Goal: Task Accomplishment & Management: Use online tool/utility

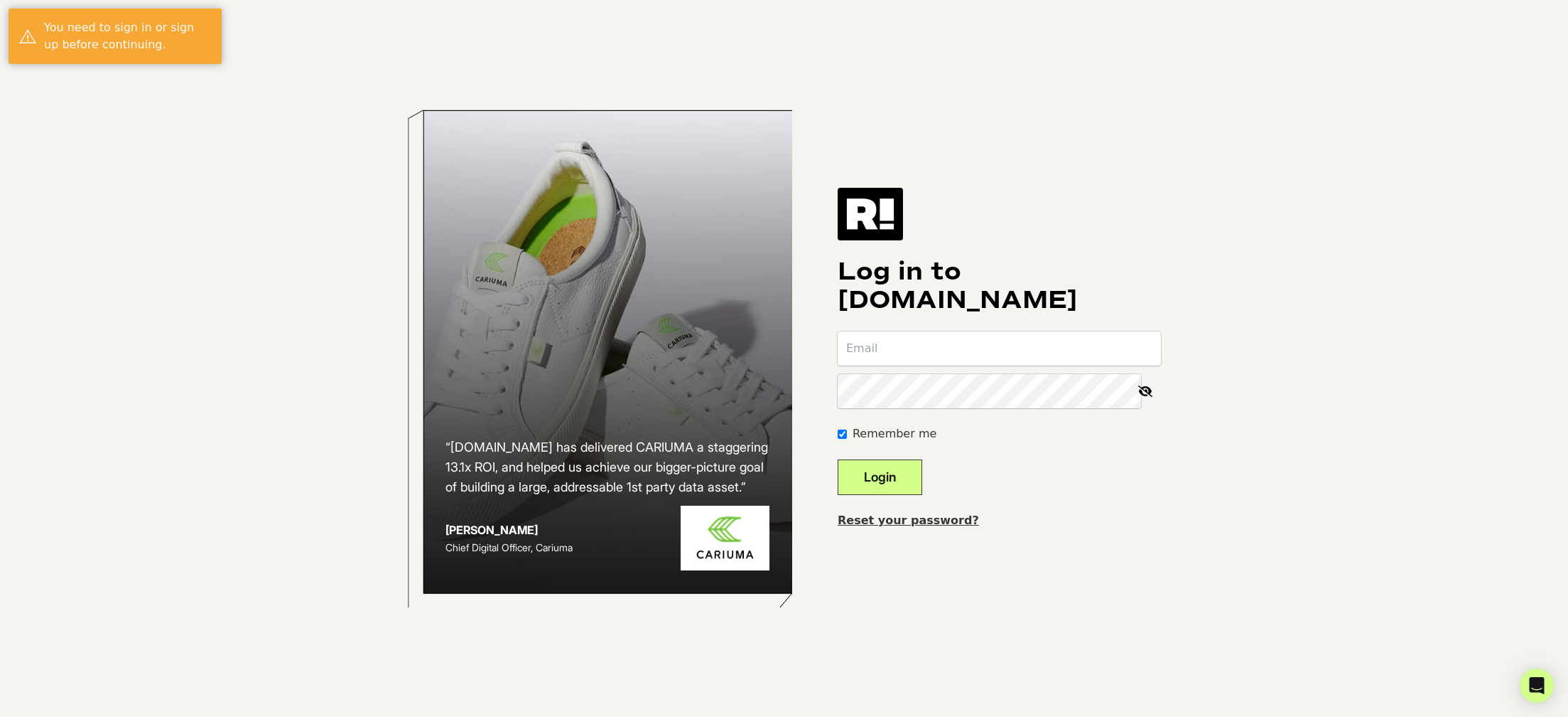
type input "mallbright@salesagency.com"
click at [923, 487] on button "Login" at bounding box center [880, 477] width 84 height 36
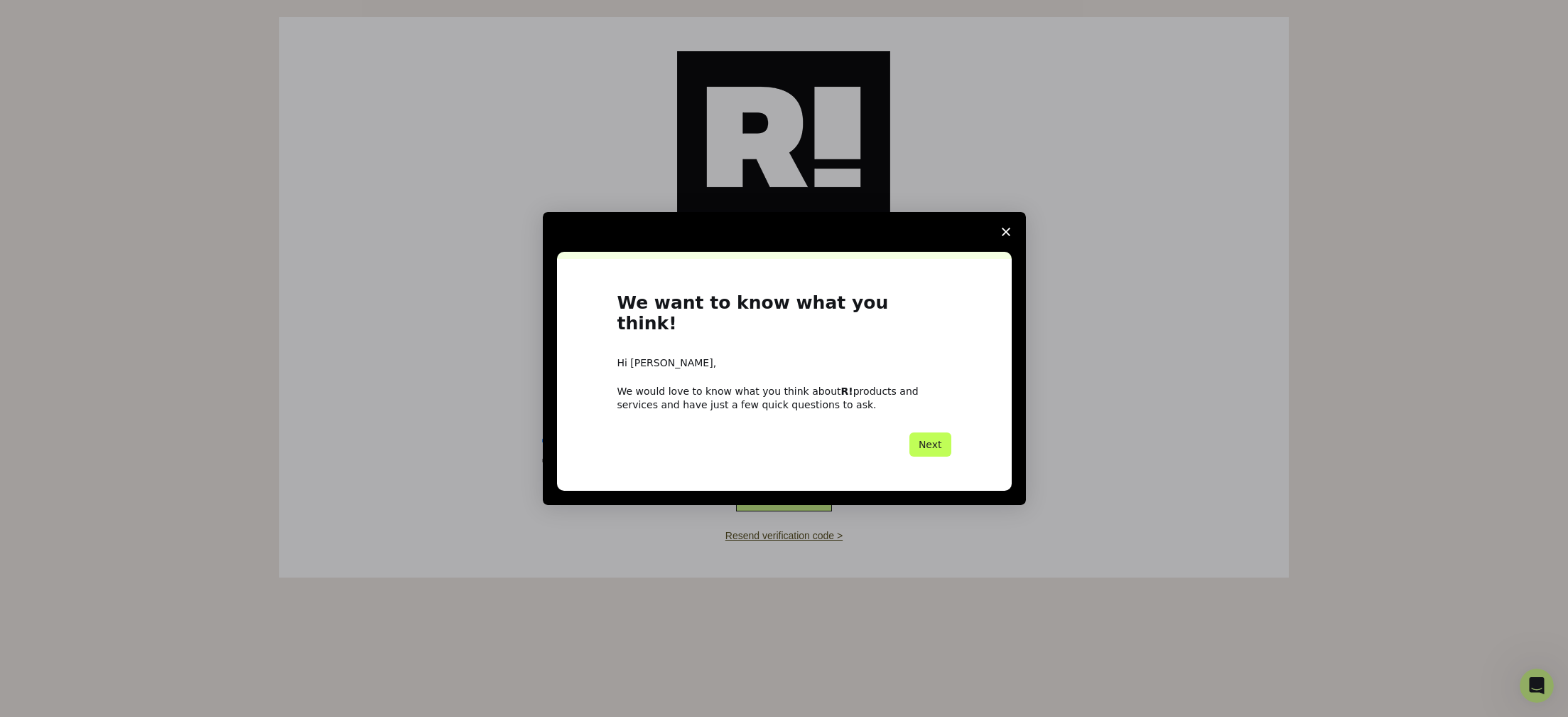
click at [933, 437] on button "Next" at bounding box center [931, 444] width 42 height 24
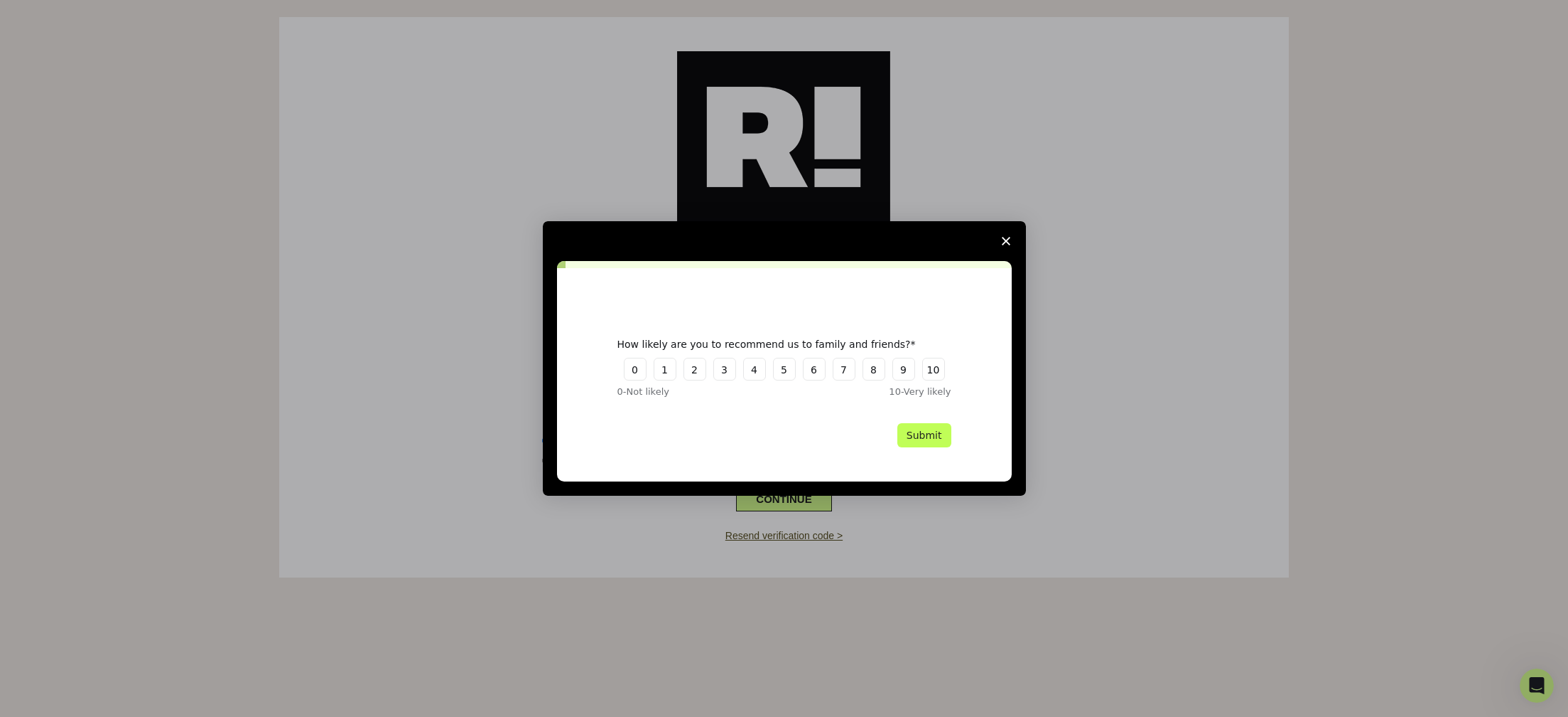
click at [936, 437] on button "Submit" at bounding box center [924, 436] width 54 height 24
click at [777, 376] on button "5" at bounding box center [785, 369] width 23 height 23
click at [1008, 239] on polygon "Close survey" at bounding box center [1006, 241] width 9 height 9
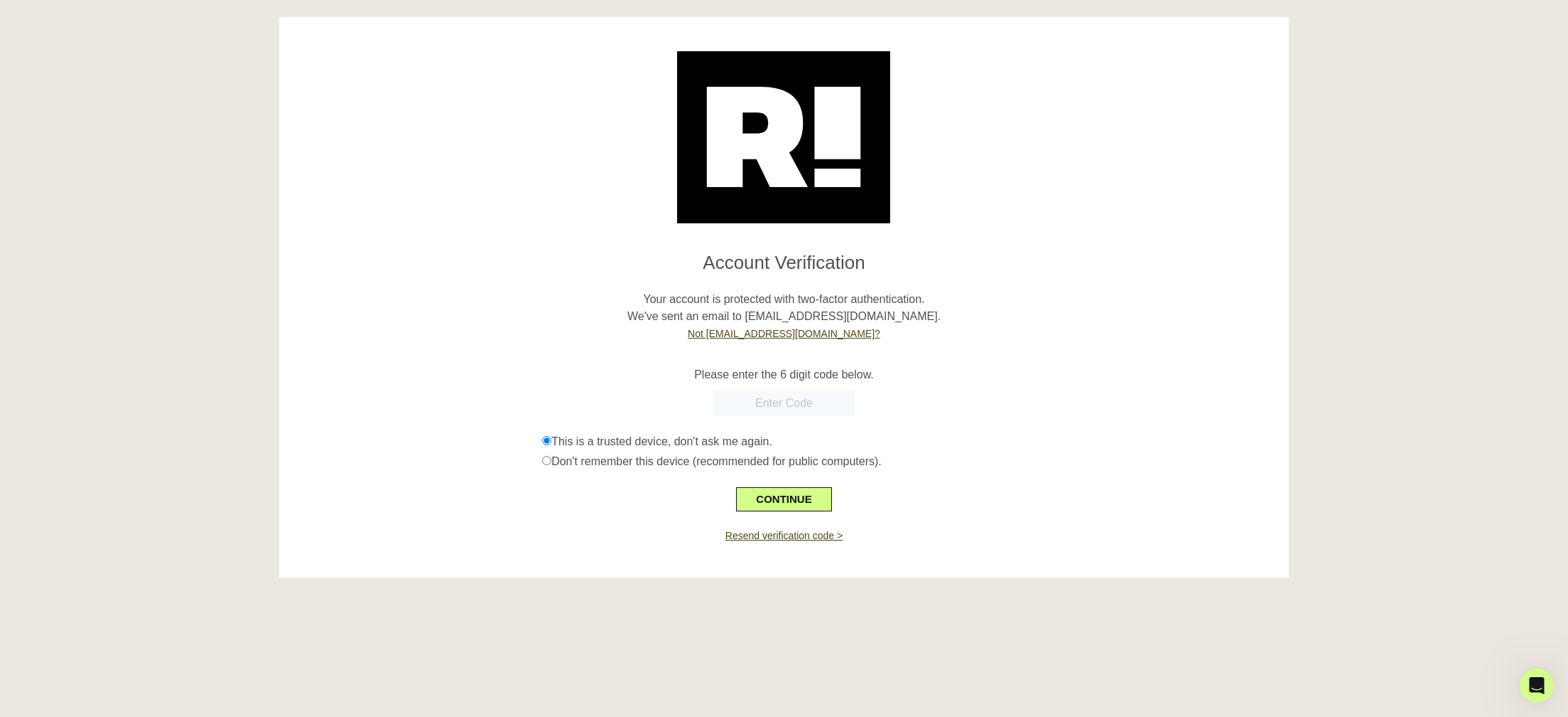
click at [781, 413] on input "text" at bounding box center [783, 403] width 142 height 26
paste input "544596"
type input "544596"
click at [786, 501] on button "CONTINUE" at bounding box center [783, 499] width 95 height 24
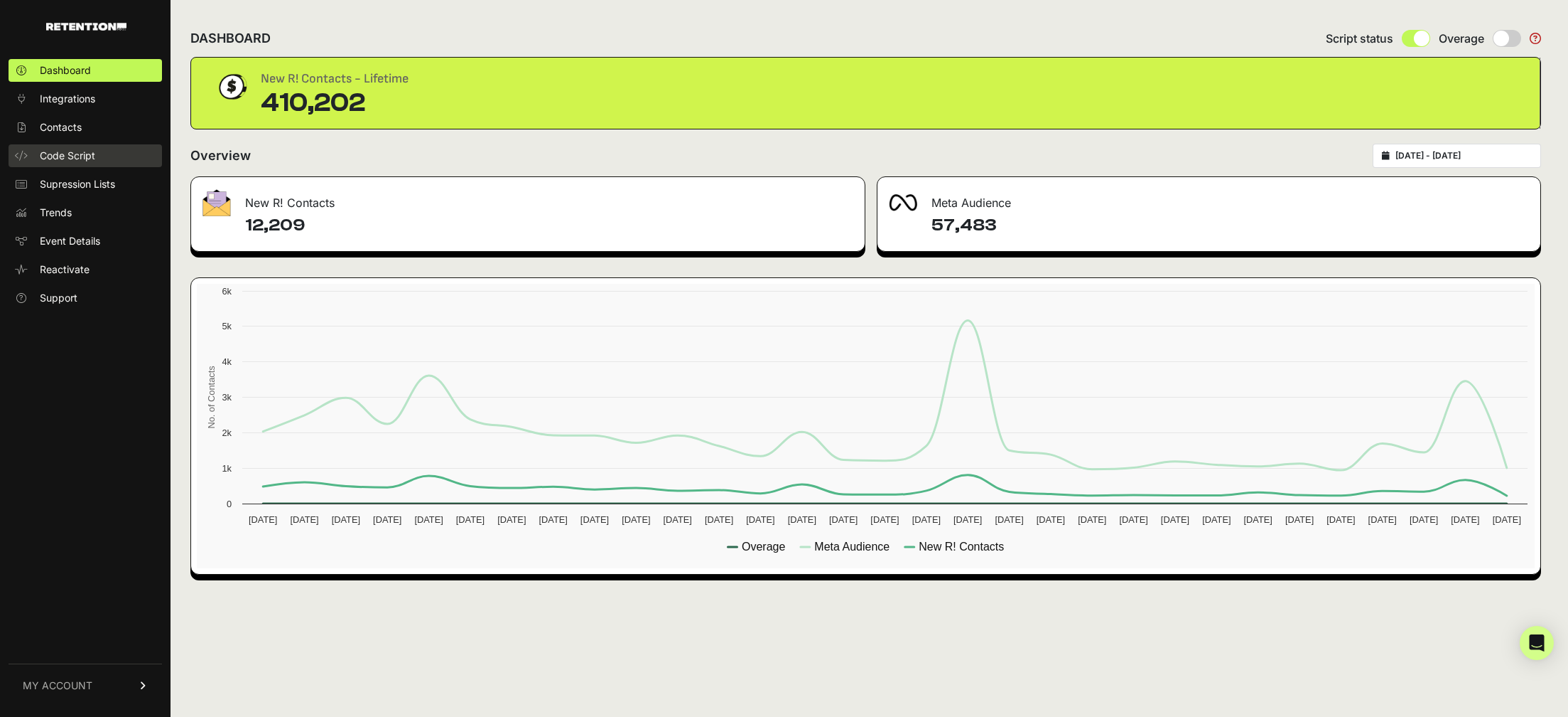
click at [78, 161] on span "Code Script" at bounding box center [67, 156] width 55 height 15
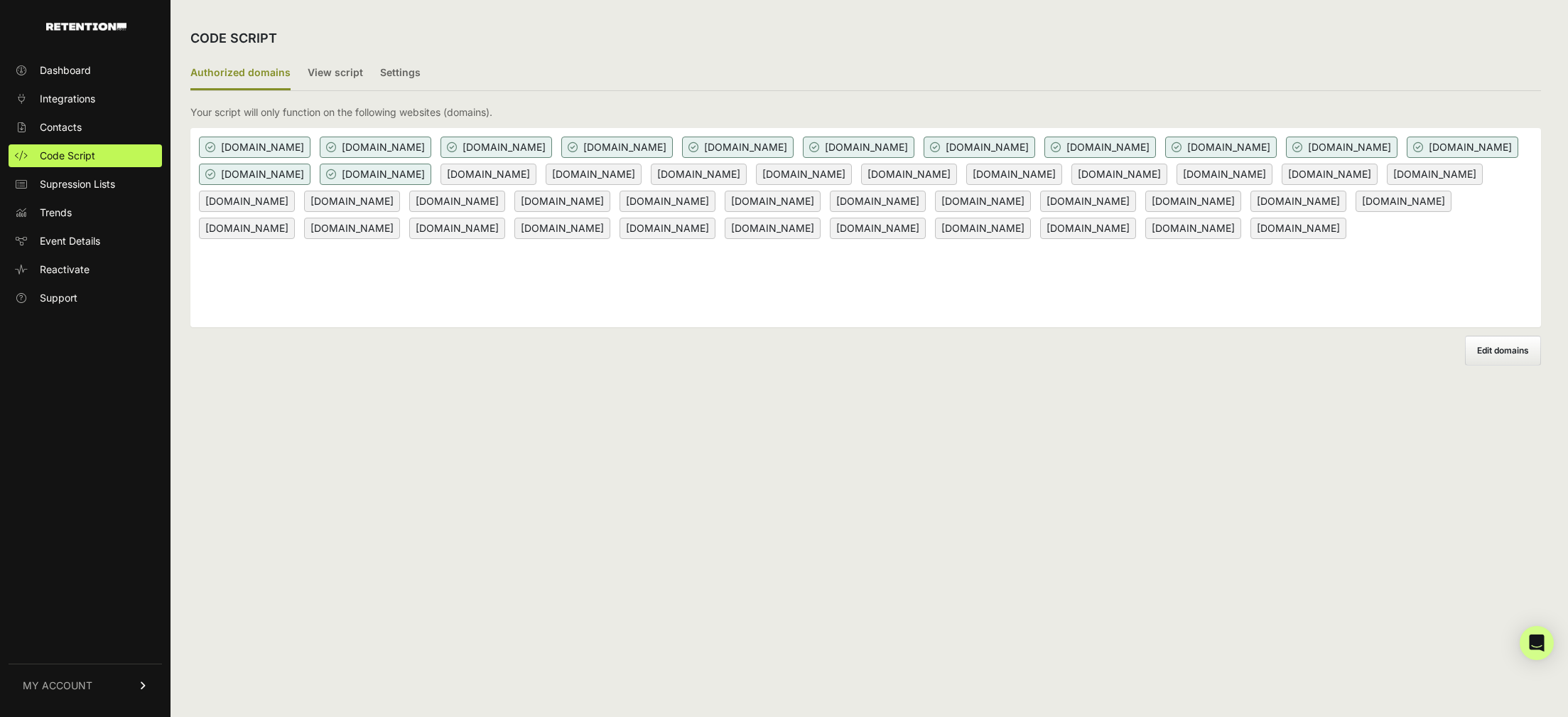
click at [1514, 350] on span "Edit domains" at bounding box center [1503, 350] width 52 height 11
click at [0, 0] on input "Add domain" at bounding box center [0, 0] width 0 height 0
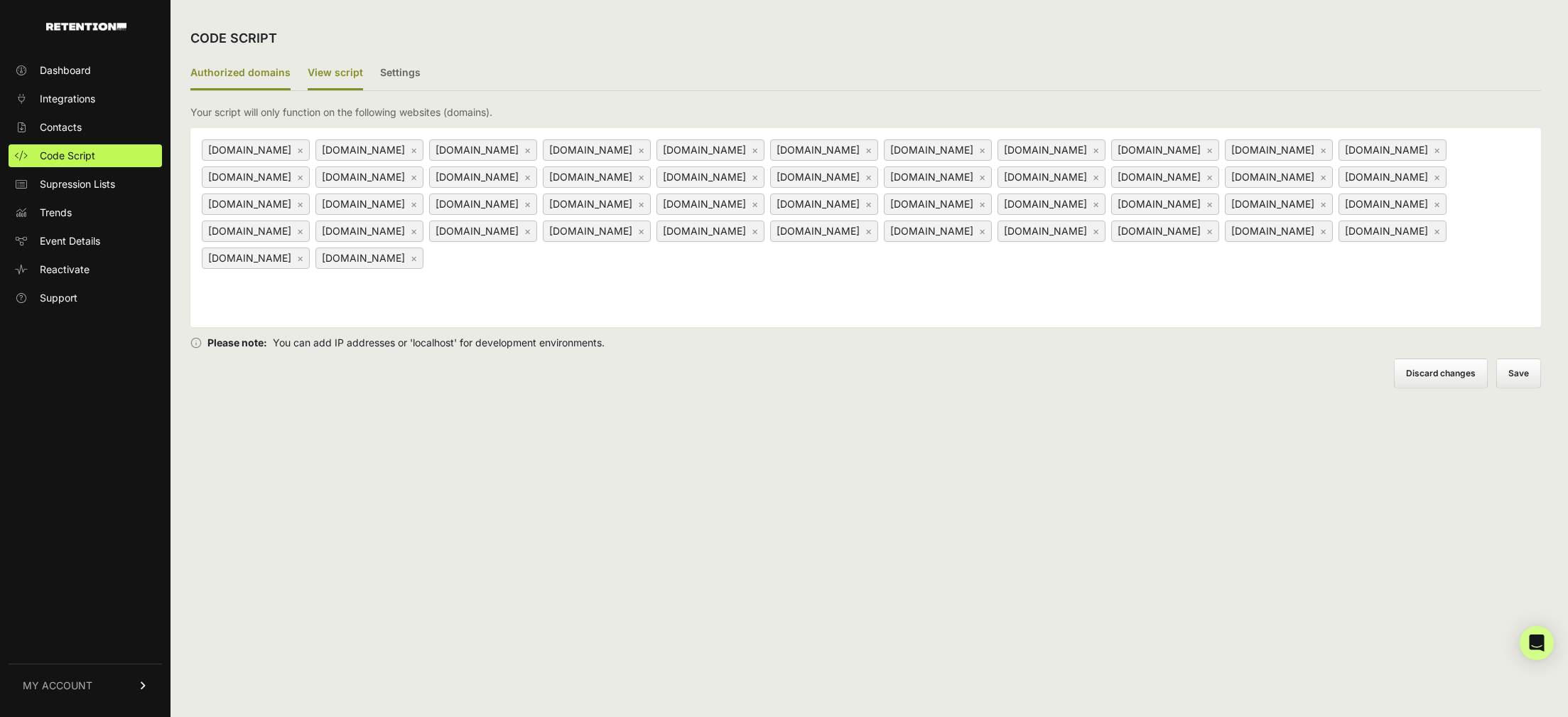
click at [333, 69] on label "View script" at bounding box center [336, 73] width 55 height 33
click at [0, 0] on input "View script" at bounding box center [0, 0] width 0 height 0
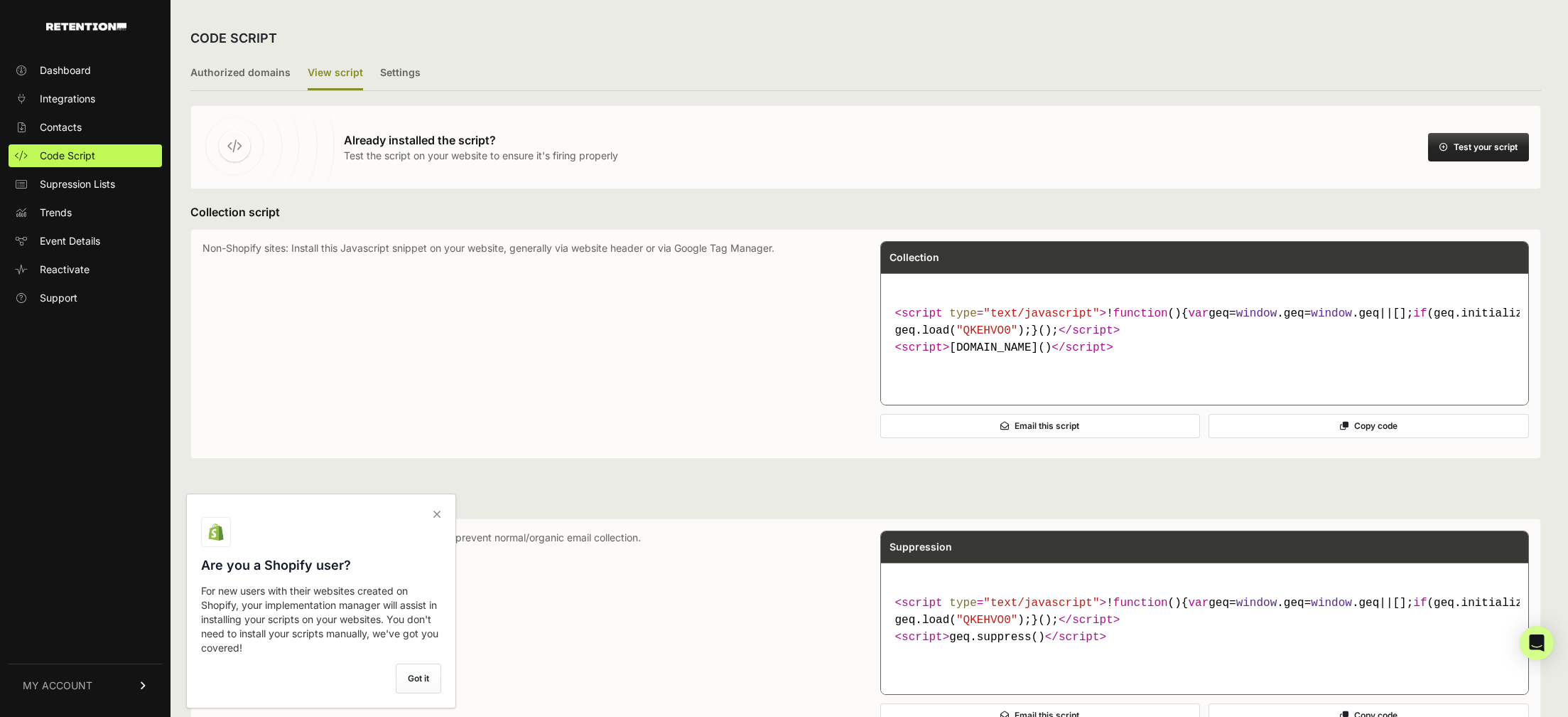
click at [1482, 153] on button "Test your script" at bounding box center [1479, 147] width 101 height 28
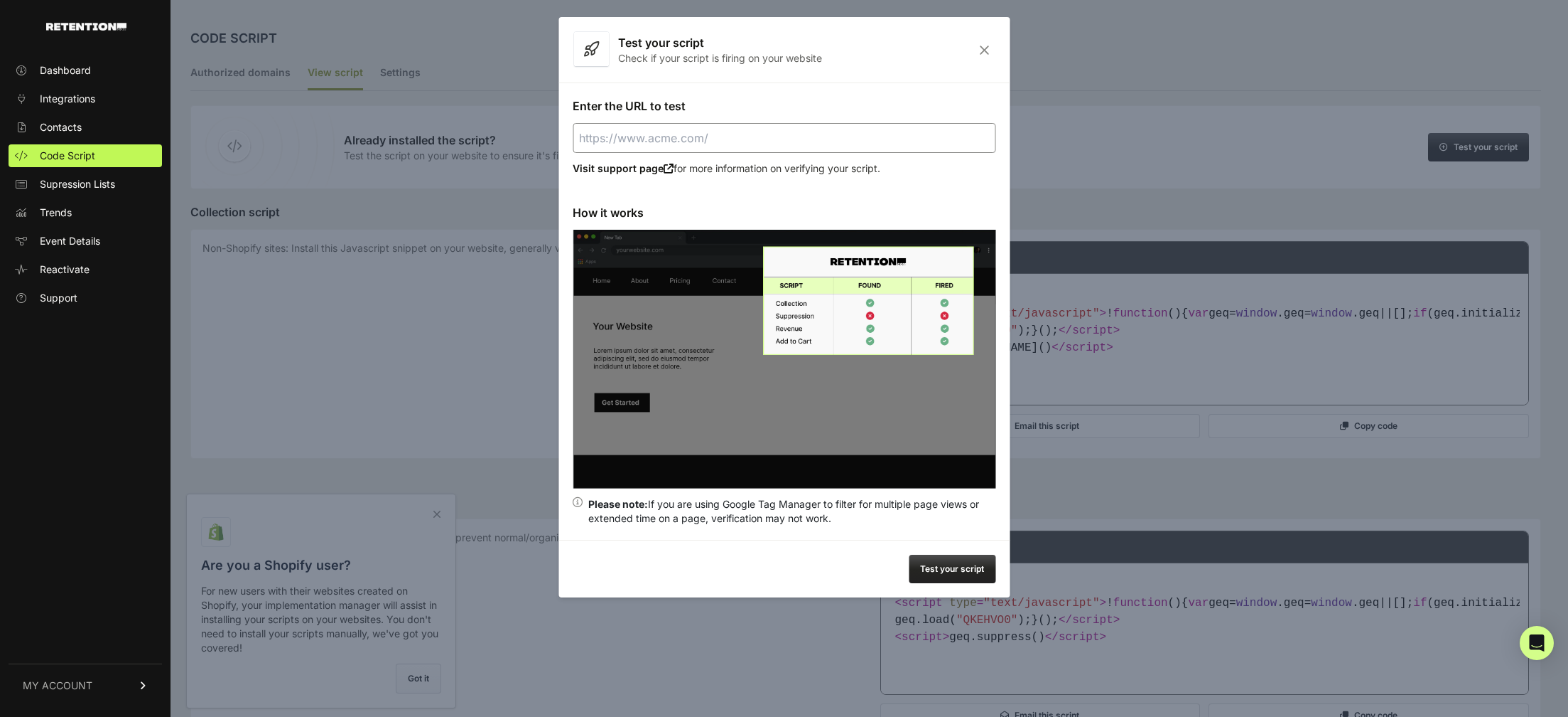
click at [696, 140] on input "Enter the URL to test" at bounding box center [784, 138] width 423 height 30
paste input "https://pro.stealthmodeinvesting.com/tech/?tambid="
type input "https://pro.stealthmodeinvesting.com/tech/"
click at [945, 572] on button "Test your script" at bounding box center [952, 569] width 87 height 28
drag, startPoint x: 757, startPoint y: 139, endPoint x: 530, endPoint y: 142, distance: 227.0
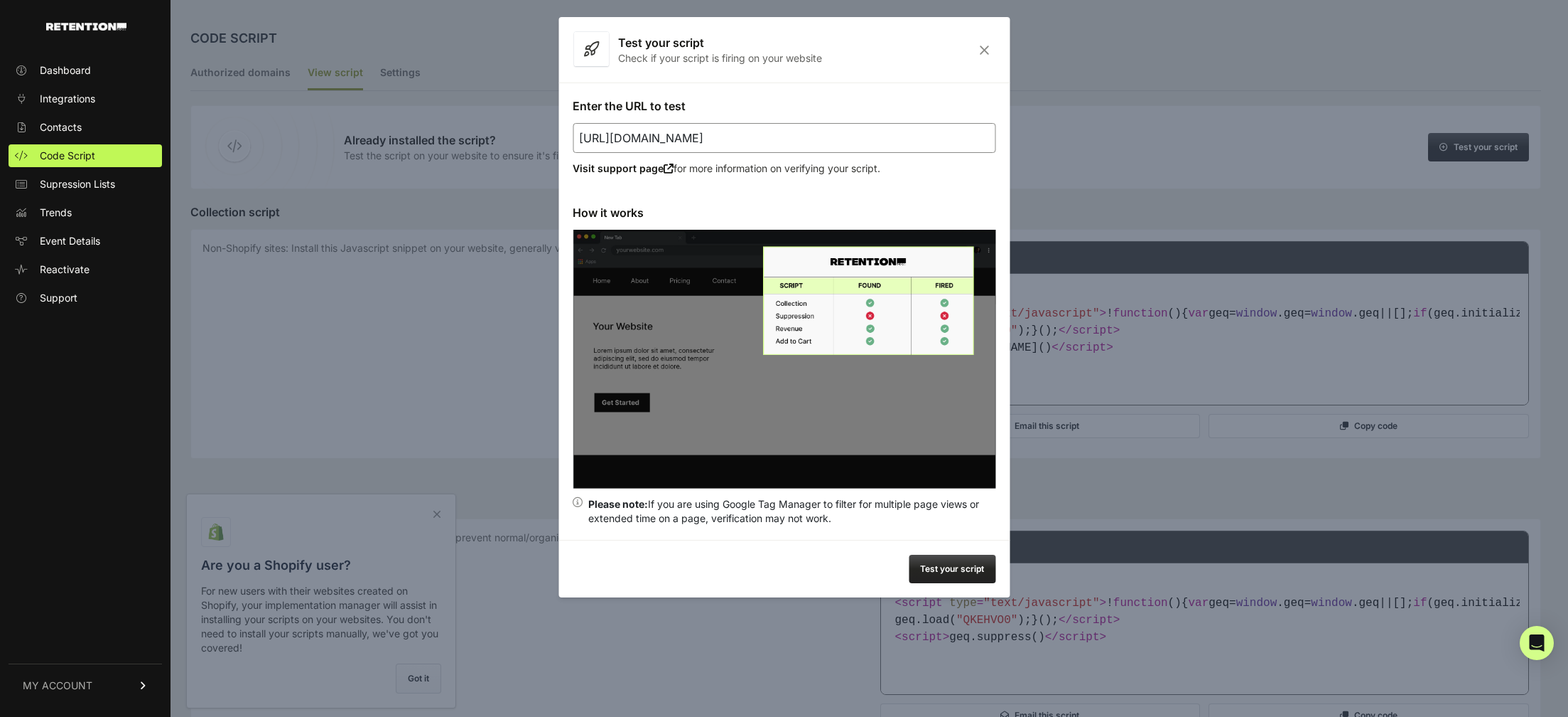
click at [530, 142] on body "Dashboard Integrations Contacts Code Script Supression Lists Trends Event Detai…" at bounding box center [784, 647] width 1568 height 1295
click at [411, 102] on div at bounding box center [784, 358] width 1568 height 717
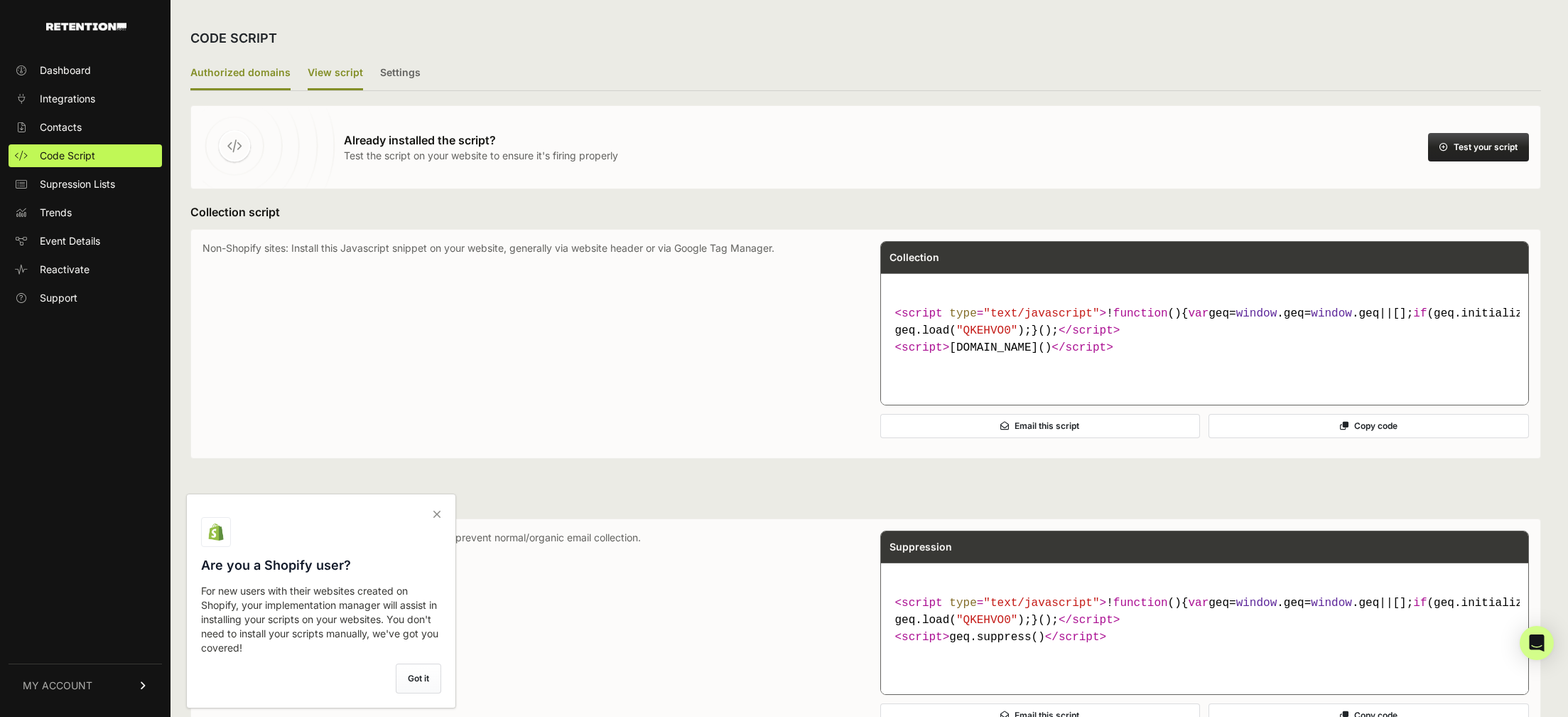
click at [255, 77] on label "Authorized domains" at bounding box center [241, 73] width 101 height 33
click at [0, 0] on input "Authorized domains" at bounding box center [0, 0] width 0 height 0
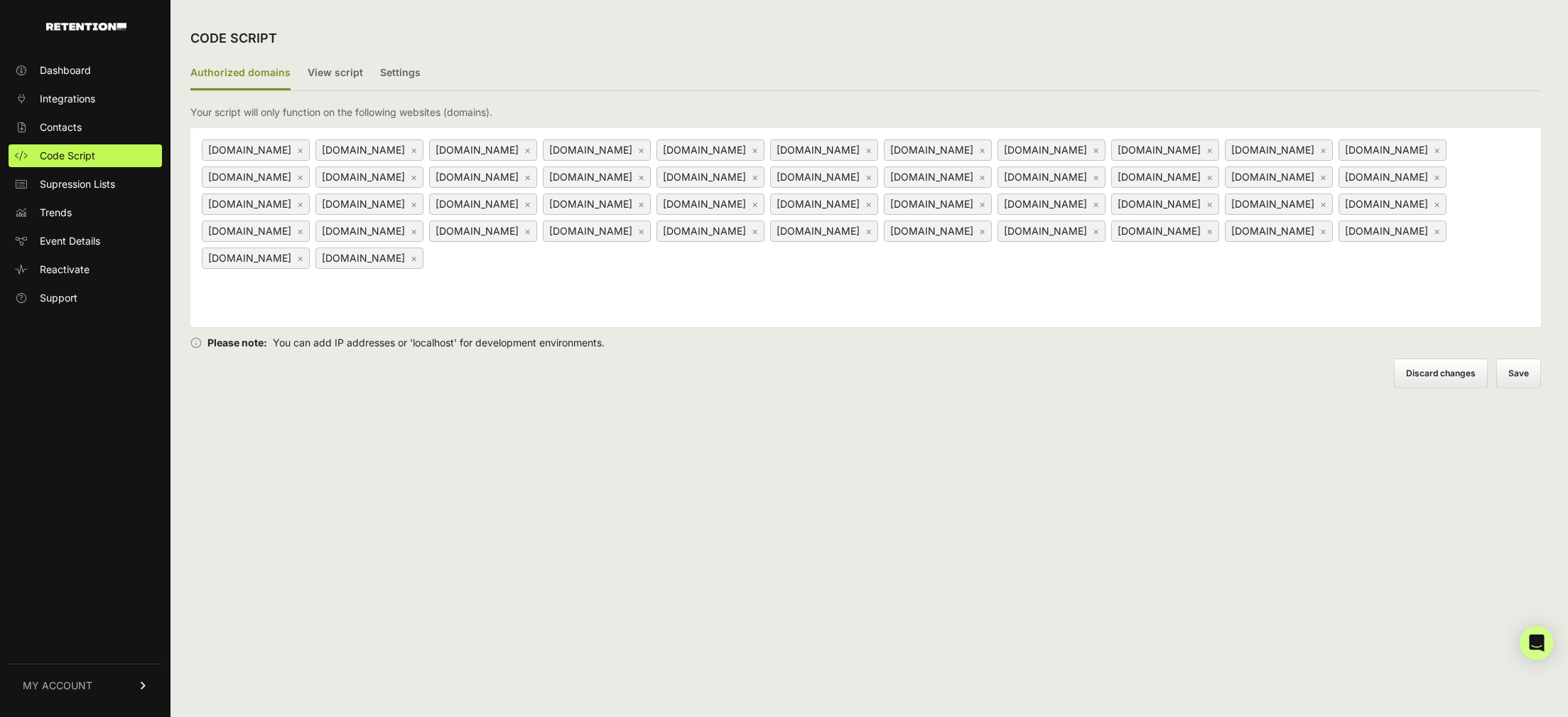
click at [816, 304] on div "www.tradersagency.com × home.webinarjam.com × webinarjam.com × www.webinarjam.c…" at bounding box center [866, 227] width 1351 height 199
paste input "https://pro.stealthmodeinvesting.com"
drag, startPoint x: 831, startPoint y: 286, endPoint x: 790, endPoint y: 286, distance: 41.0
click at [790, 286] on div "www.tradersagency.com × home.webinarjam.com × webinarjam.com × www.webinarjam.c…" at bounding box center [866, 227] width 1351 height 199
click at [604, 266] on input "[DOMAIN_NAME]" at bounding box center [515, 257] width 178 height 17
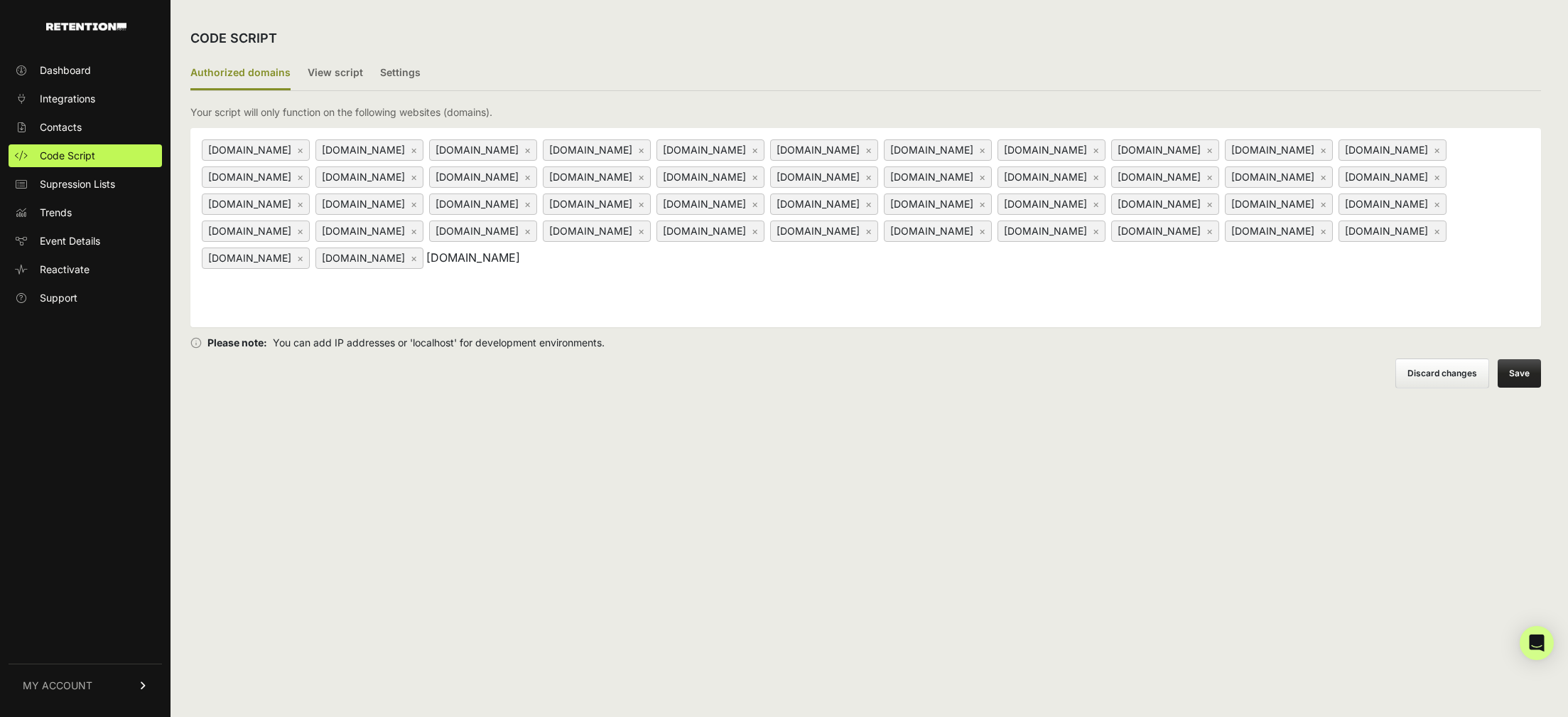
click at [604, 266] on input "[DOMAIN_NAME]" at bounding box center [515, 257] width 178 height 17
type input "[DOMAIN_NAME]"
click at [1000, 281] on div "www.tradersagency.com × home.webinarjam.com × webinarjam.com × www.webinarjam.c…" at bounding box center [866, 227] width 1351 height 199
paste input "[DOMAIN_NAME]"
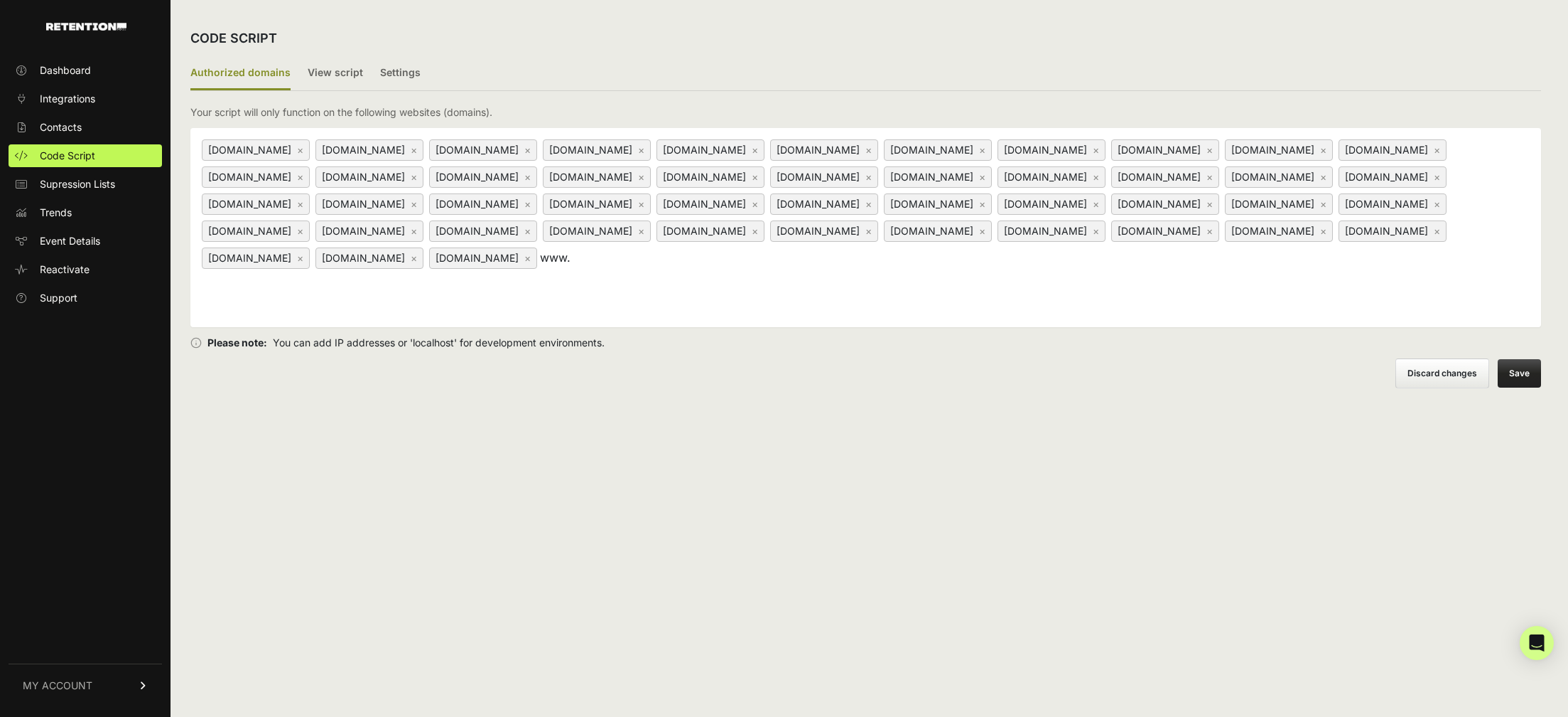
type input "[DOMAIN_NAME]"
click at [1517, 376] on button "Save" at bounding box center [1519, 373] width 43 height 28
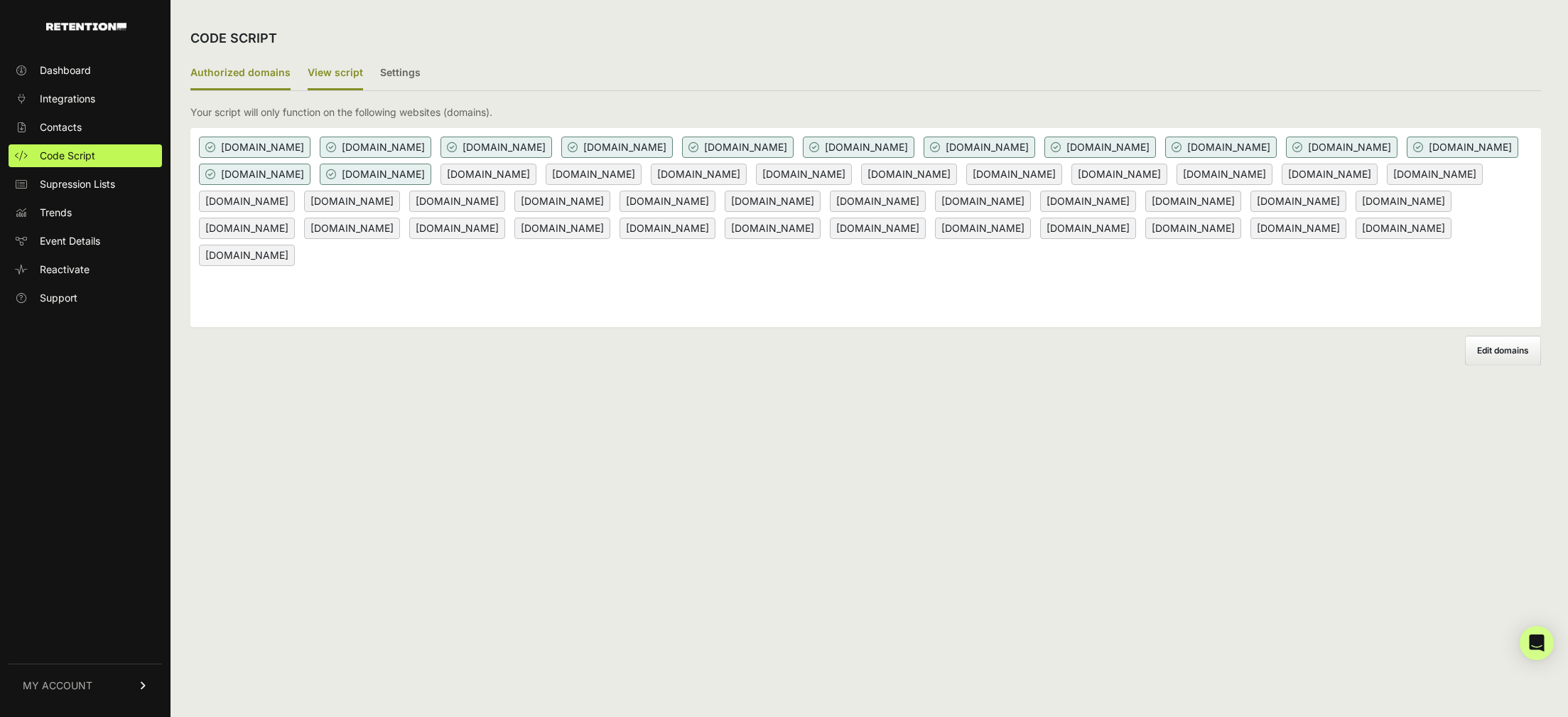
click at [319, 70] on label "View script" at bounding box center [336, 73] width 55 height 33
click at [0, 0] on input "View script" at bounding box center [0, 0] width 0 height 0
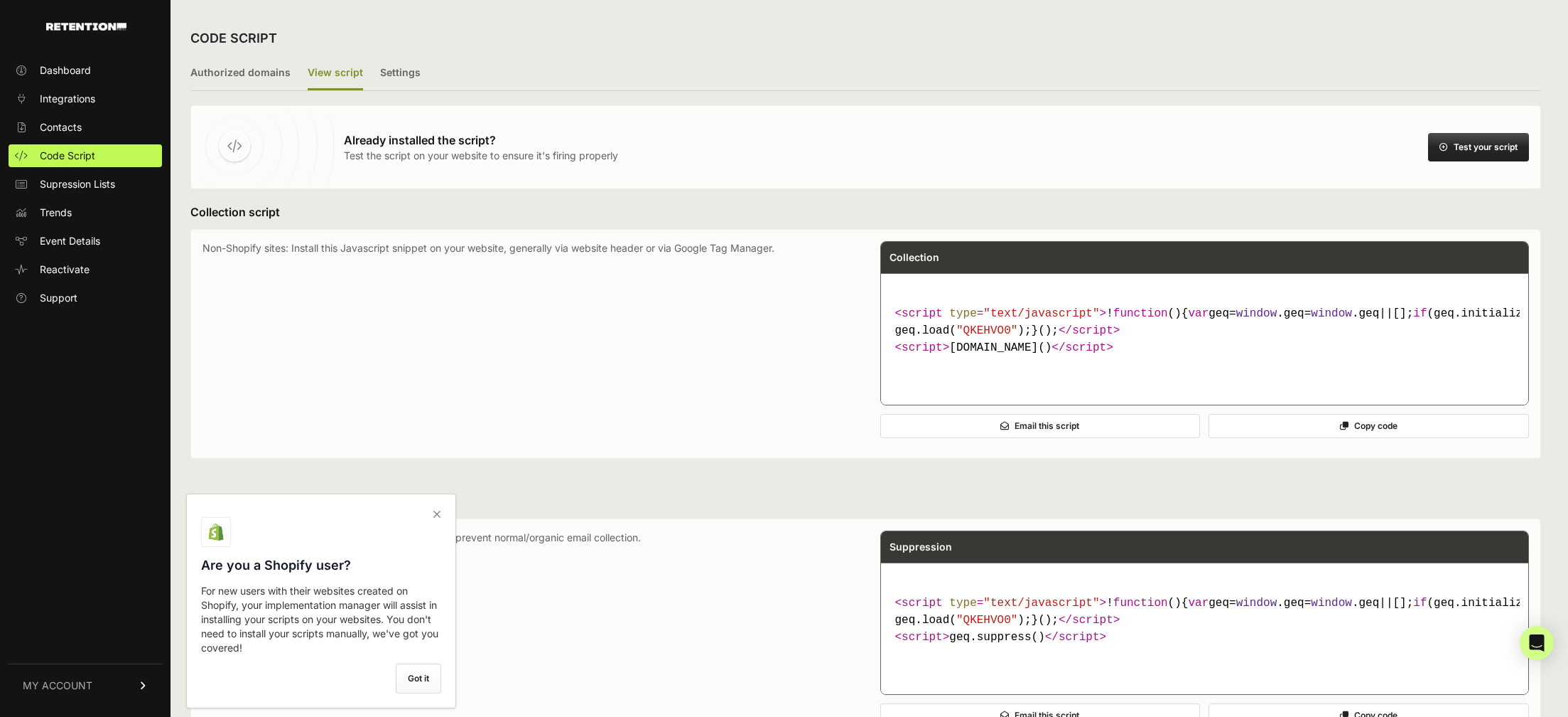
click at [1486, 153] on button "Test your script" at bounding box center [1479, 147] width 101 height 28
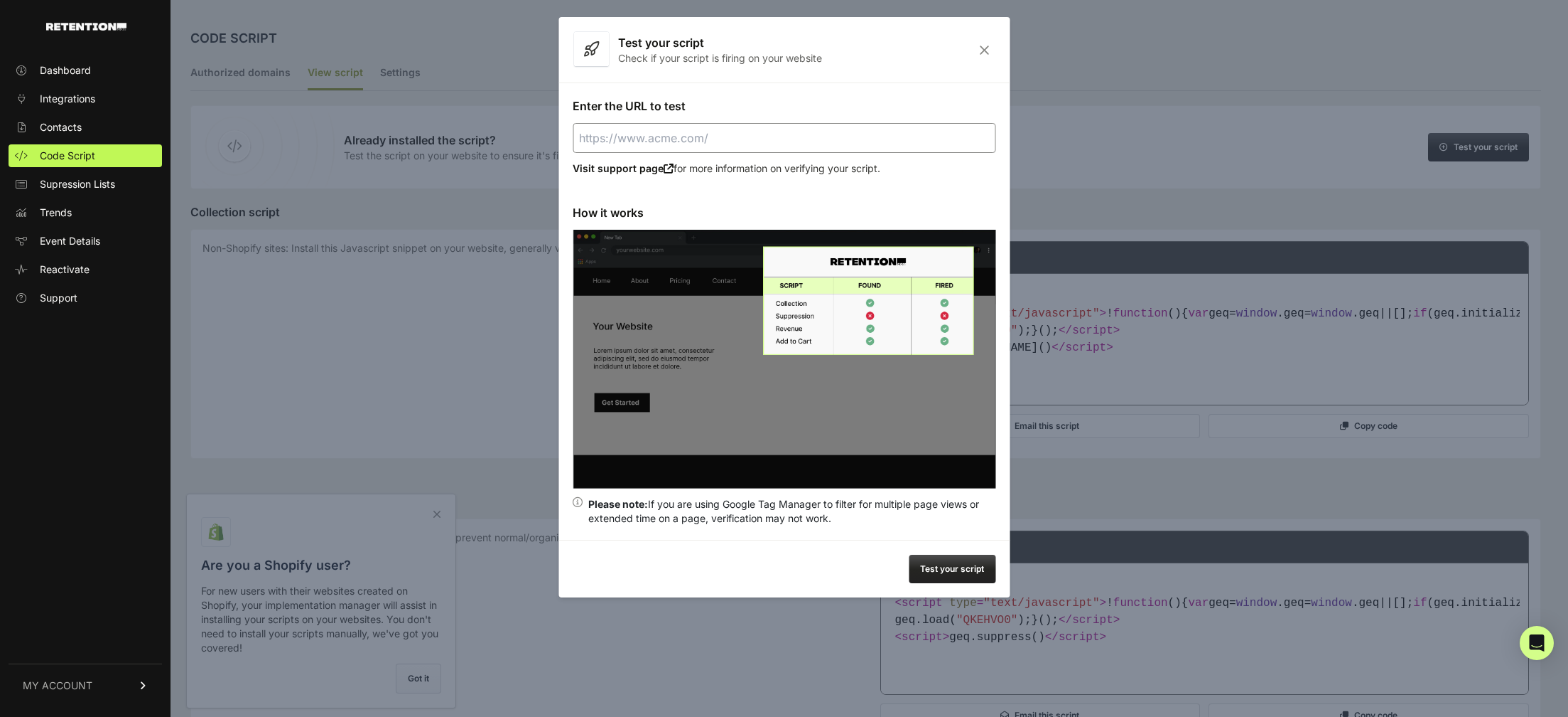
click at [636, 148] on input "Enter the URL to test" at bounding box center [784, 138] width 423 height 30
paste input "[DOMAIN_NAME]"
type input "[DOMAIN_NAME]"
paste input "https://pro.stealthmodeinvesting.com/tech/?tambid="
click at [962, 571] on button "Test your script" at bounding box center [952, 569] width 87 height 28
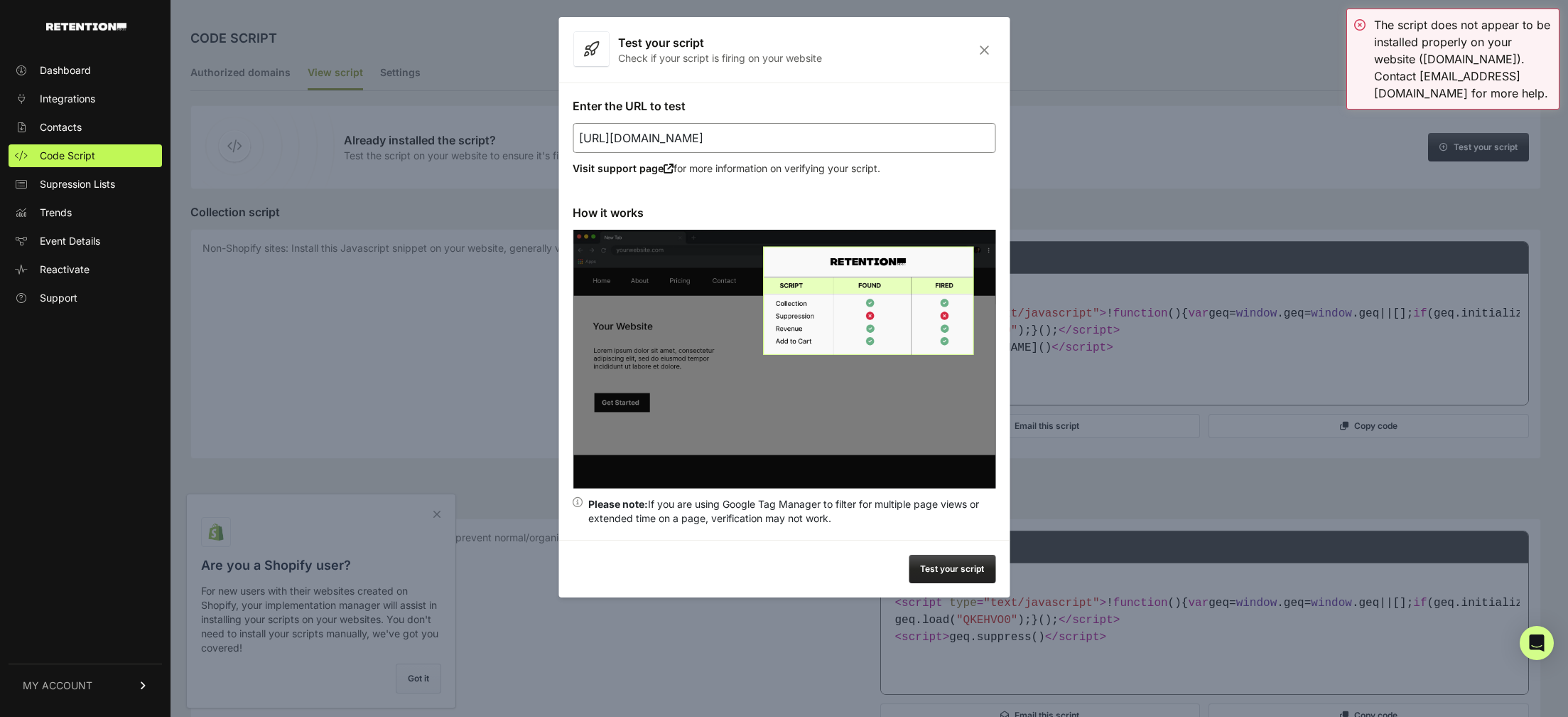
click at [777, 137] on input "https://pro.stealthmodeinvesting.com/tech/" at bounding box center [784, 138] width 423 height 30
paste input "stealthmodeinvesting.com/vsl-nuclear"
click at [972, 577] on button "Test your script" at bounding box center [952, 569] width 87 height 28
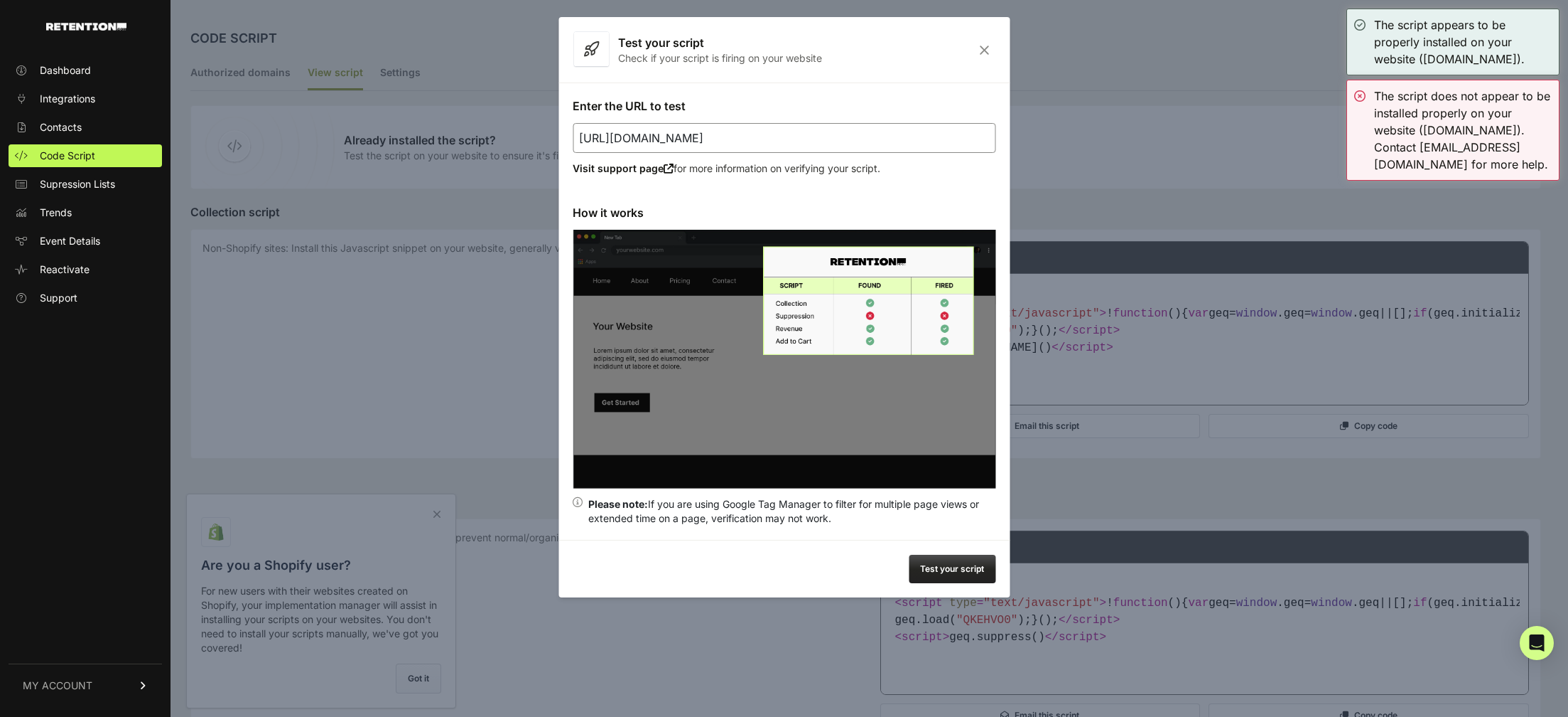
click at [868, 138] on input "https://stealthmodeinvesting.com/vsl-nuclear/" at bounding box center [784, 138] width 423 height 30
paste input "url"
click at [970, 572] on button "Test your script" at bounding box center [952, 569] width 87 height 28
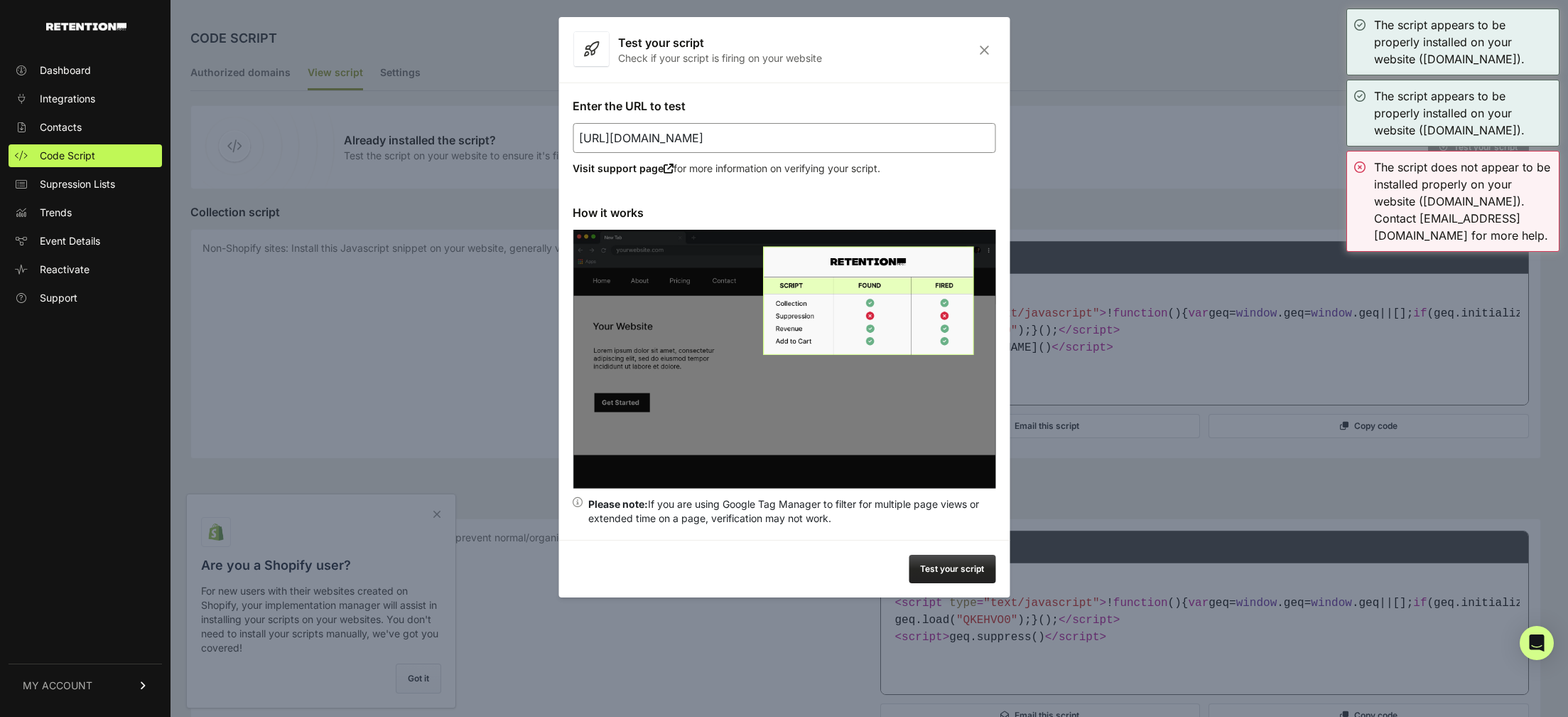
click at [820, 136] on input "https://stealthmodeinvesting.com/nuclear/" at bounding box center [784, 138] width 423 height 30
paste input "pro.stealthmodeinvesting.com/tech"
click at [982, 572] on button "Test your script" at bounding box center [952, 569] width 87 height 28
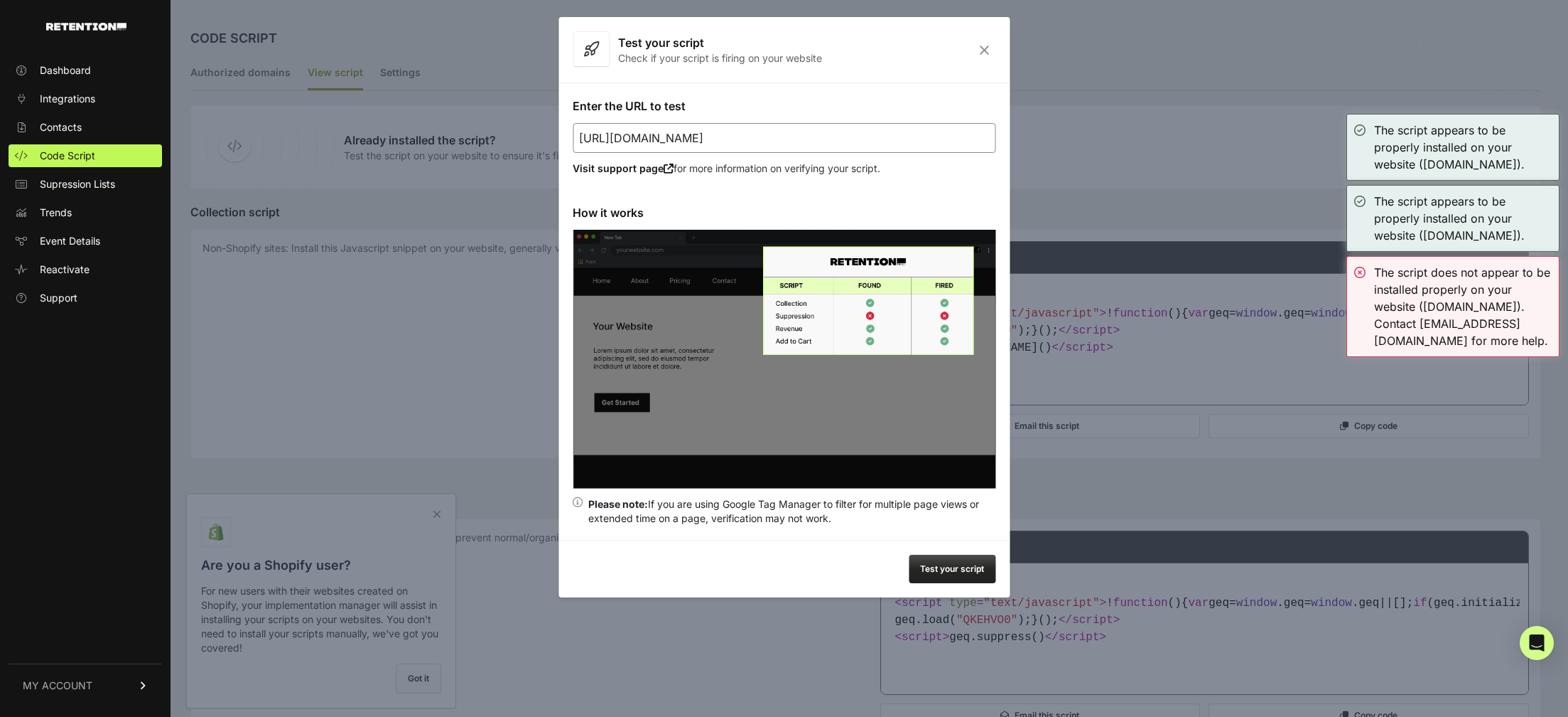
click at [745, 135] on input "https://pro.stealthmodeinvesting.com/tech/" at bounding box center [784, 138] width 423 height 30
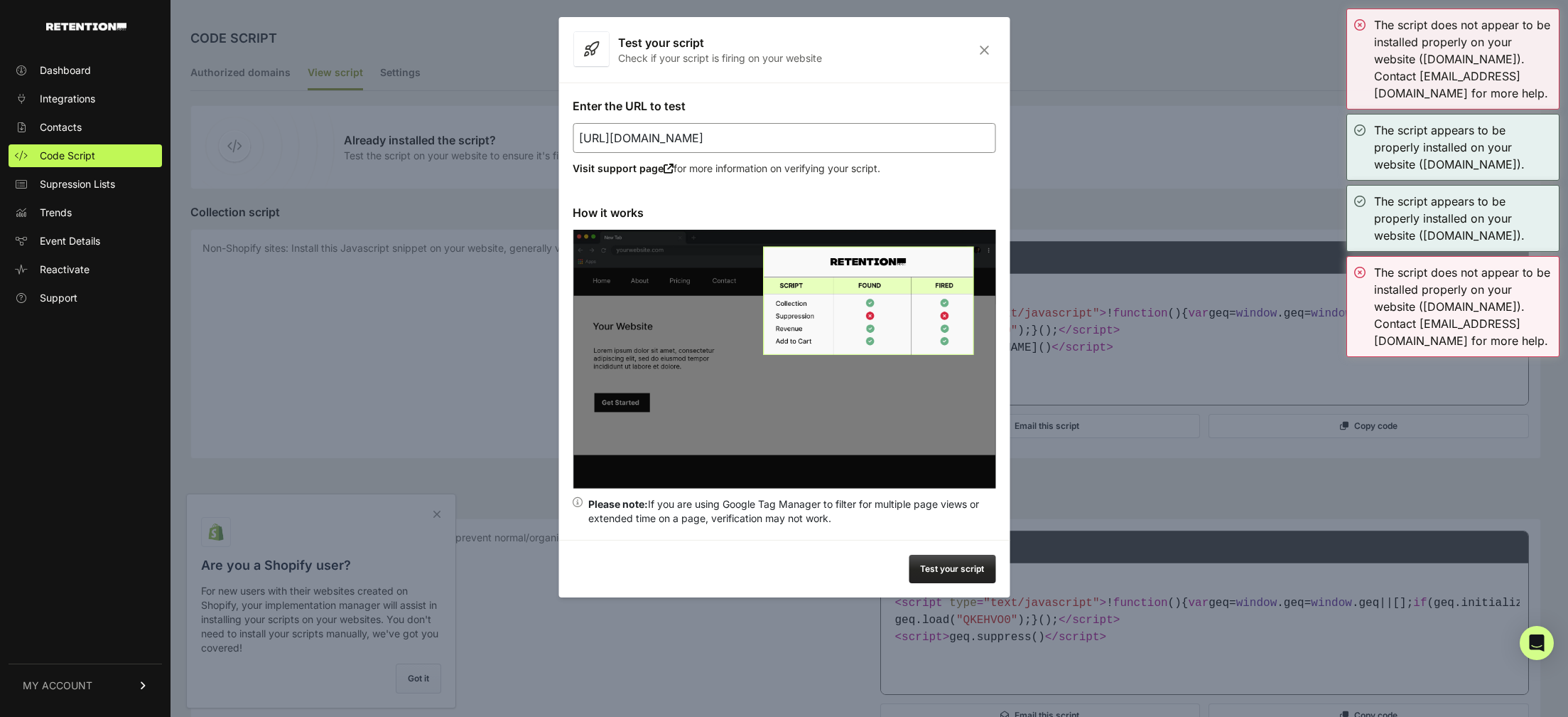
click at [745, 135] on input "https://pro.stealthmodeinvesting.com/tech/" at bounding box center [784, 138] width 423 height 30
paste input "stealthmodeinvesting.com/dday"
click at [944, 574] on button "Test your script" at bounding box center [952, 569] width 87 height 28
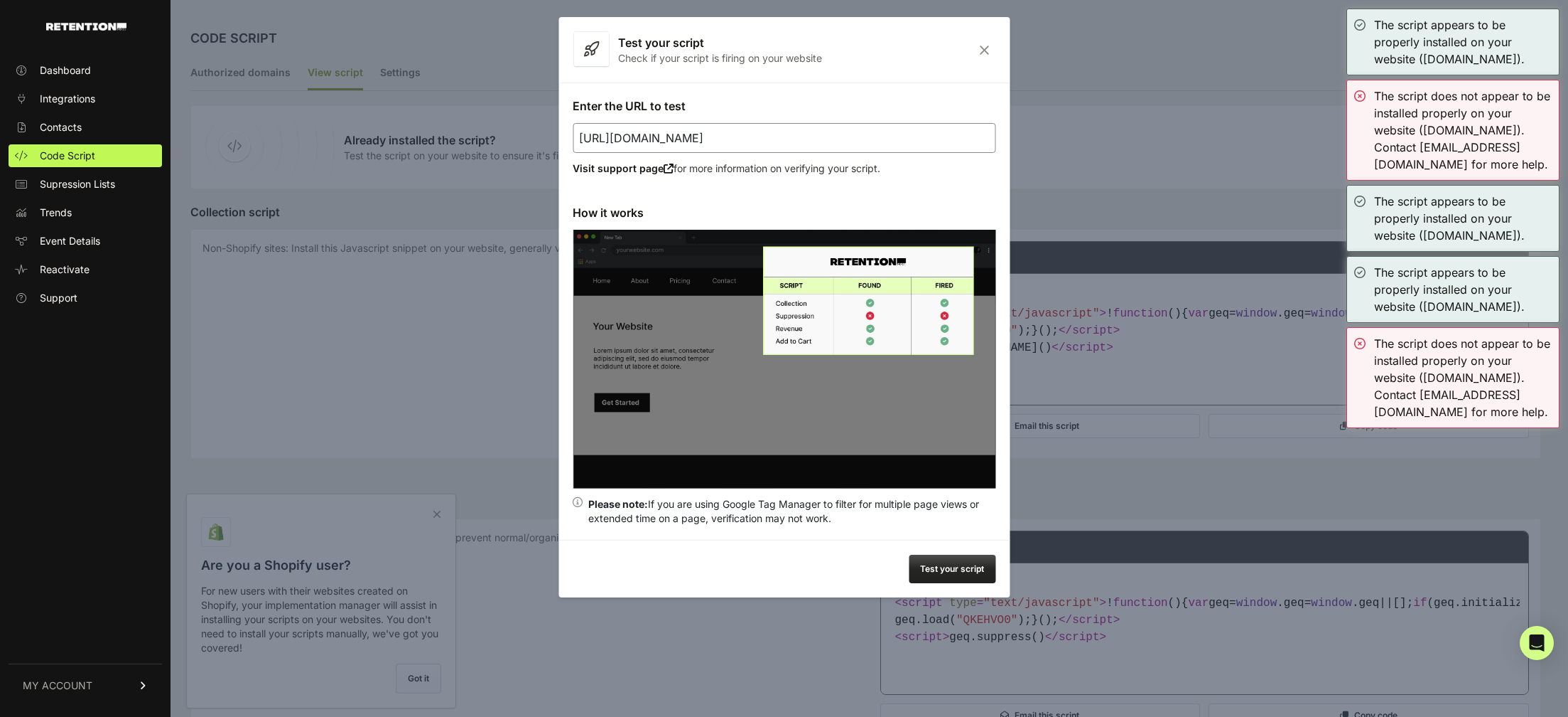
click at [745, 146] on input "https://stealthmodeinvesting.com/dday/" at bounding box center [784, 138] width 423 height 30
paste input "-opportunity"
click at [937, 569] on button "Test your script" at bounding box center [952, 569] width 87 height 28
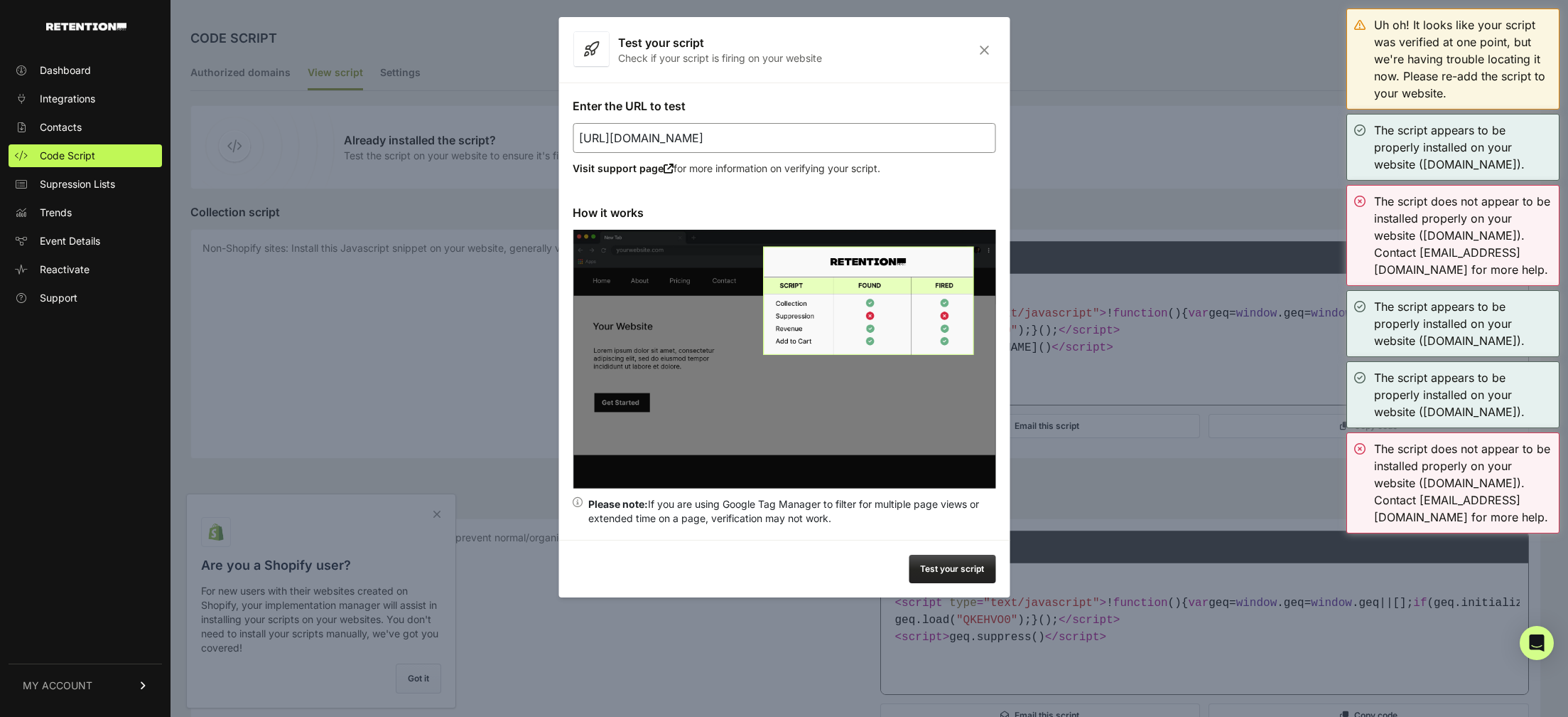
click at [769, 143] on input "https://stealthmodeinvesting.com/dday-opportunity/" at bounding box center [784, 138] width 423 height 30
paste input "nuclear-holida"
click at [961, 568] on button "Test your script" at bounding box center [952, 569] width 87 height 28
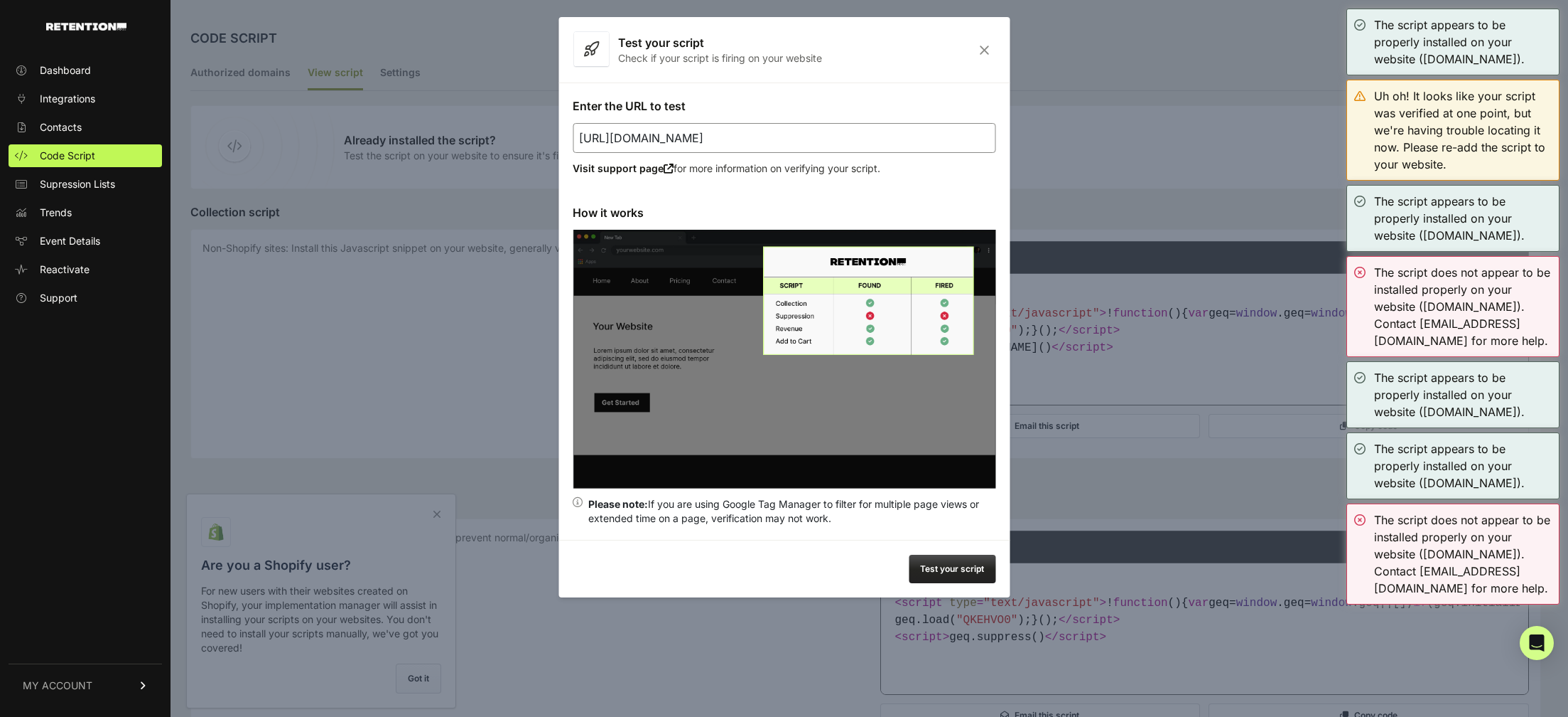
click at [964, 569] on button "Test your script" at bounding box center [952, 569] width 87 height 28
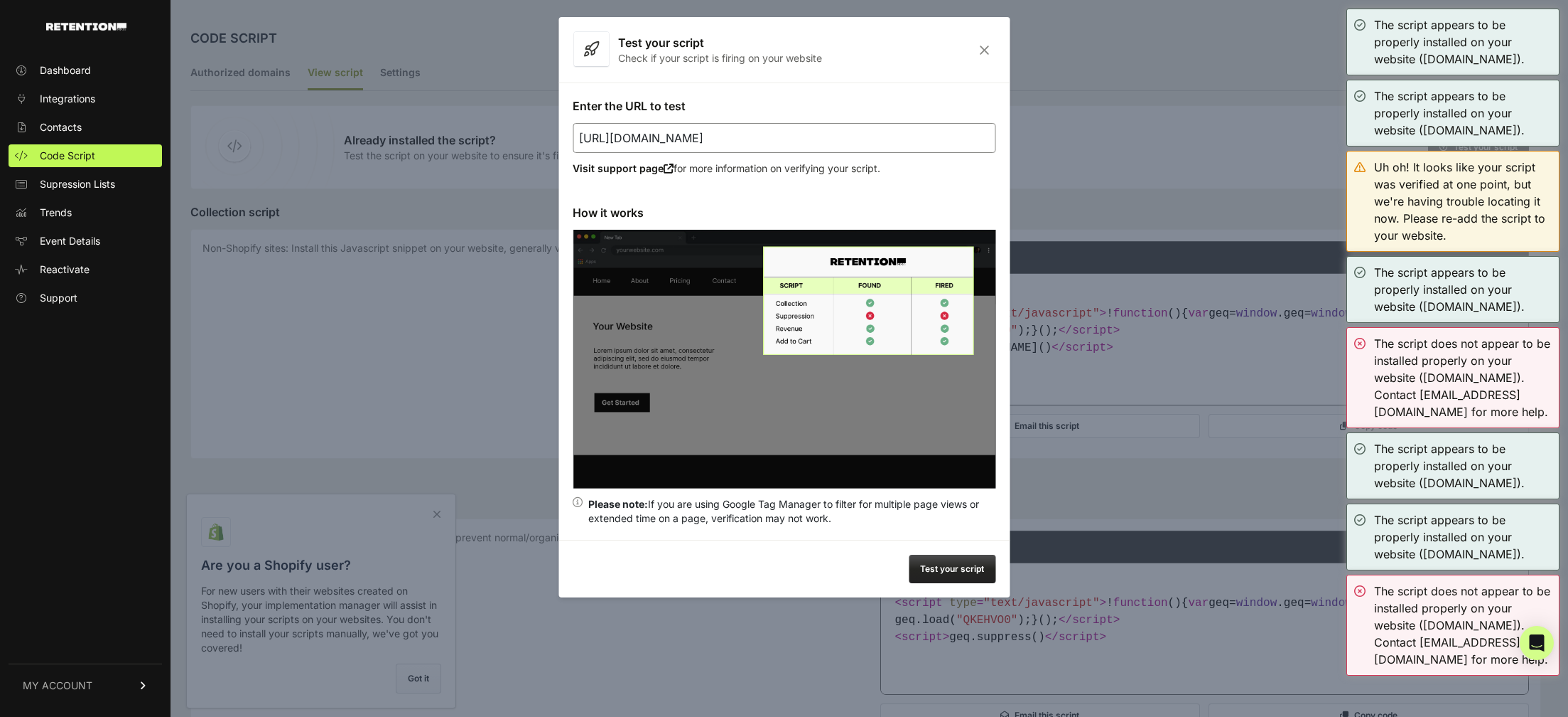
click at [797, 133] on input "https://stealthmodeinvesting.com/nuclear-holiday/" at bounding box center [784, 138] width 423 height 30
paste input "d"
click at [945, 578] on button "Test your script" at bounding box center [952, 569] width 87 height 28
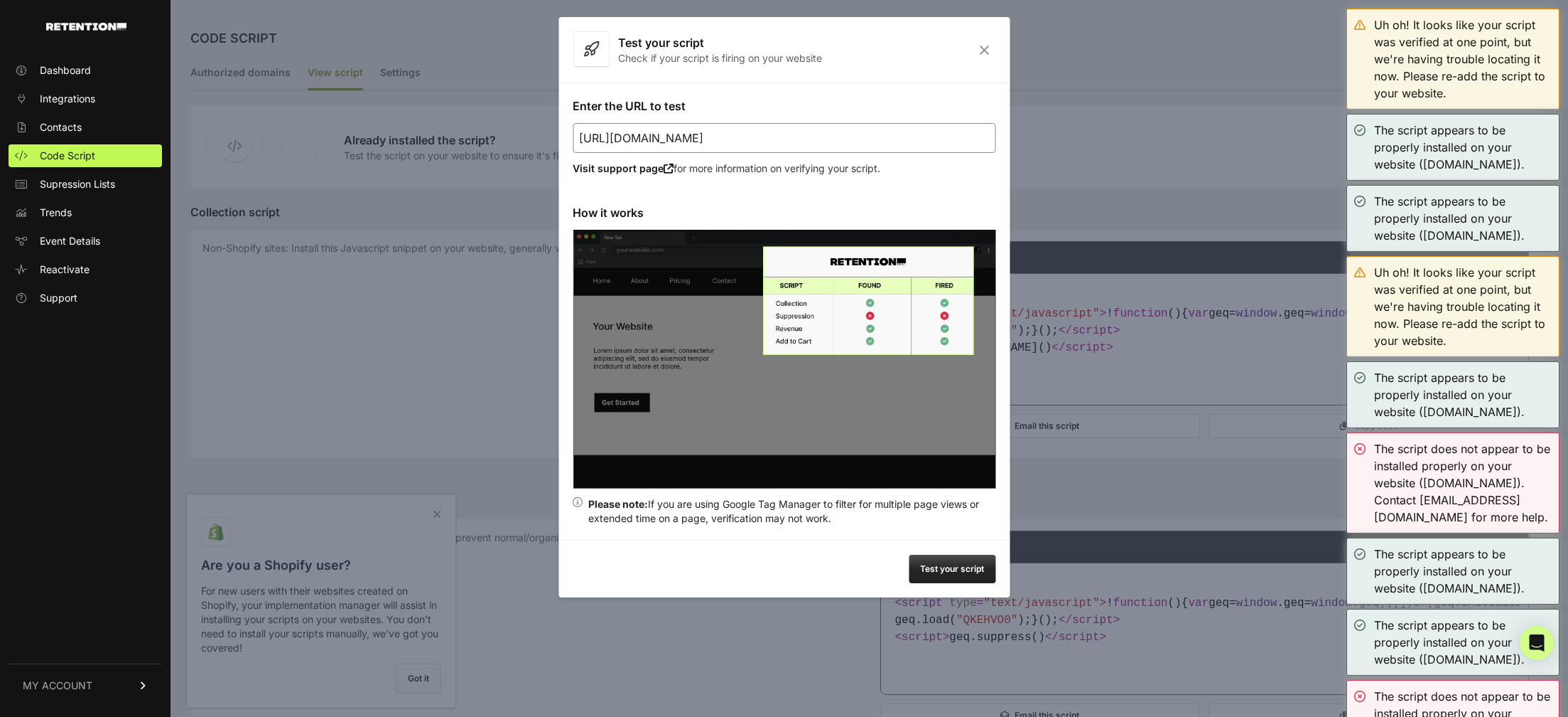
click at [711, 132] on input "https://stealthmodeinvesting.com/dday/" at bounding box center [784, 138] width 423 height 30
paste input "-holiday"
click at [970, 572] on button "Test your script" at bounding box center [952, 569] width 87 height 28
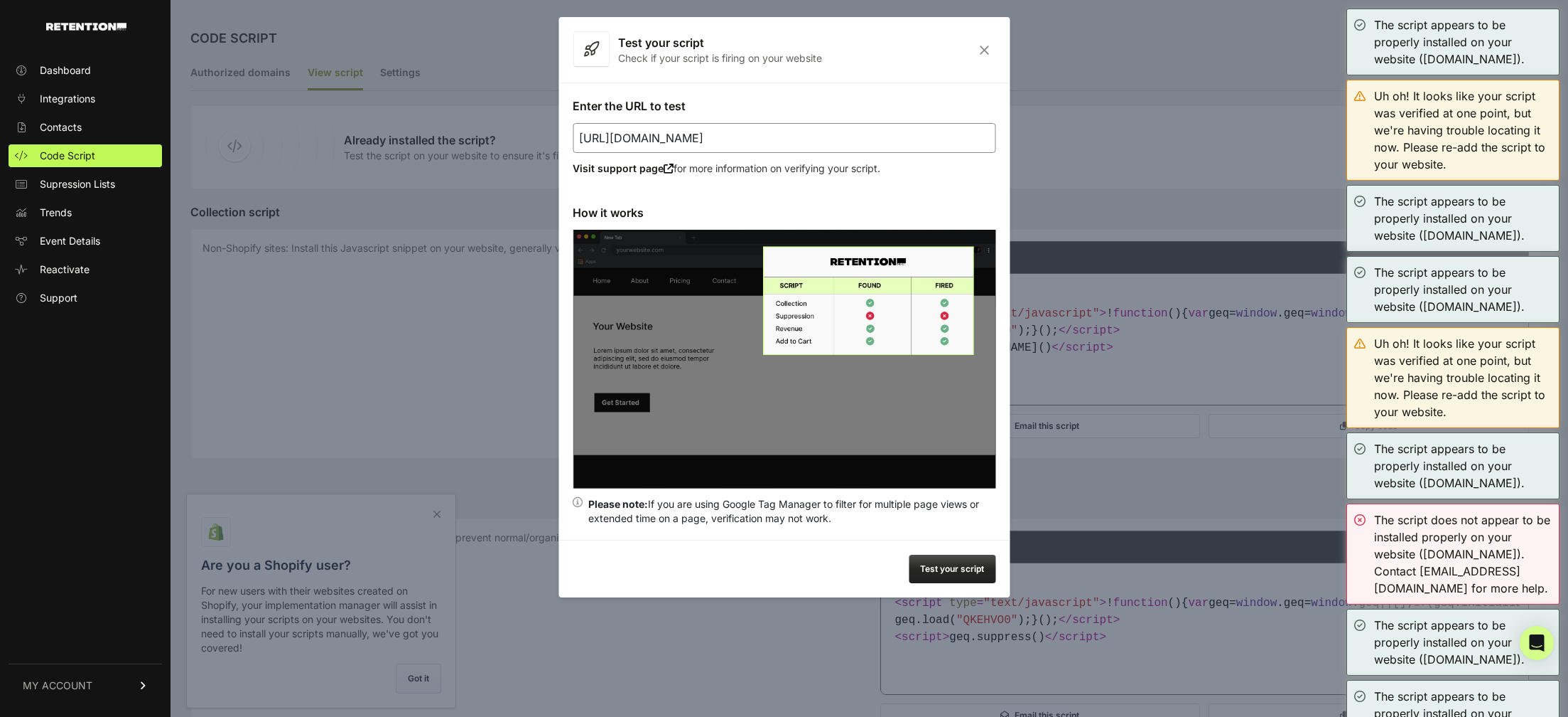
click at [889, 143] on input "https://stealthmodeinvesting.com/dday-holiday/" at bounding box center [784, 138] width 423 height 30
paste input "nuclear"
click at [964, 573] on button "Test your script" at bounding box center [952, 569] width 87 height 28
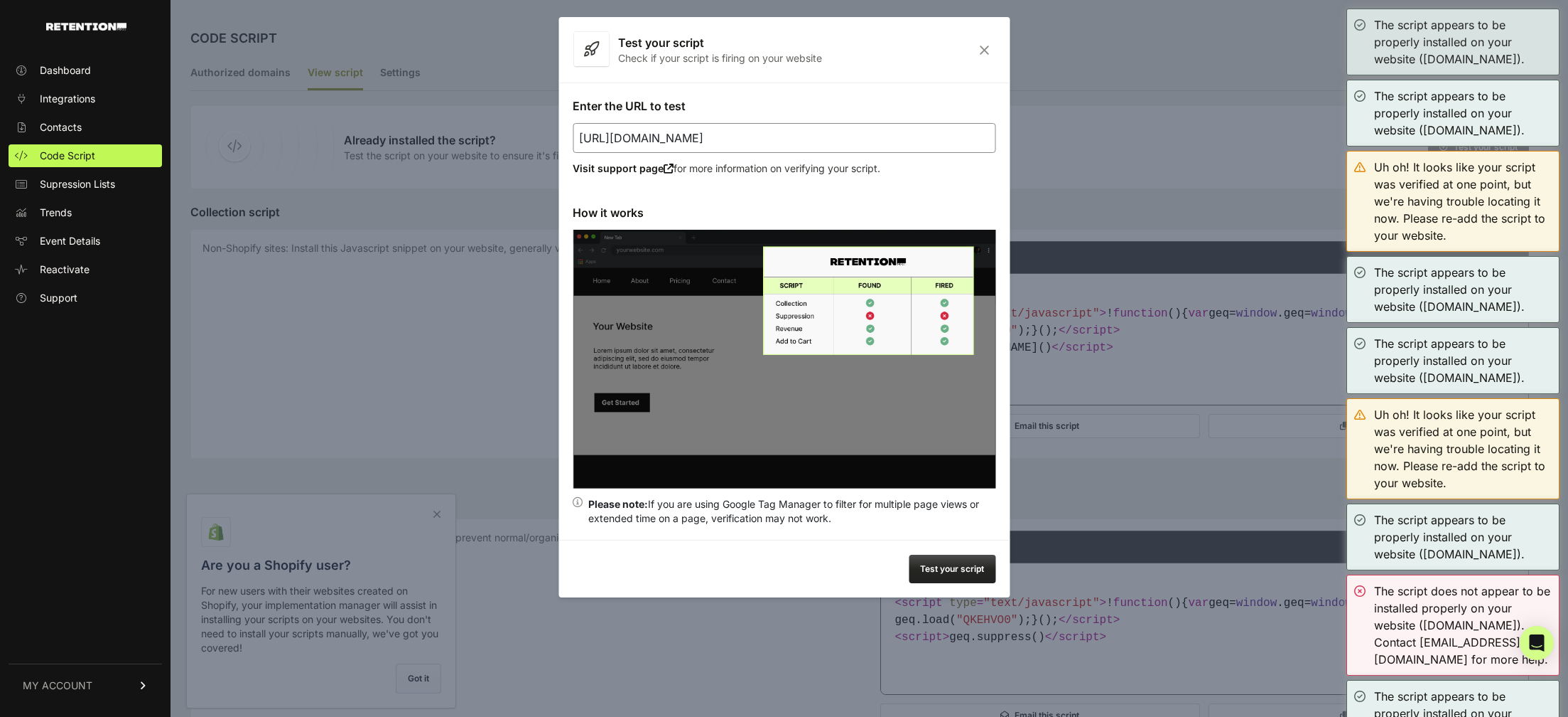
click at [866, 134] on input "https://stealthmodeinvesting.com/nuclear-holiday/" at bounding box center [784, 138] width 423 height 30
paste input "dday-opportunit"
click at [967, 556] on button "Test your script" at bounding box center [952, 569] width 87 height 28
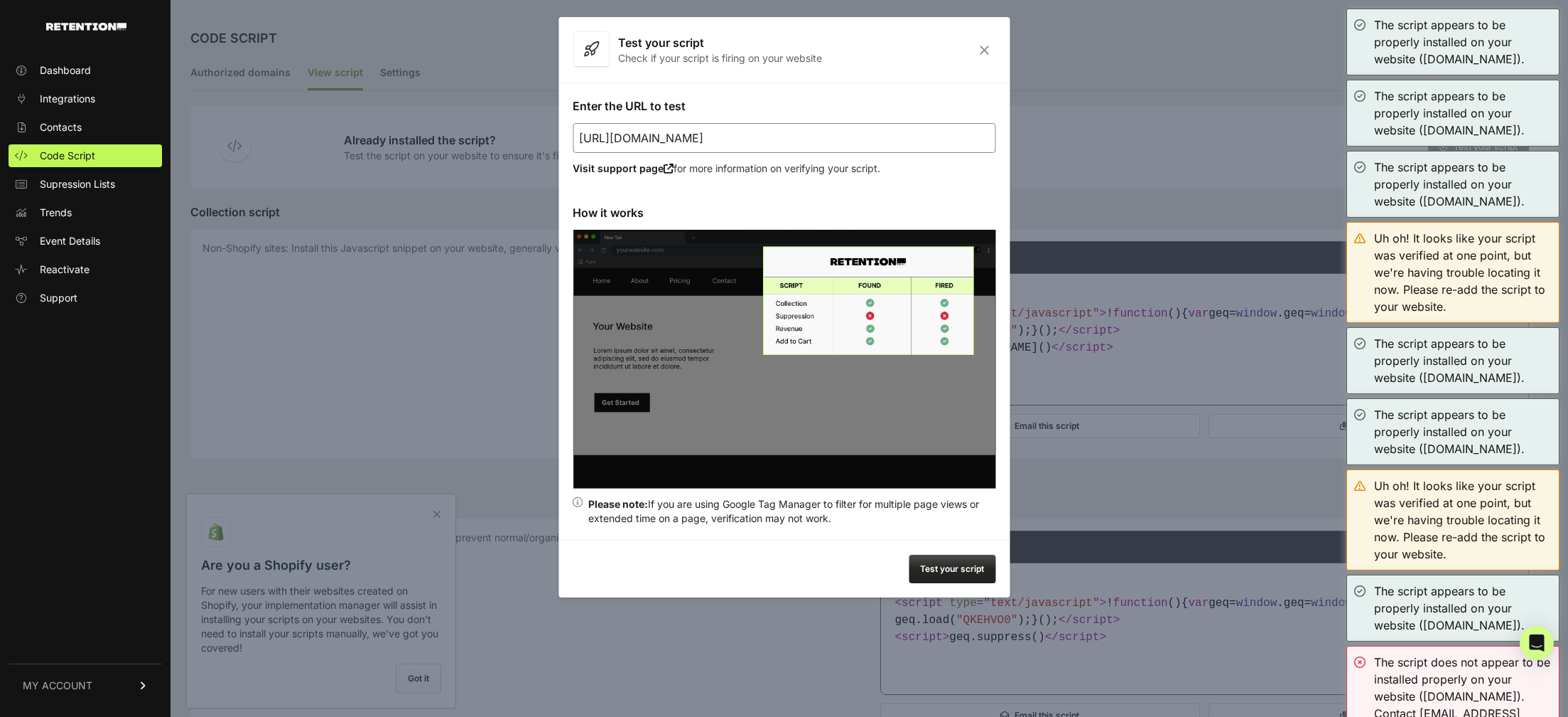
click at [758, 131] on input "https://stealthmodeinvesting.com/dday-opportunity/" at bounding box center [784, 138] width 423 height 30
paste input "gamemasterinvesting.com/war-room-ai-vsl"
click at [985, 565] on button "Test your script" at bounding box center [952, 569] width 87 height 28
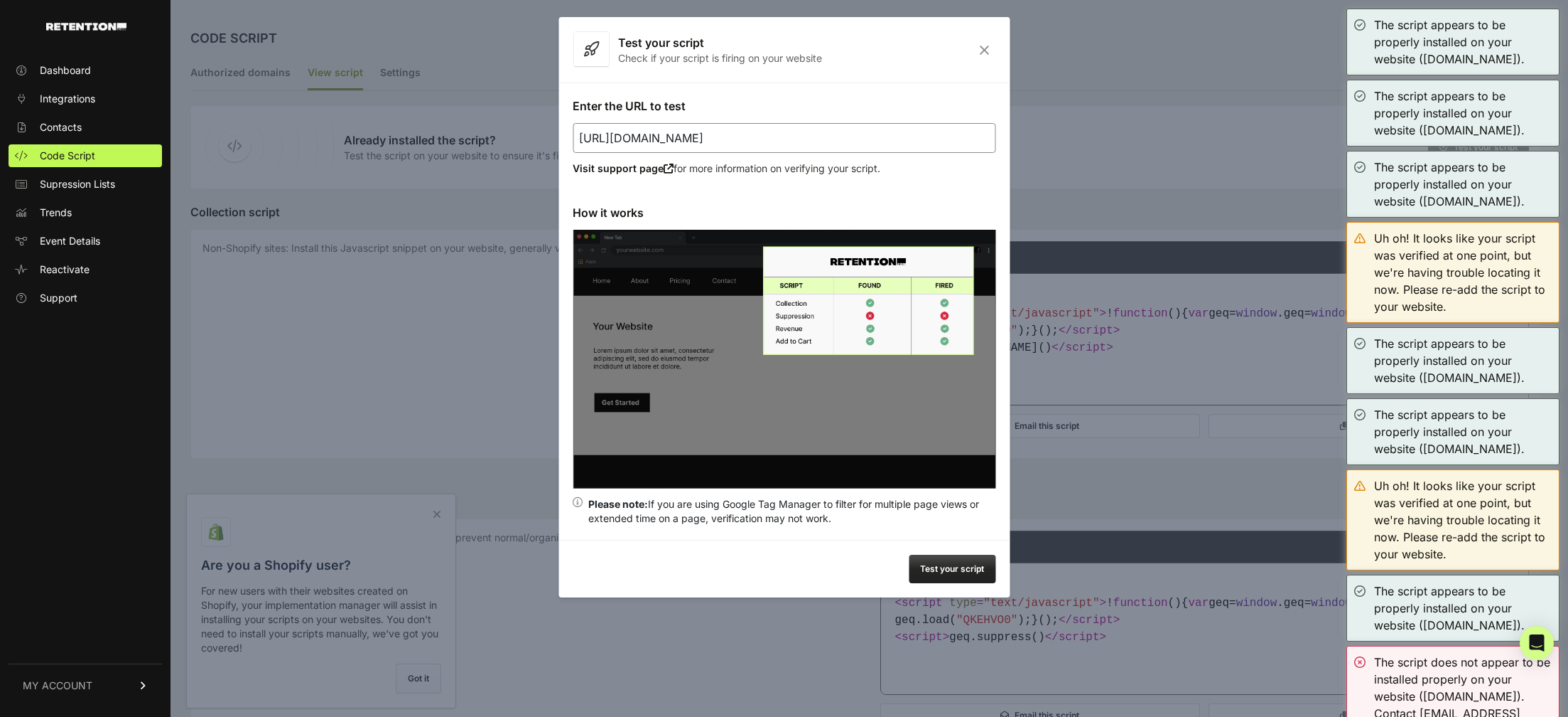
click at [722, 132] on input "https://gamemasterinvesting.com/war-room-ai-vsl/" at bounding box center [784, 138] width 423 height 30
paste input "-49"
click at [955, 569] on button "Test your script" at bounding box center [952, 569] width 87 height 28
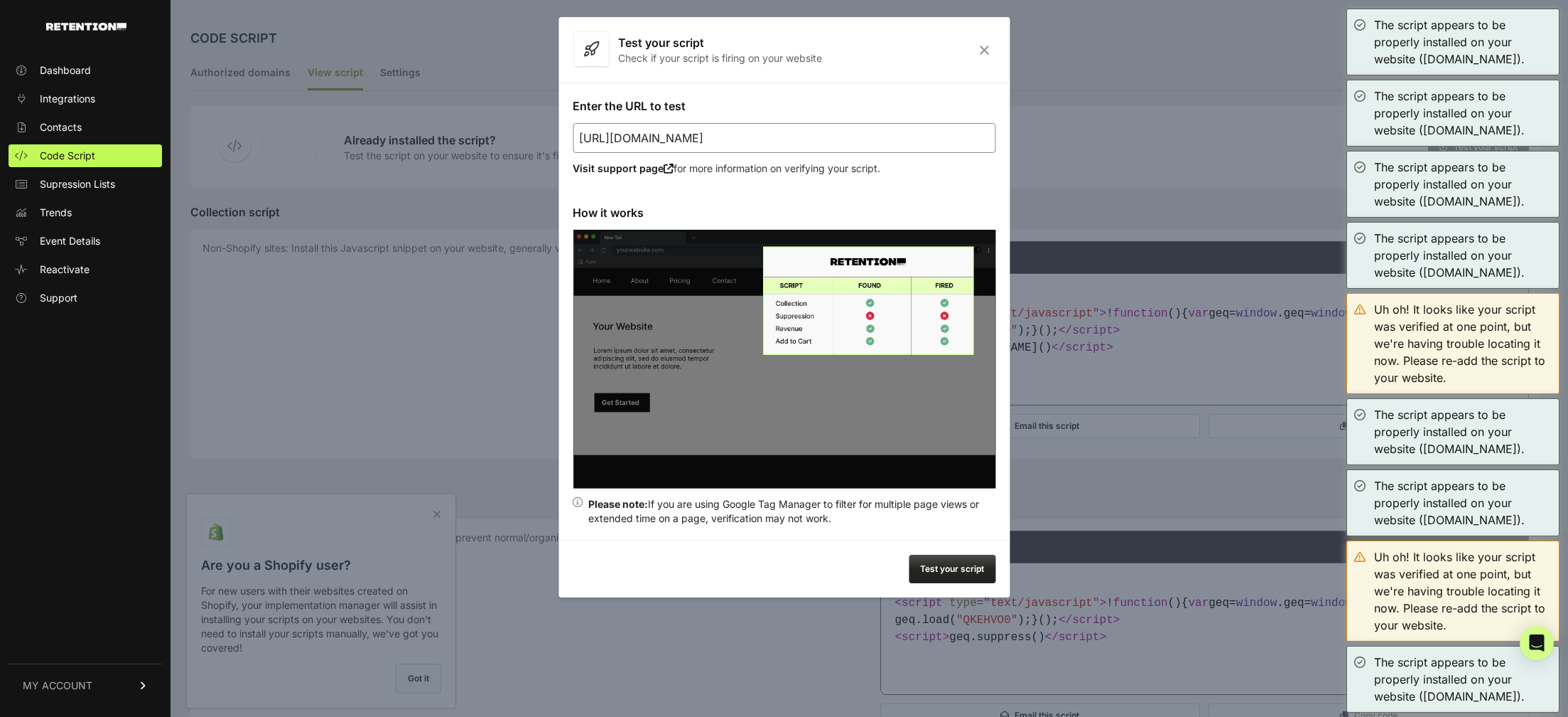
click at [791, 136] on input "https://gamemasterinvesting.com/war-room-ai-vsl-49/" at bounding box center [784, 138] width 423 height 30
paste input "/vsl"
click at [975, 562] on button "Test your script" at bounding box center [952, 569] width 87 height 28
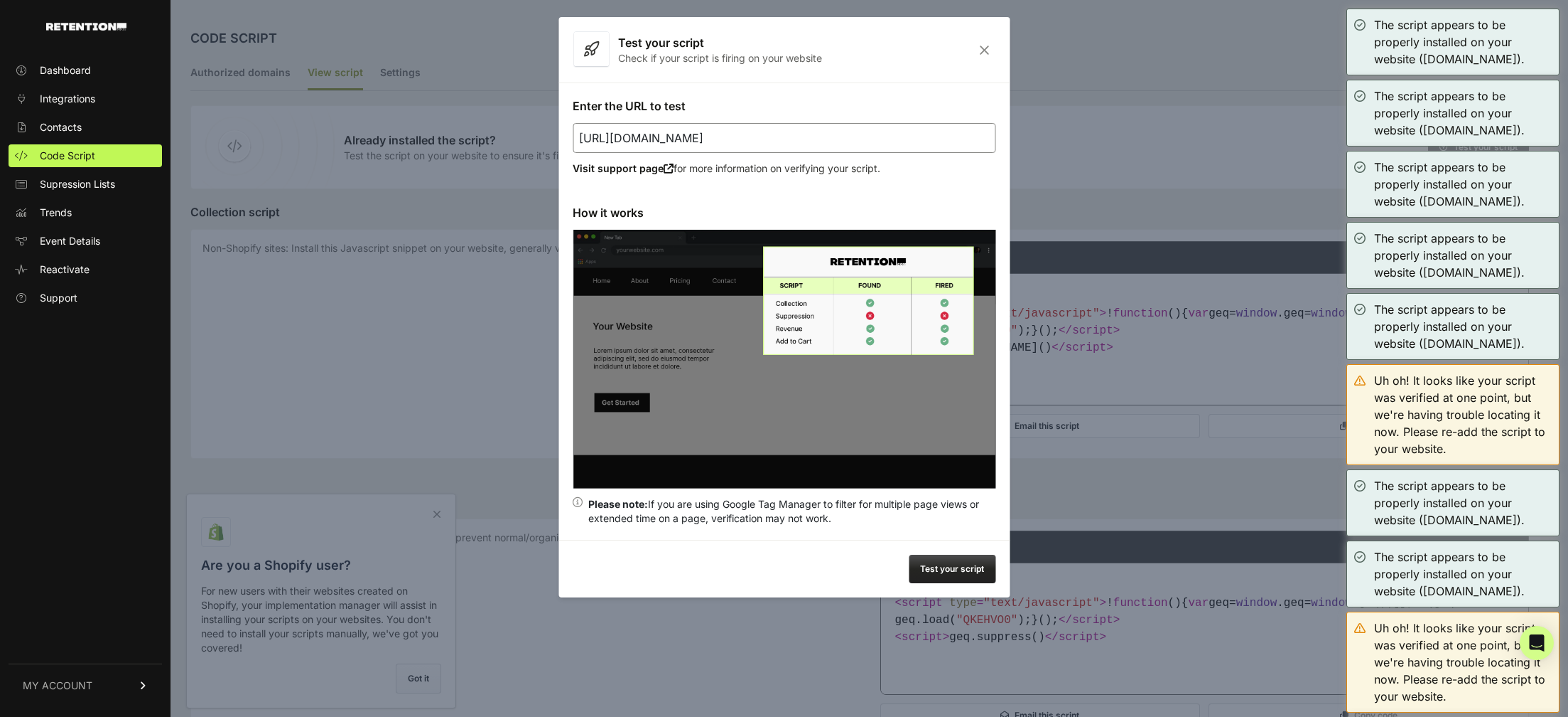
click at [717, 128] on input "https://gamemasterinvesting.com/war-room/vsl/" at bounding box center [784, 138] width 423 height 30
paste input "-ai-chip"
click at [944, 573] on button "Test your script" at bounding box center [952, 569] width 87 height 28
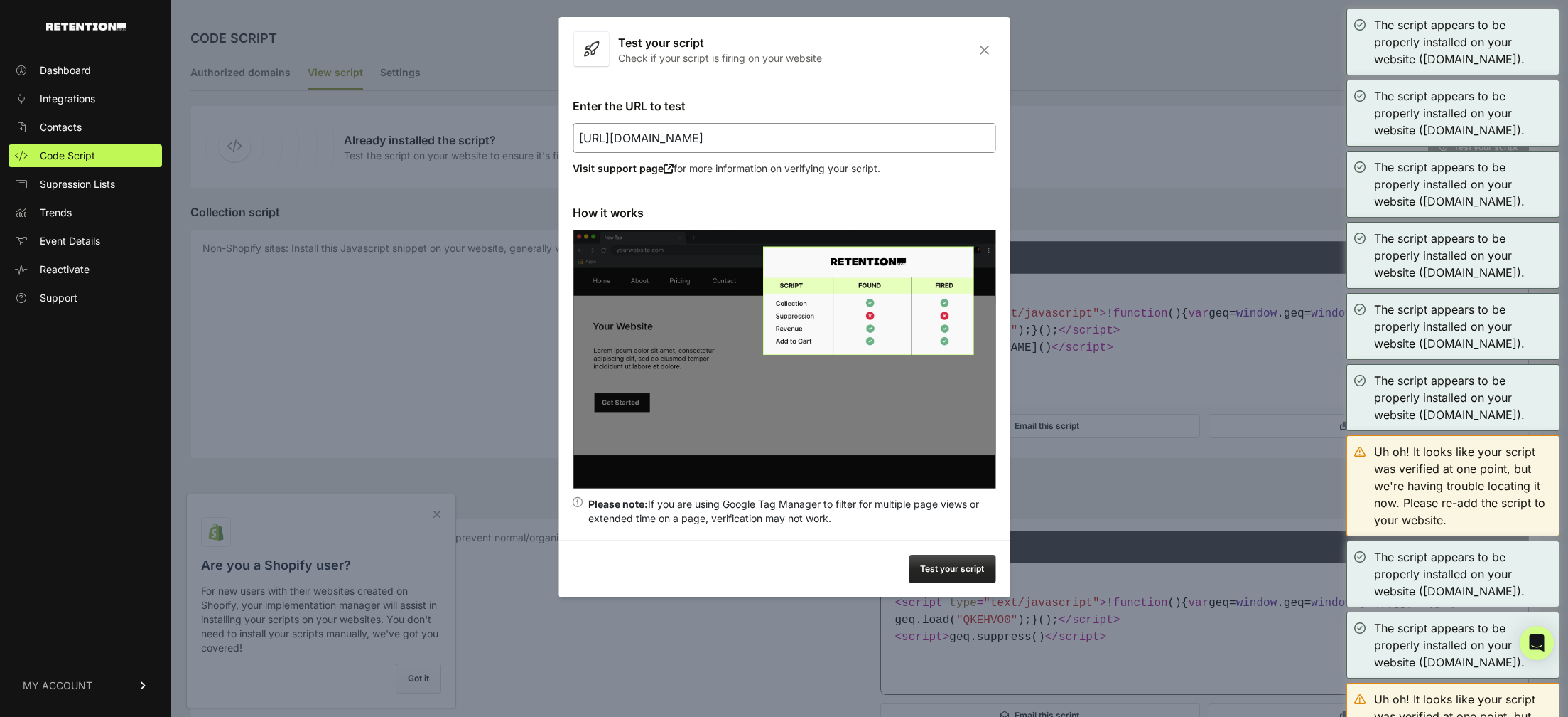
click at [772, 130] on input "https://gamemasterinvesting.com/war-room-ai-chip/" at bounding box center [784, 138] width 423 height 30
paste input "holiday"
click at [936, 567] on button "Test your script" at bounding box center [952, 569] width 87 height 28
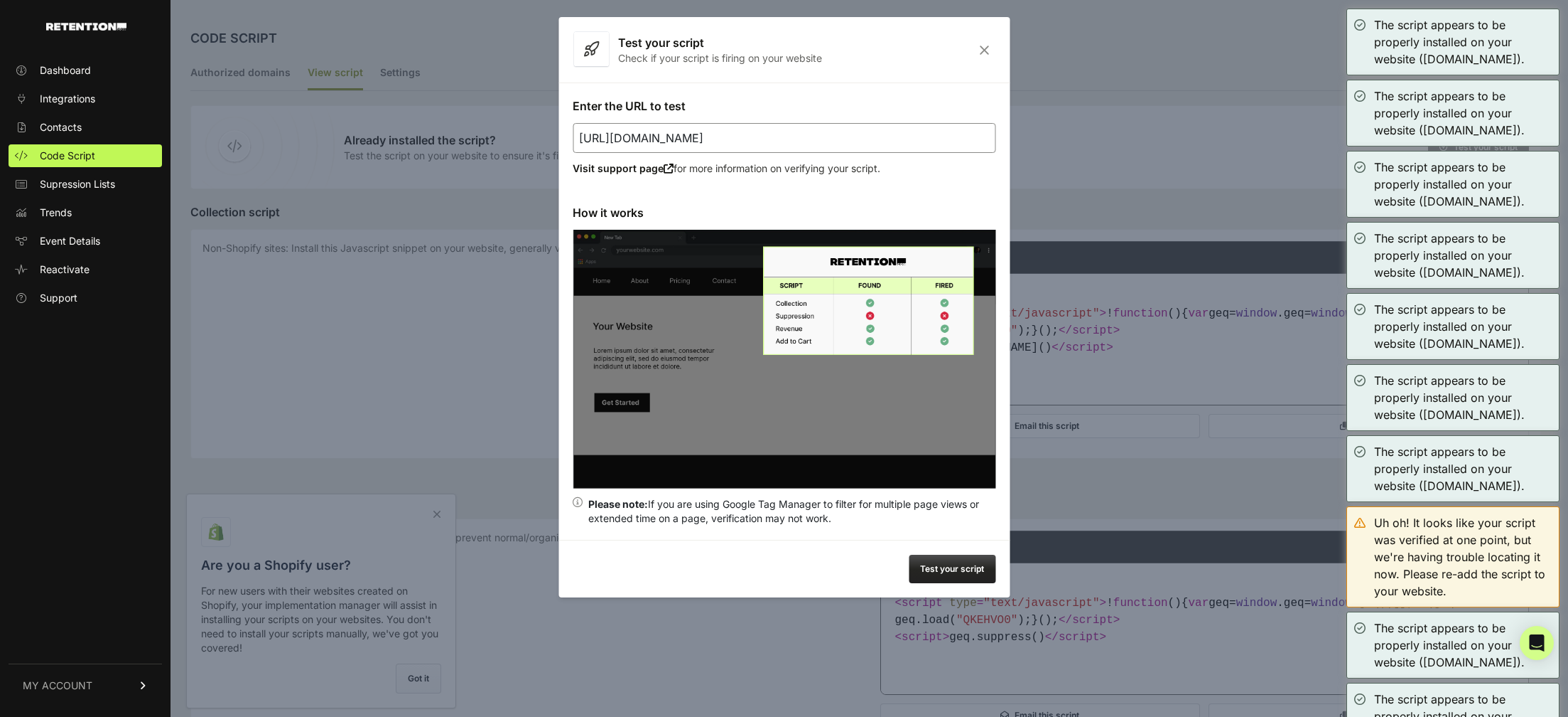
click at [826, 151] on input "https://gamemasterinvesting.com/war-room-holiday/" at bounding box center [784, 138] width 423 height 30
paste input "ai-"
click at [950, 581] on button "Test your script" at bounding box center [952, 569] width 87 height 28
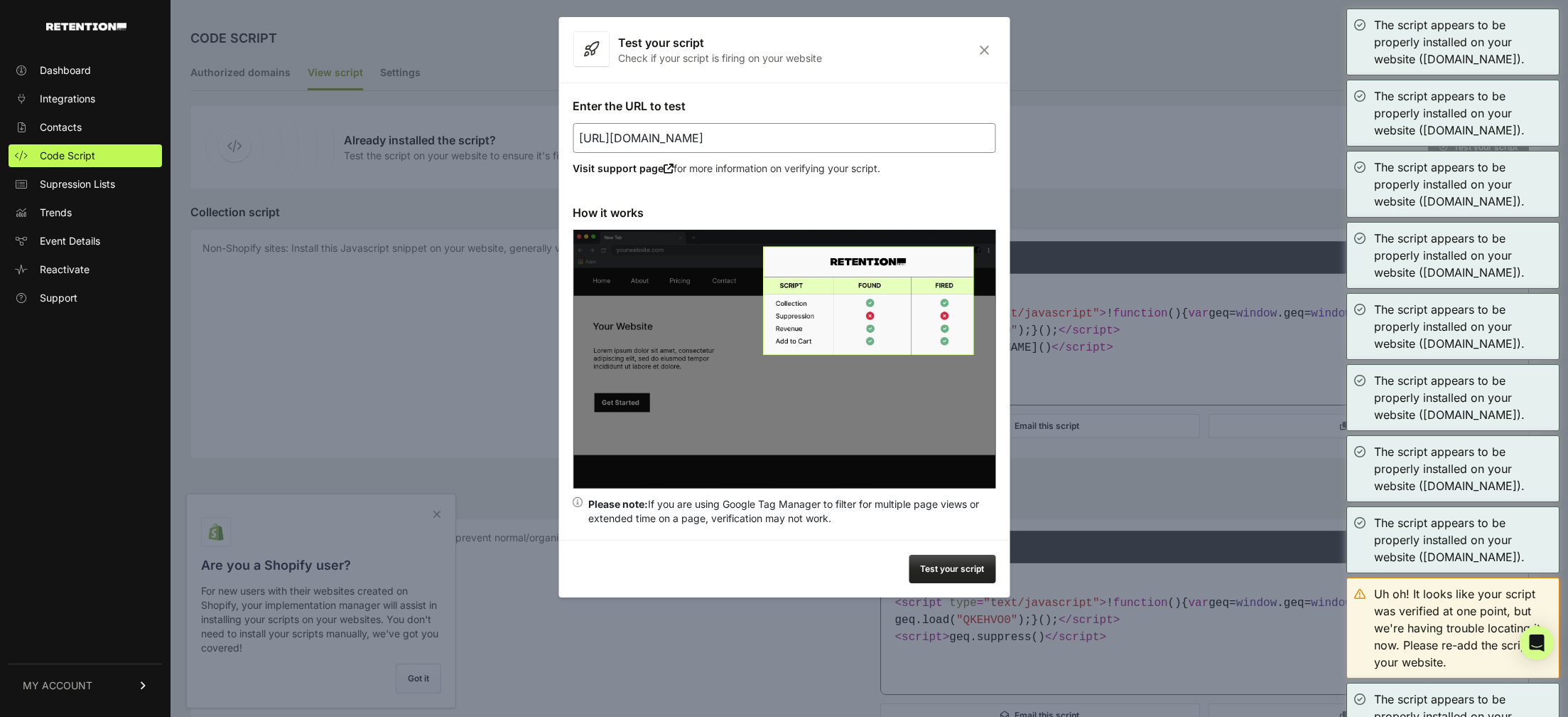
click at [767, 139] on input "https://gamemasterinvesting.com/war-room-ai-holiday/" at bounding box center [784, 138] width 423 height 30
paste input "holytrinit"
click at [964, 562] on button "Test your script" at bounding box center [952, 569] width 87 height 28
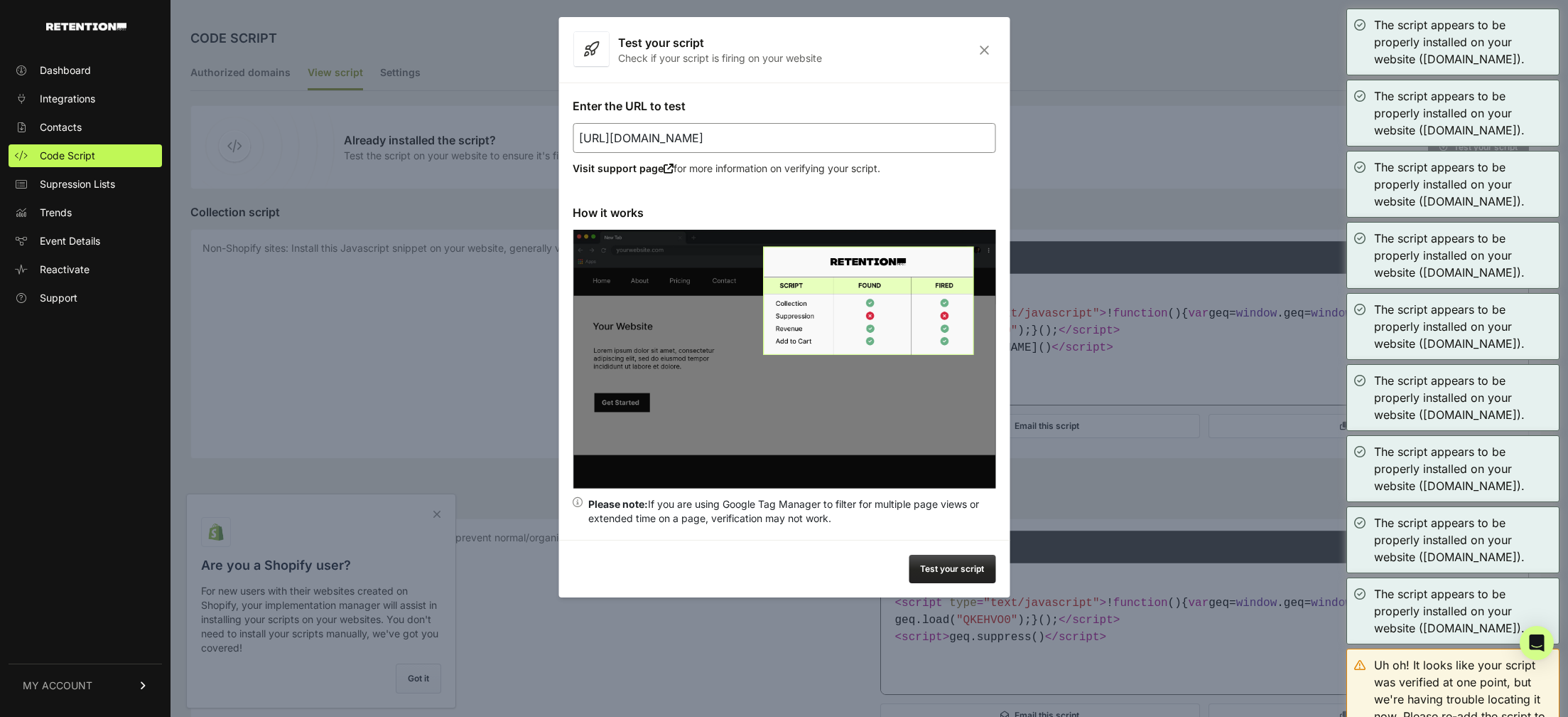
click at [701, 141] on input "https://gamemasterinvesting.com/holytrinity/" at bounding box center [784, 138] width 423 height 30
paste input "war-room-trinity-vsl"
click at [959, 567] on button "Test your script" at bounding box center [952, 569] width 87 height 28
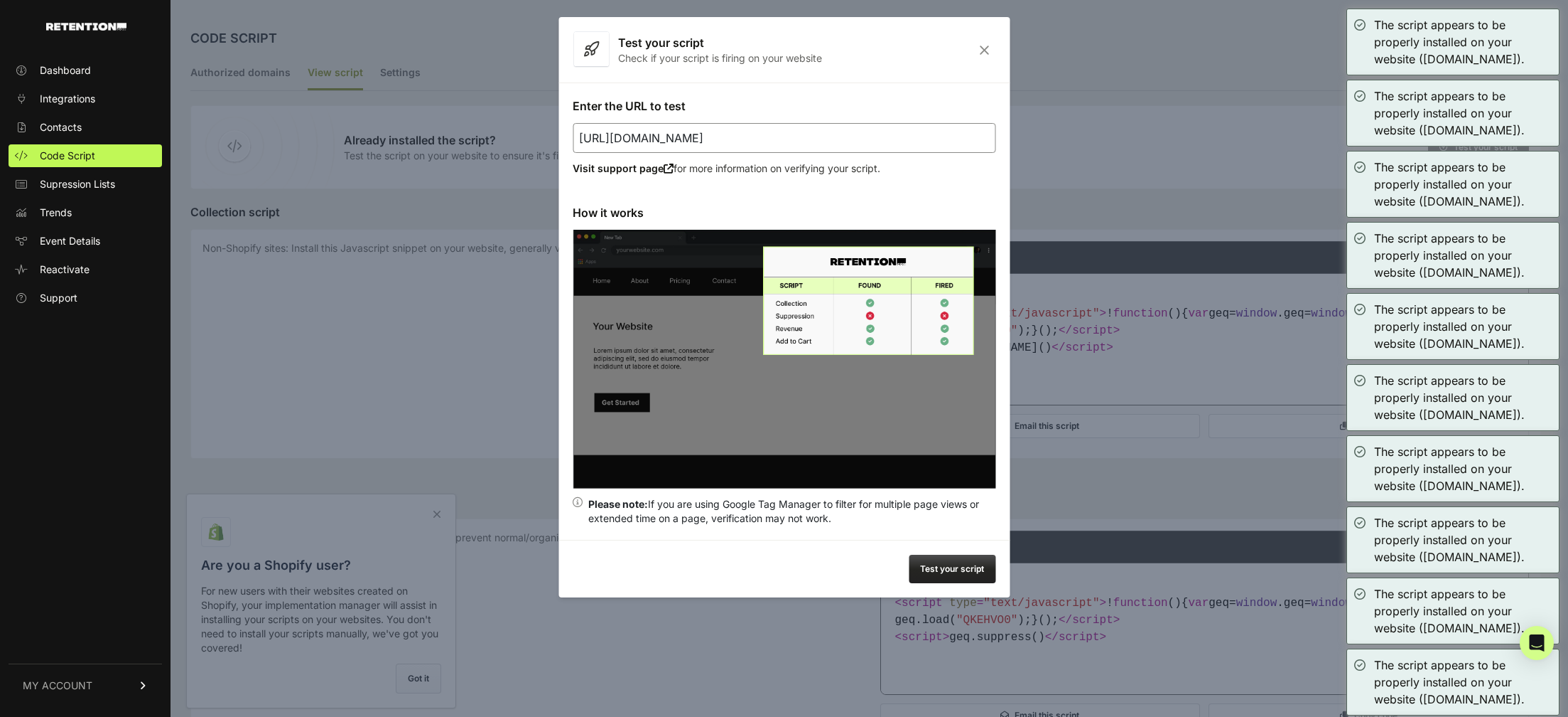
drag, startPoint x: 752, startPoint y: 157, endPoint x: 760, endPoint y: 145, distance: 14.4
click at [760, 145] on div "Enter the URL to test https://gamemasterinvesting.com/war-room-trinity-vsl/ Vis…" at bounding box center [784, 311] width 452 height 457
click at [765, 136] on input "https://gamemasterinvesting.com/war-room-trinity-vsl/" at bounding box center [784, 138] width 423 height 30
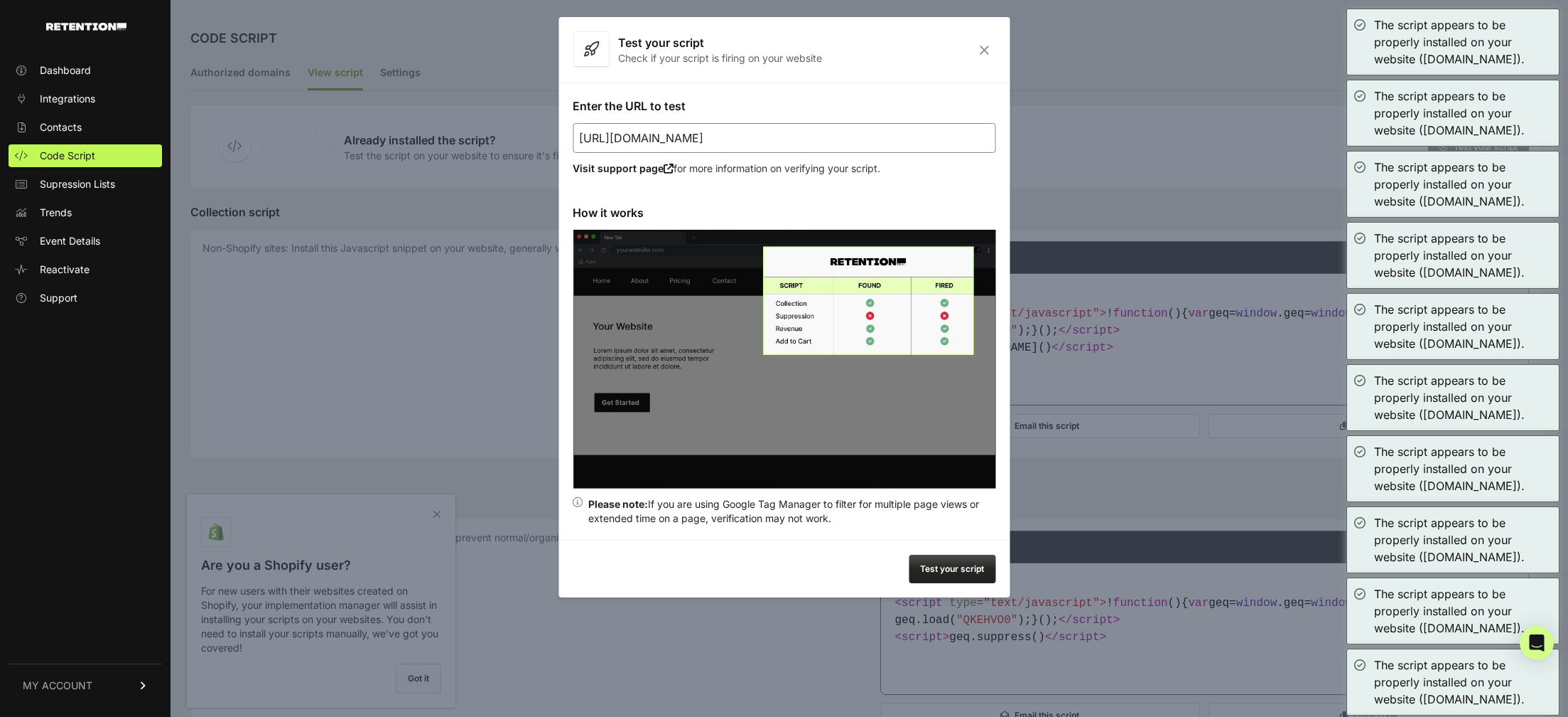
paste input "holytrinitytier"
click at [953, 565] on button "Test your script" at bounding box center [952, 569] width 87 height 28
click at [735, 132] on input "https://gamemasterinvesting.com/holytrinitytier/" at bounding box center [784, 138] width 423 height 30
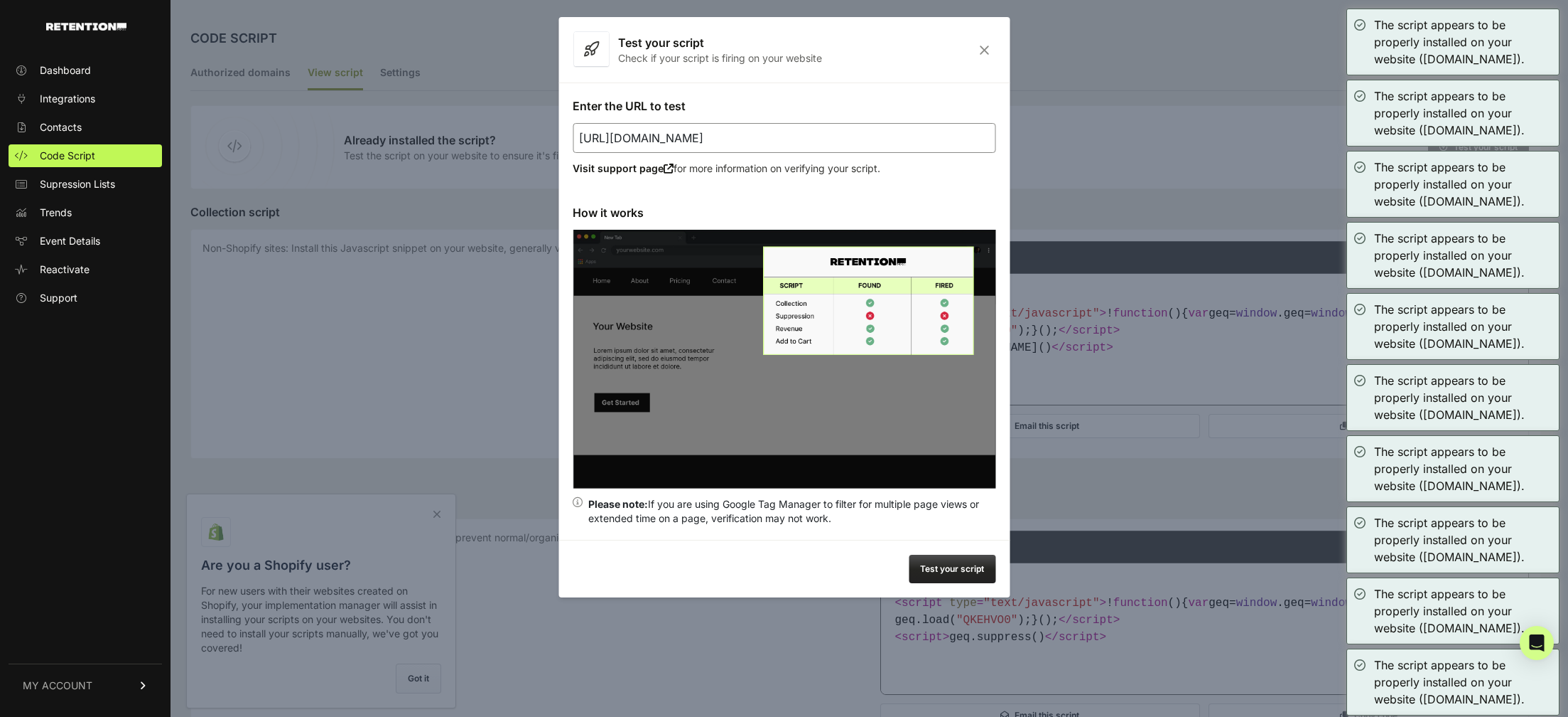
paste input "/ord"
click at [966, 567] on button "Test your script" at bounding box center [952, 569] width 87 height 28
click at [728, 136] on input "https://gamemasterinvesting.com/holytrinity/order/" at bounding box center [784, 138] width 423 height 30
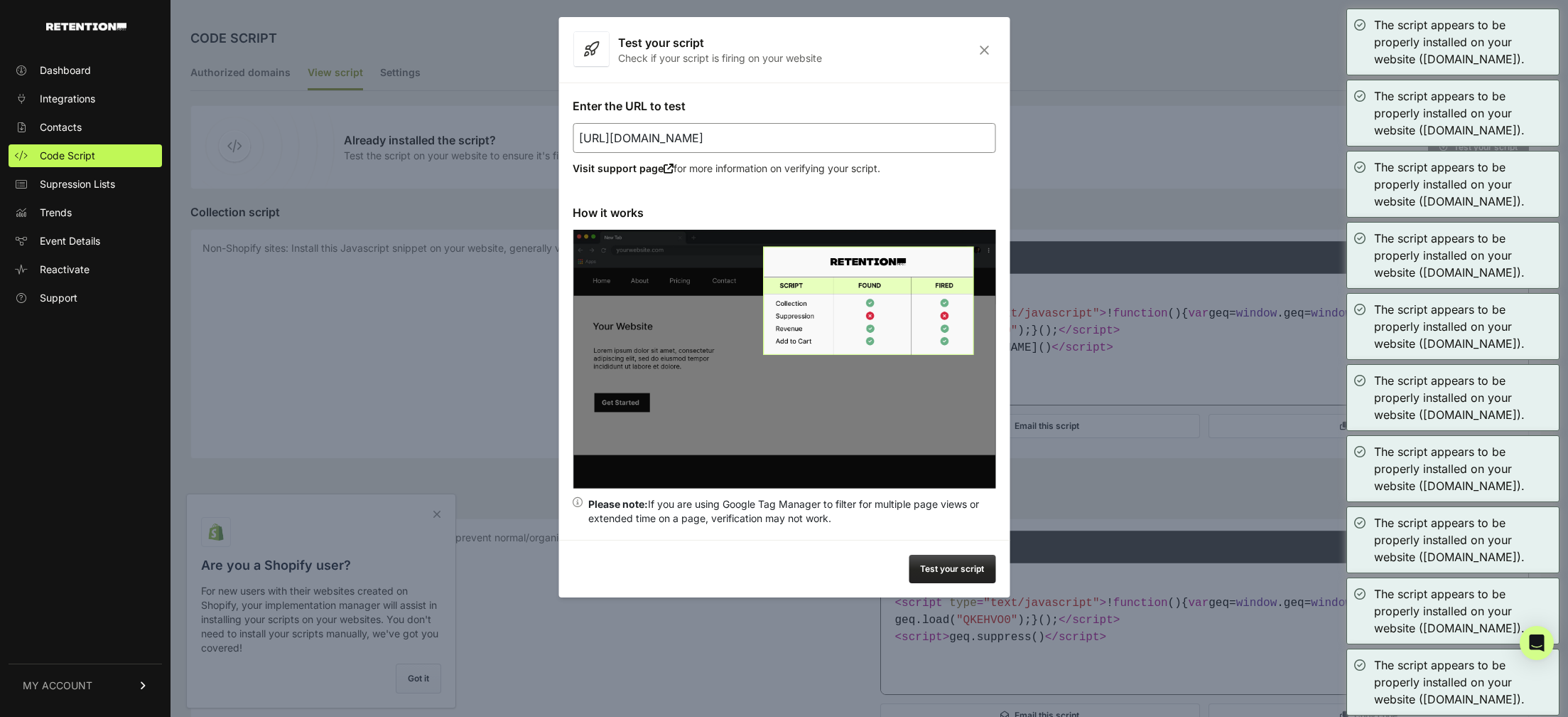
paste input "stocksurgedaily.com/sms-alerts-tiktok"
click at [968, 572] on button "Test your script" at bounding box center [952, 569] width 87 height 28
click at [906, 139] on input "[URL][DOMAIN_NAME]" at bounding box center [784, 138] width 423 height 30
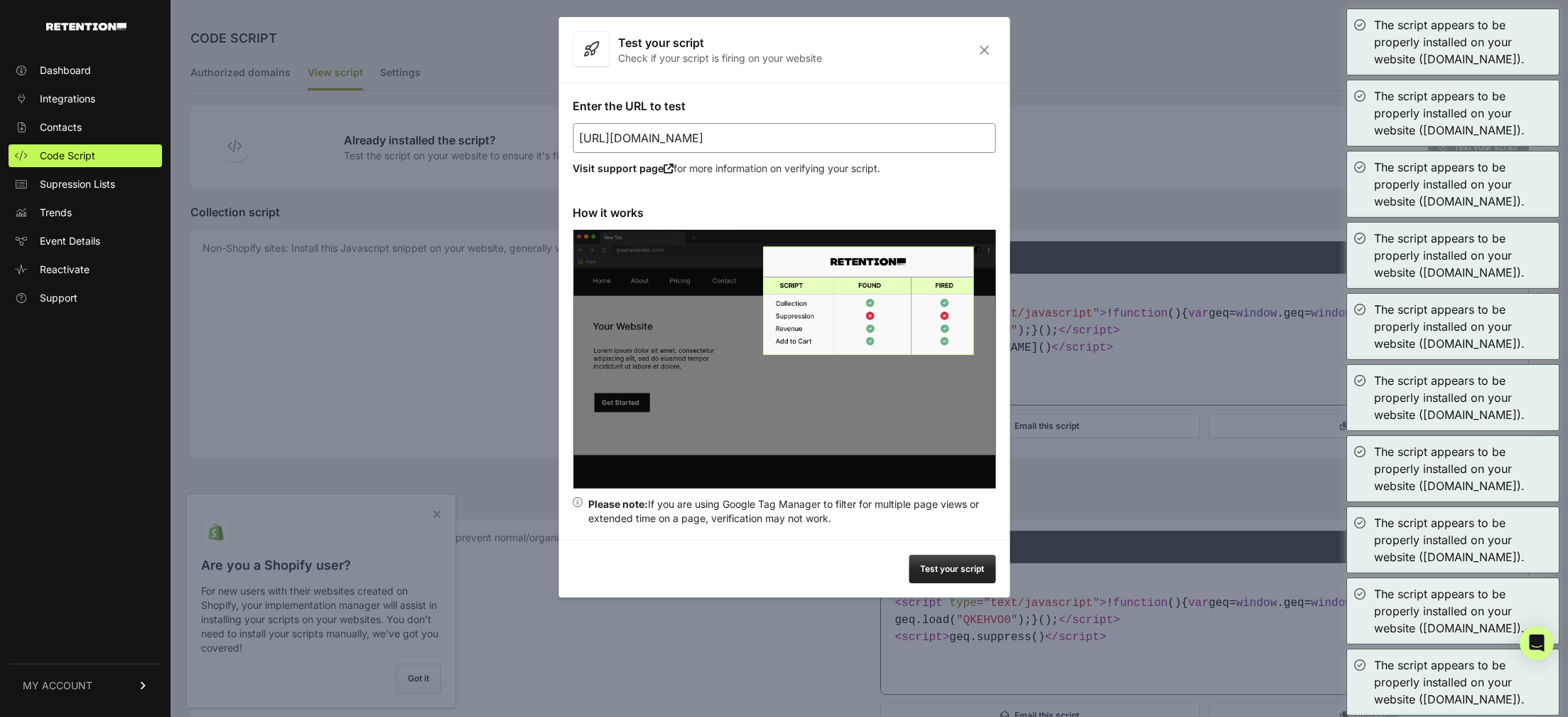
paste input "[DOMAIN_NAME][URL]"
click at [953, 574] on button "Test your script" at bounding box center [952, 569] width 87 height 28
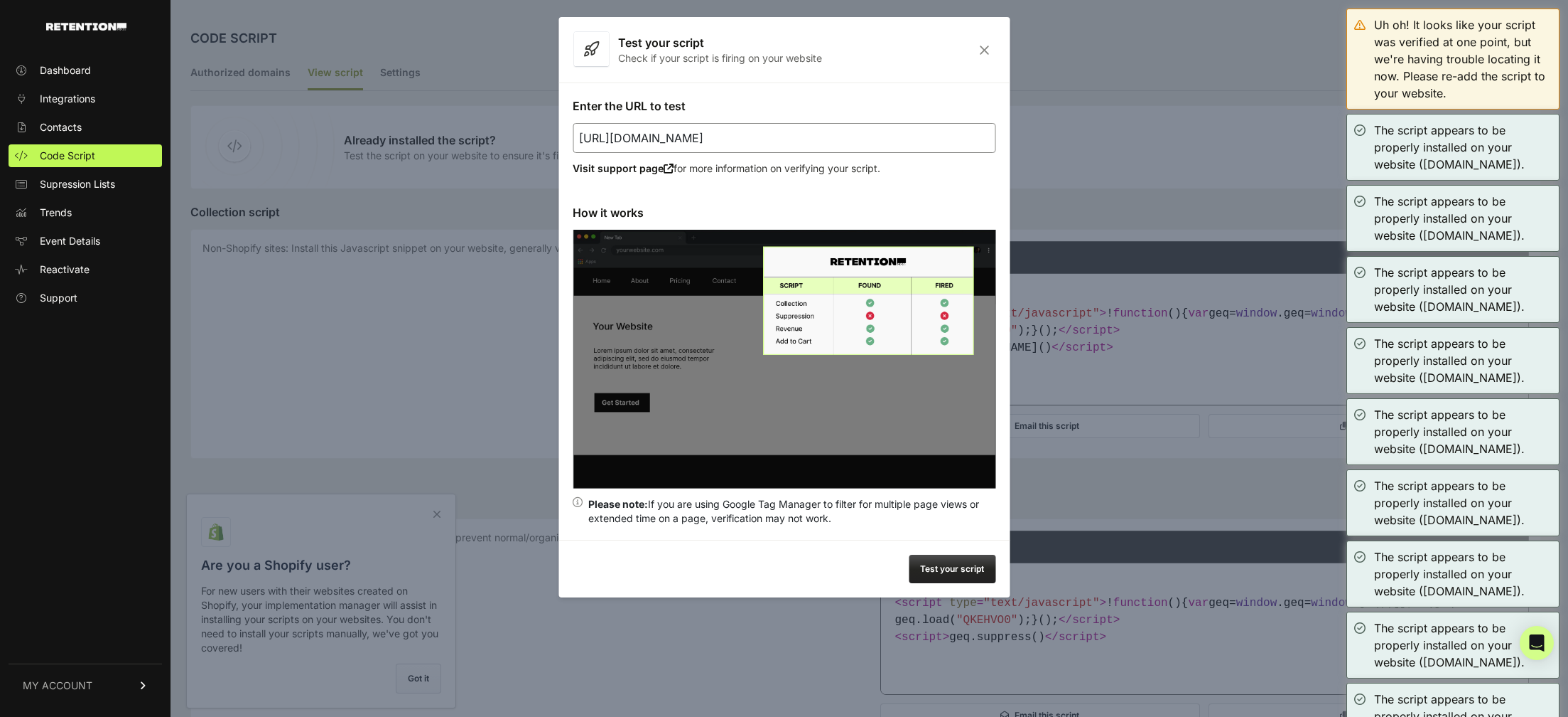
click at [789, 140] on input "[URL][DOMAIN_NAME]" at bounding box center [784, 138] width 423 height 30
paste input "gamemasterinvesting.com/holytrinity/network/"
click at [958, 567] on button "Test your script" at bounding box center [952, 569] width 87 height 28
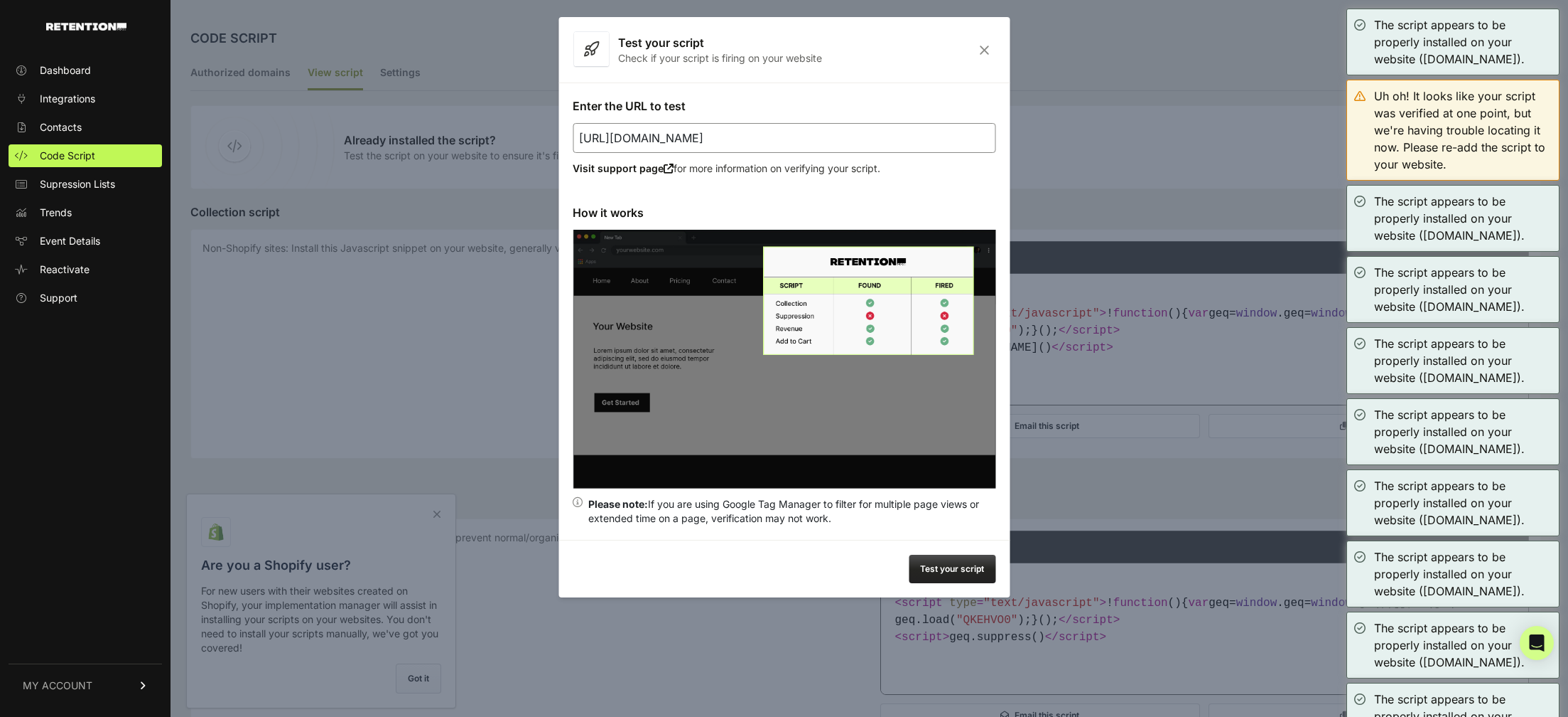
click at [849, 140] on input "https://gamemasterinvesting.com/holytrinity/network/" at bounding box center [784, 138] width 423 height 30
paste input "pro.stealthmodeinvesting.com/tech-"
type input "https://pro.stealthmodeinvesting.com/tech-network/"
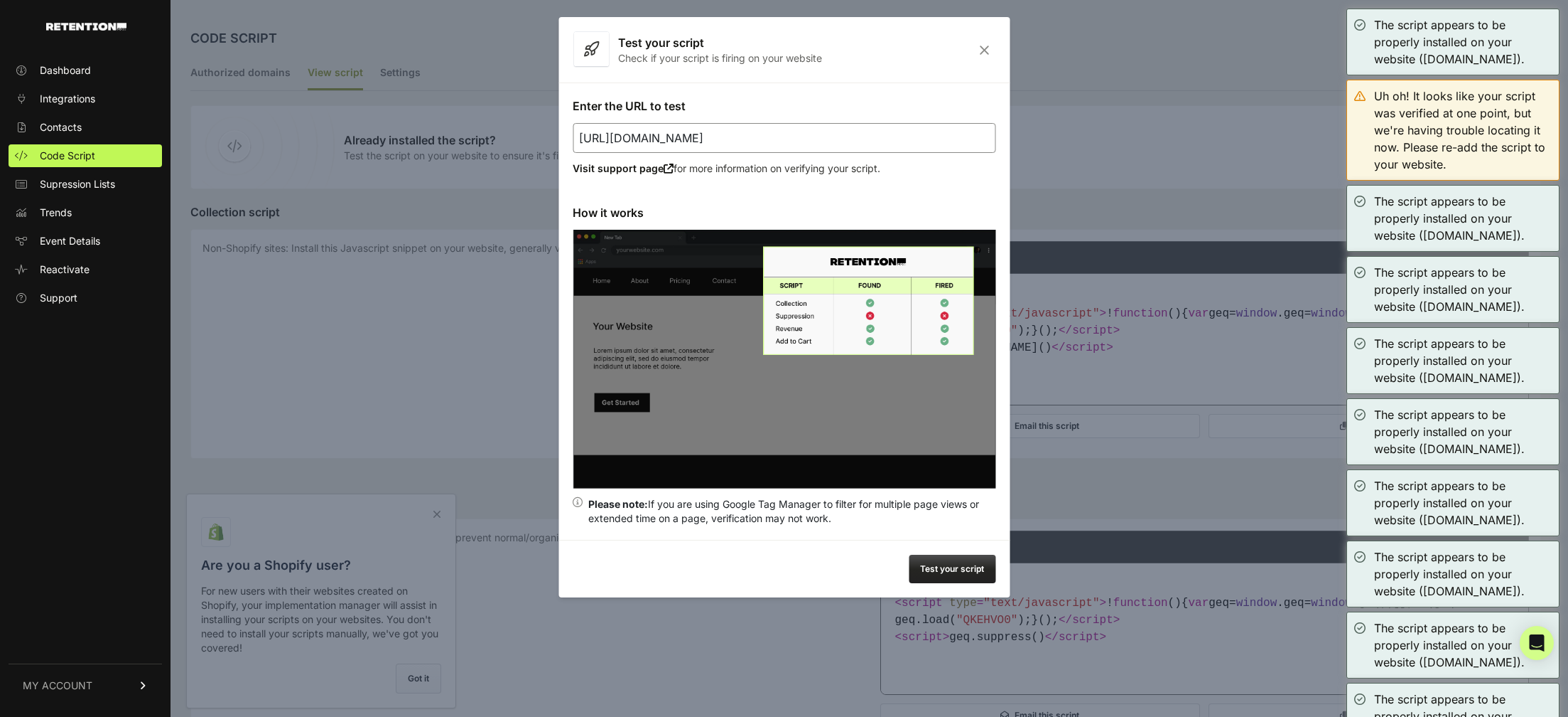
click at [953, 573] on button "Test your script" at bounding box center [952, 569] width 87 height 28
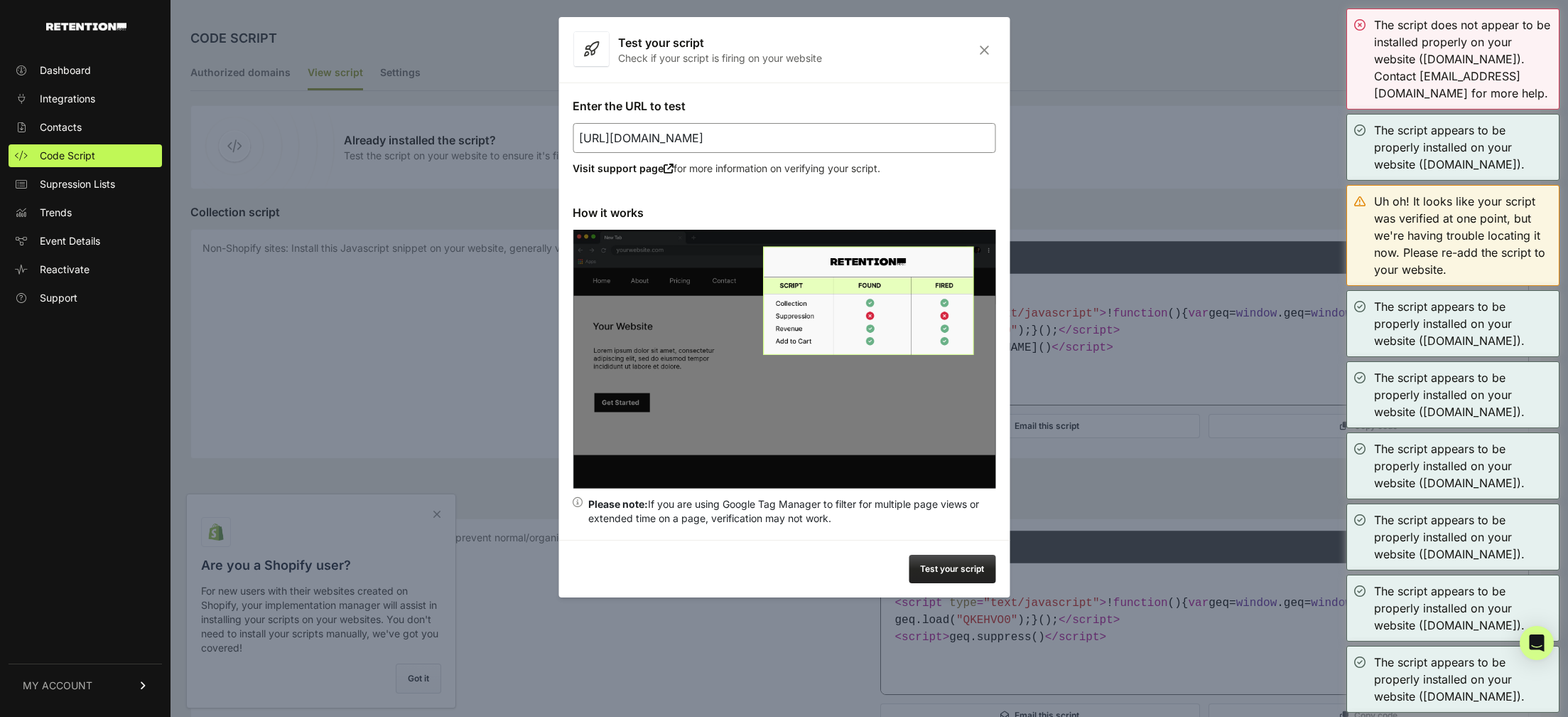
drag, startPoint x: 781, startPoint y: 140, endPoint x: 619, endPoint y: 140, distance: 162.0
click at [619, 140] on input "https://pro.stealthmodeinvesting.com/tech-network/" at bounding box center [784, 138] width 423 height 30
click at [987, 50] on icon "Close" at bounding box center [984, 49] width 22 height 12
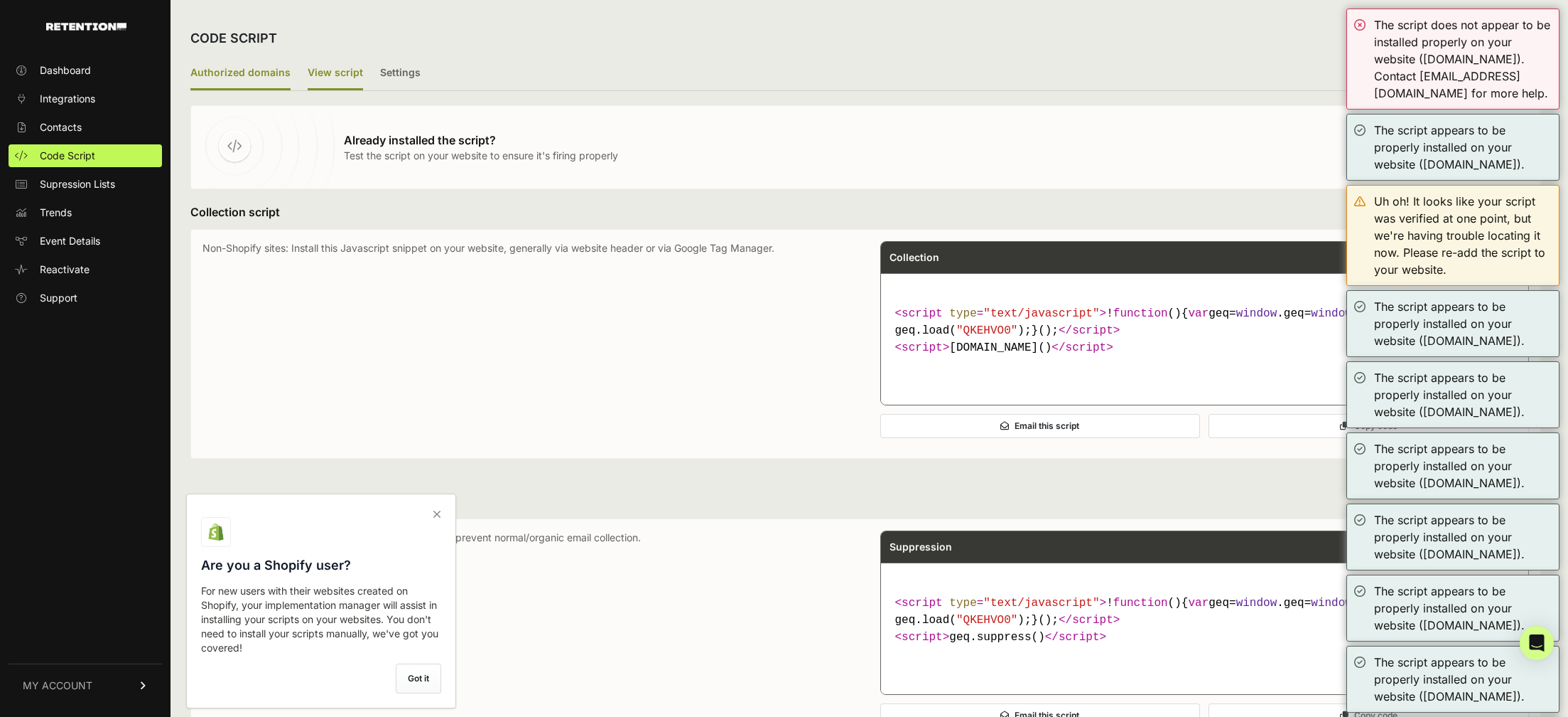
click at [225, 75] on label "Authorized domains" at bounding box center [241, 73] width 101 height 33
click at [0, 0] on input "Authorized domains" at bounding box center [0, 0] width 0 height 0
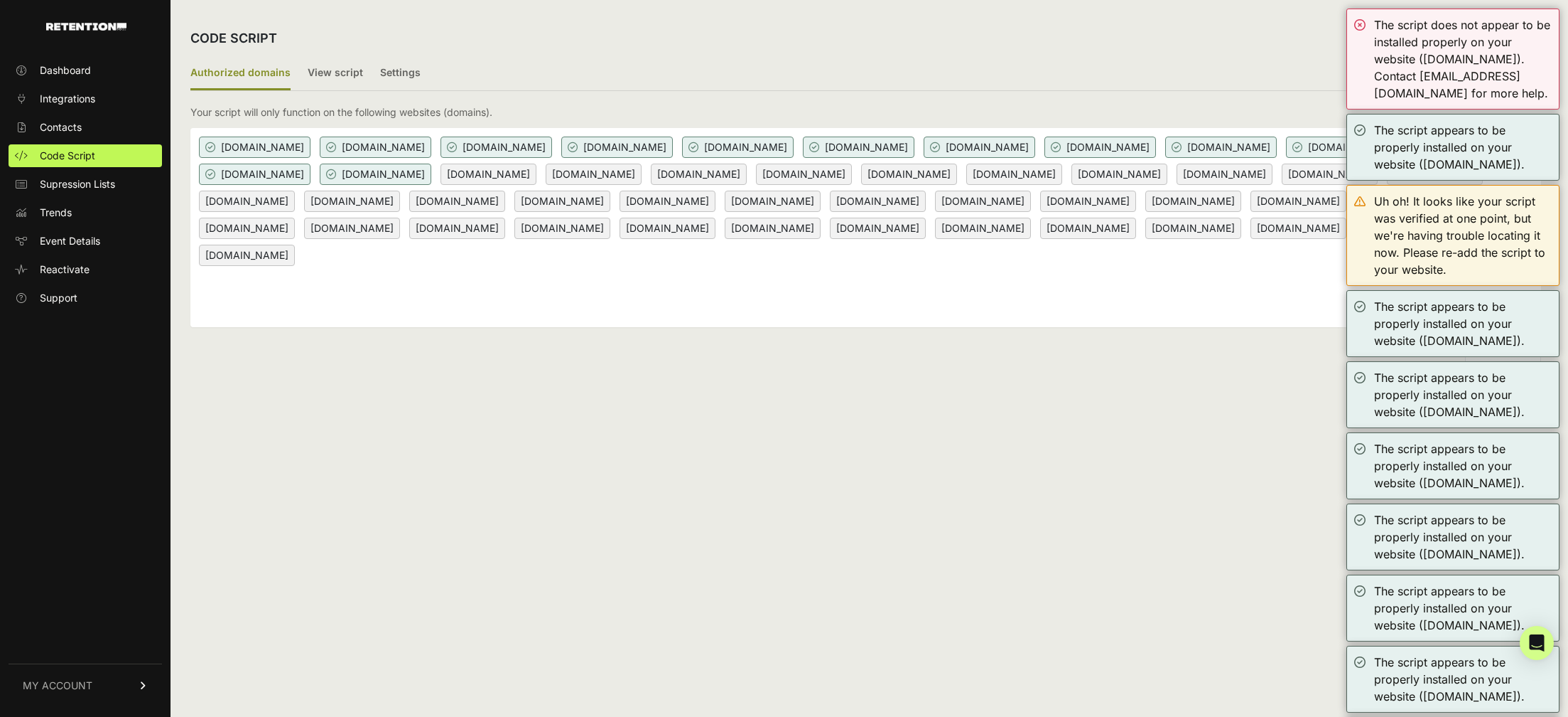
click at [947, 312] on div "buytheinsider.com cartierinsider.com gamemasterinvesting.com getalphastocks.com…" at bounding box center [866, 227] width 1351 height 199
click at [1360, 21] on div "The script does not appear to be installed properly on your website (pro.stealt…" at bounding box center [1453, 59] width 213 height 101
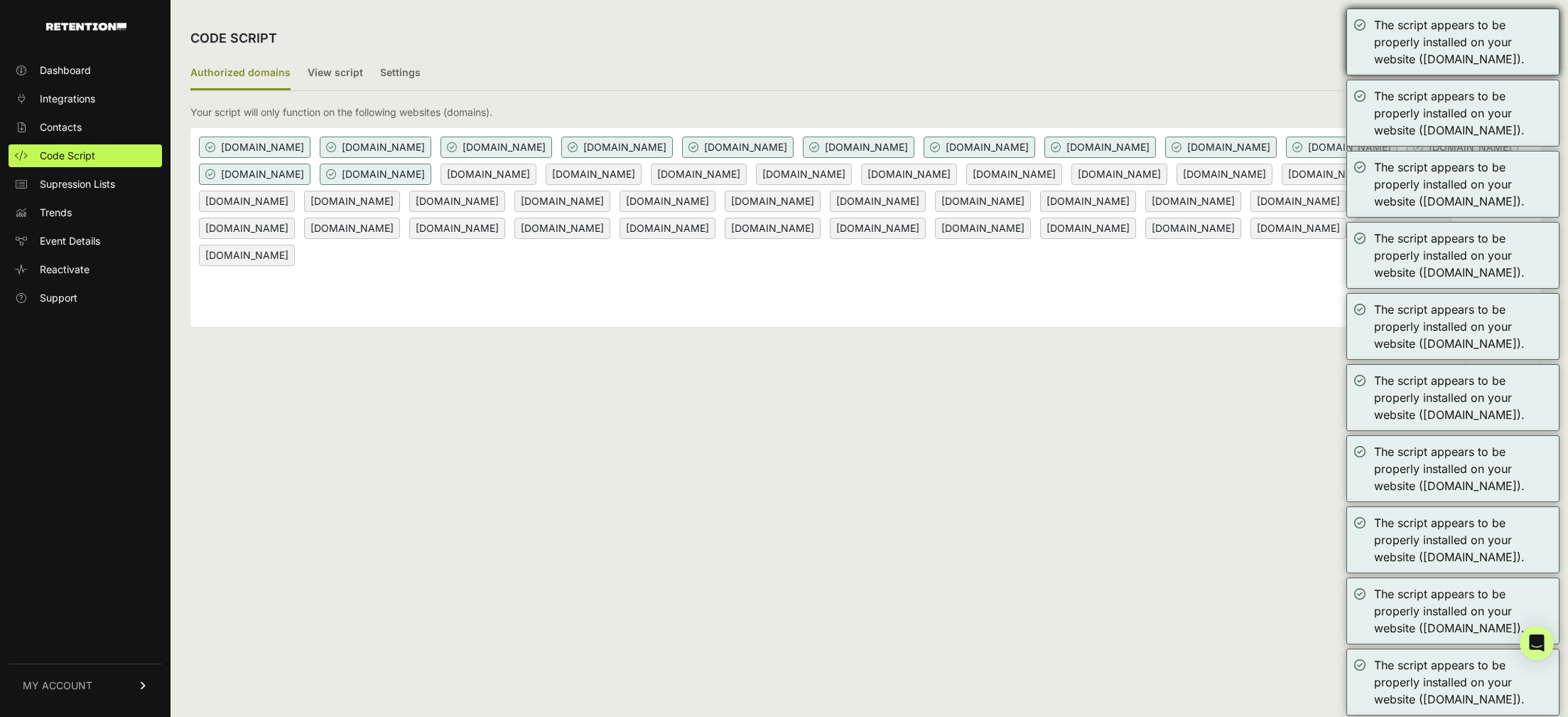
click at [1363, 25] on div "The script appears to be properly installed on your website ([DOMAIN_NAME])." at bounding box center [1453, 42] width 213 height 67
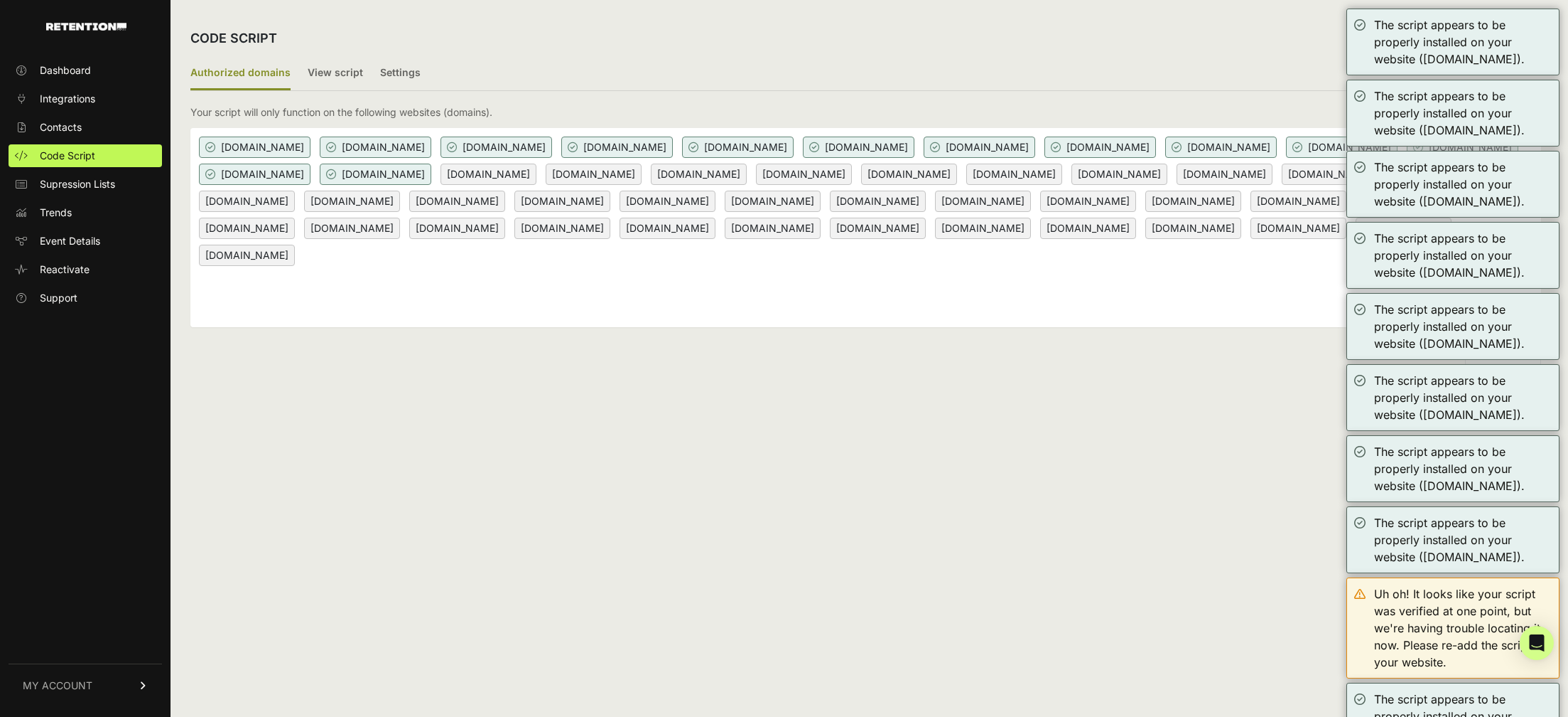
click at [1363, 25] on div "The script appears to be properly installed on your website ([DOMAIN_NAME])." at bounding box center [1453, 42] width 213 height 67
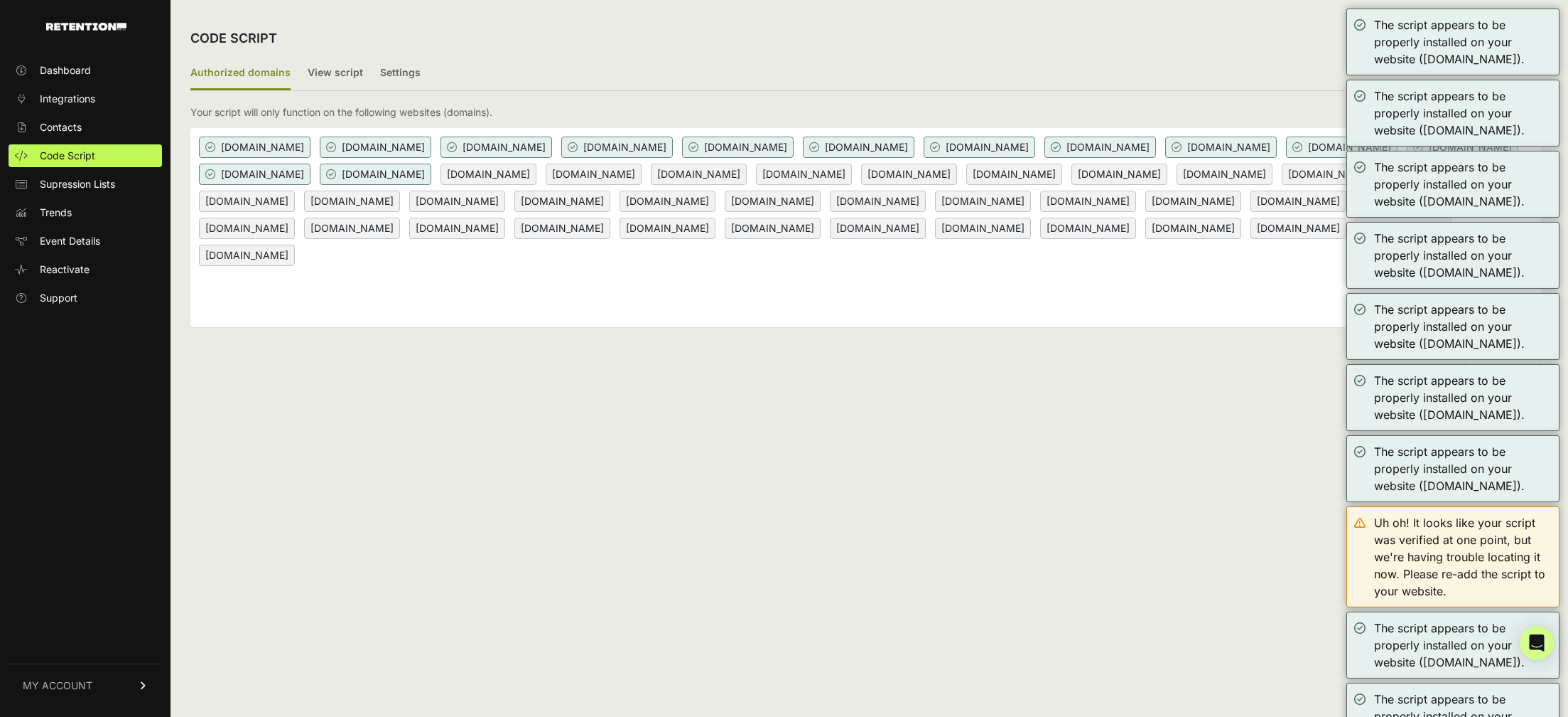
click at [1363, 25] on div "The script appears to be properly installed on your website ([DOMAIN_NAME])." at bounding box center [1453, 42] width 213 height 67
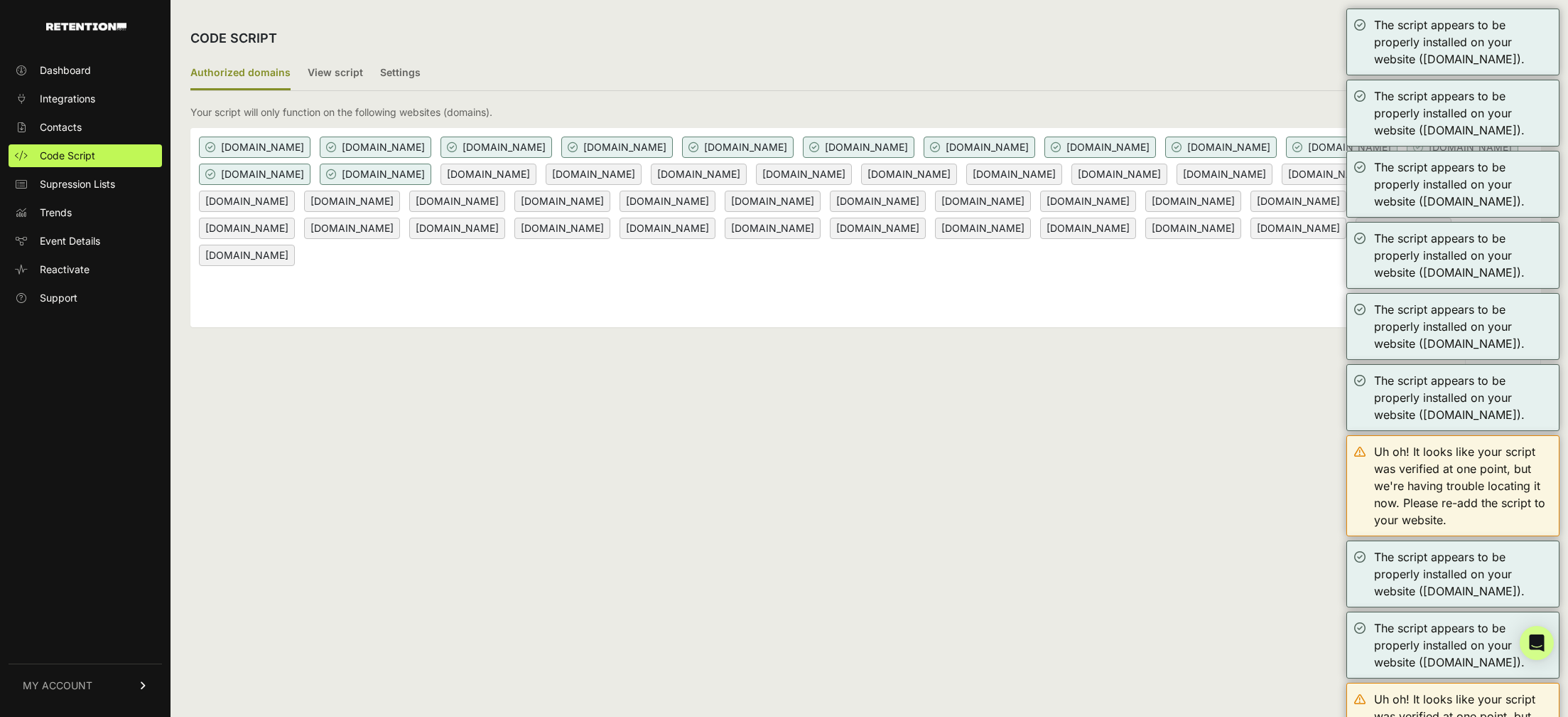
click at [1363, 25] on div "The script appears to be properly installed on your website ([DOMAIN_NAME])." at bounding box center [1453, 42] width 213 height 67
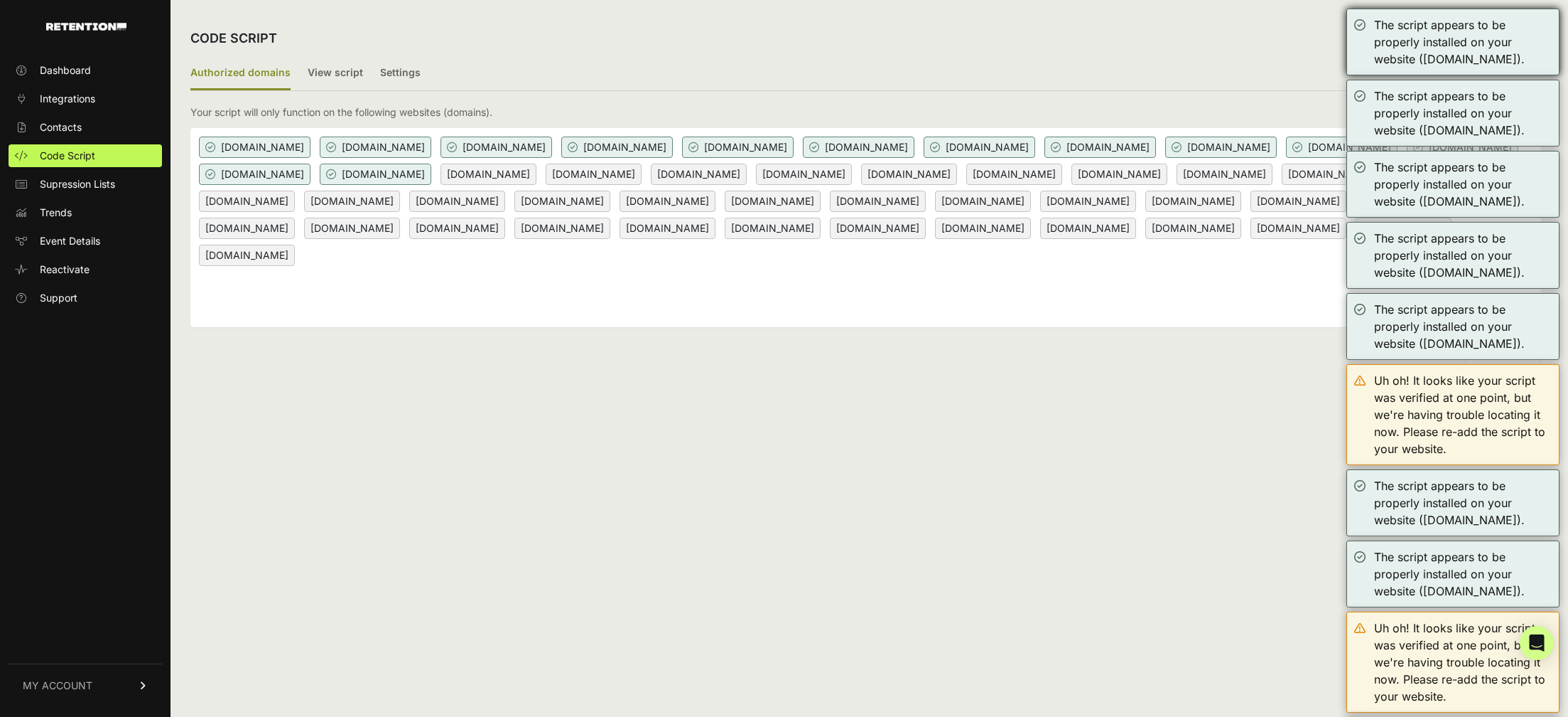
click at [1360, 23] on div "The script appears to be properly installed on your website ([DOMAIN_NAME])." at bounding box center [1453, 42] width 213 height 67
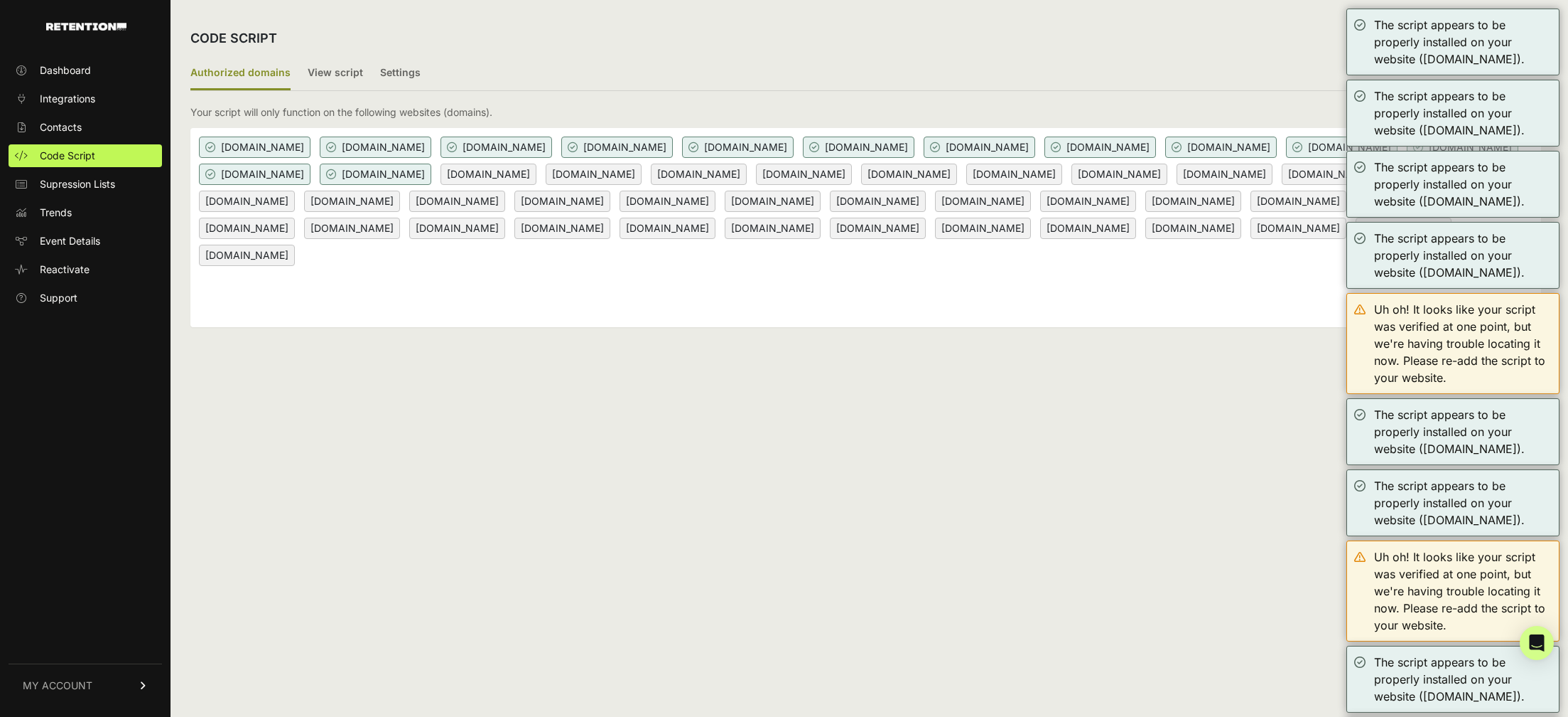
click at [1360, 24] on div "The script appears to be properly installed on your website ([DOMAIN_NAME])." at bounding box center [1453, 42] width 213 height 67
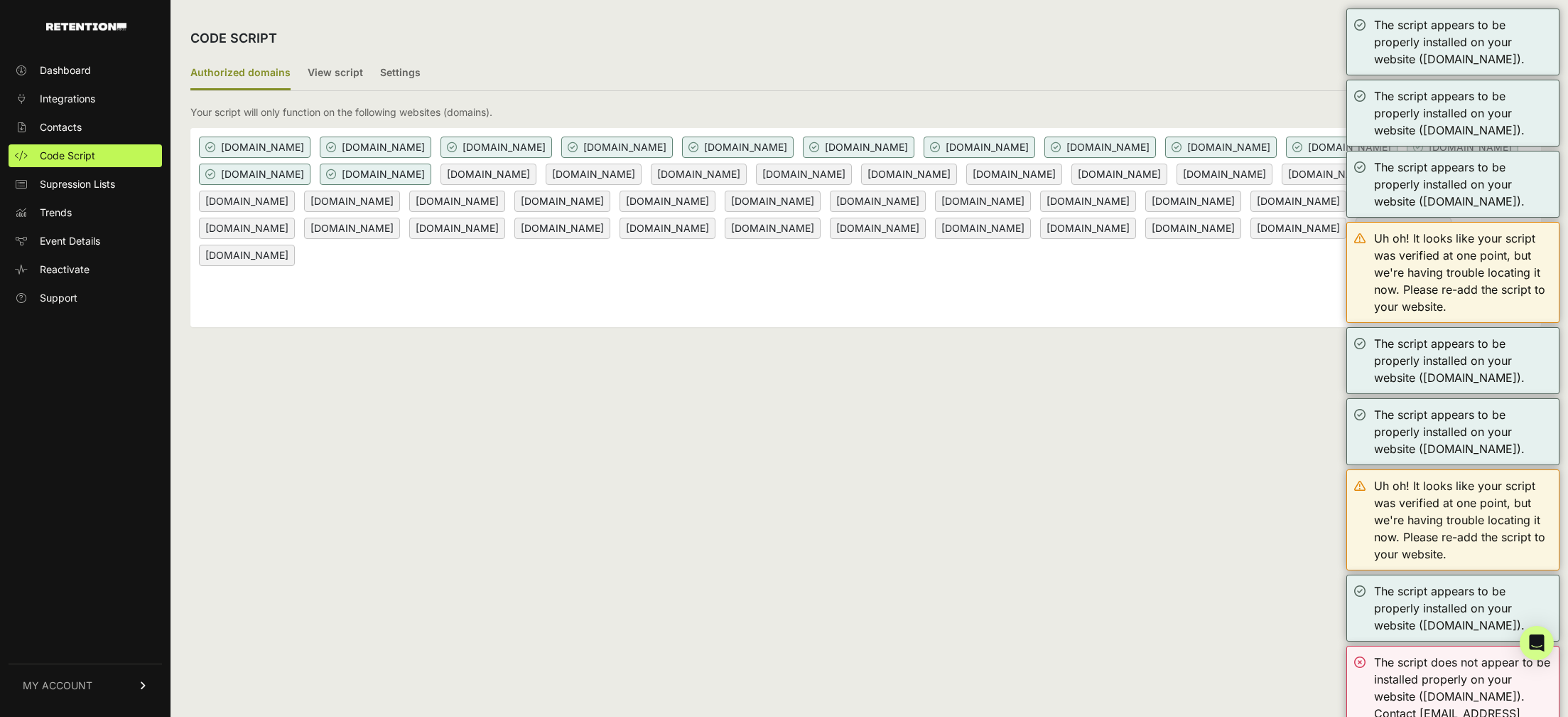
click at [1360, 24] on div "The script appears to be properly installed on your website ([DOMAIN_NAME])." at bounding box center [1453, 42] width 213 height 67
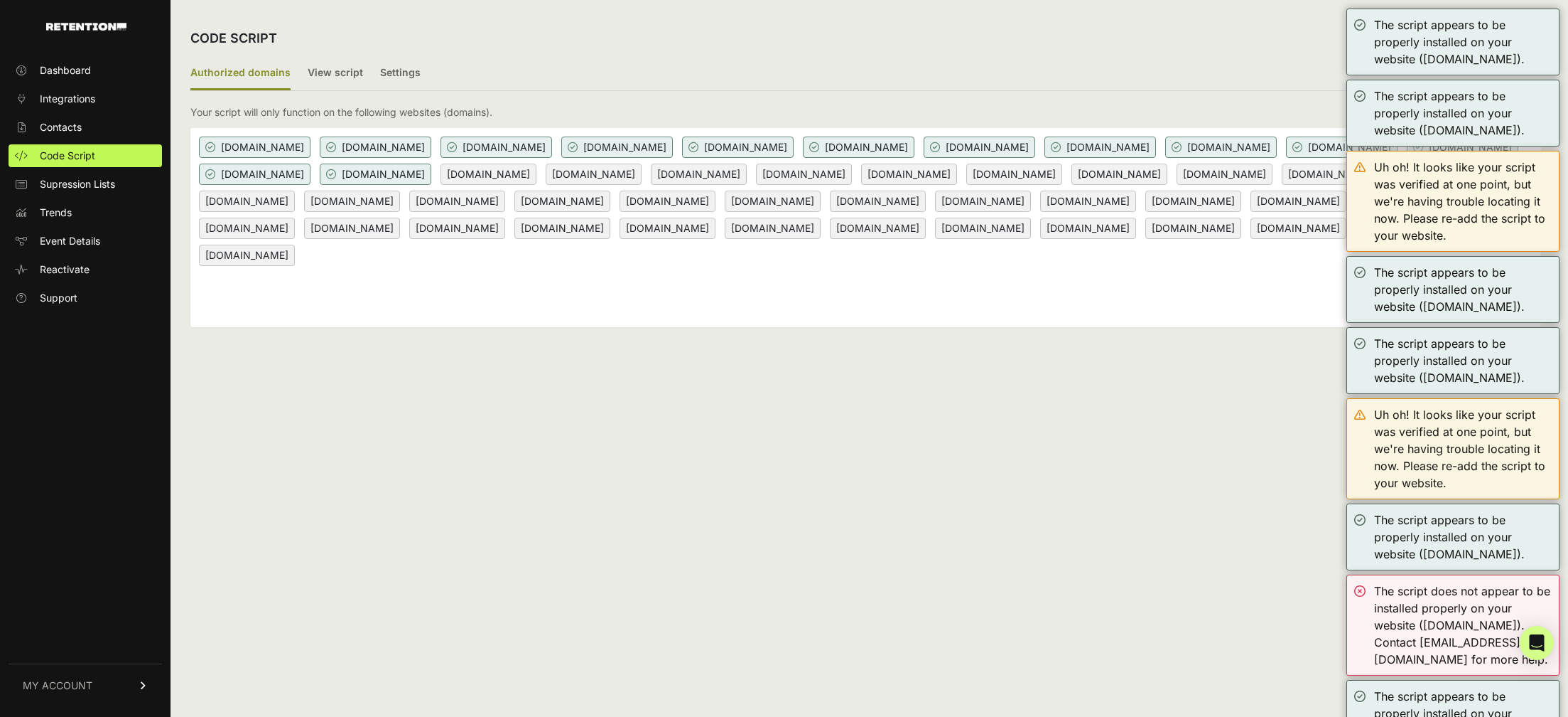
click at [1360, 24] on div "The script appears to be properly installed on your website ([DOMAIN_NAME])." at bounding box center [1453, 42] width 213 height 67
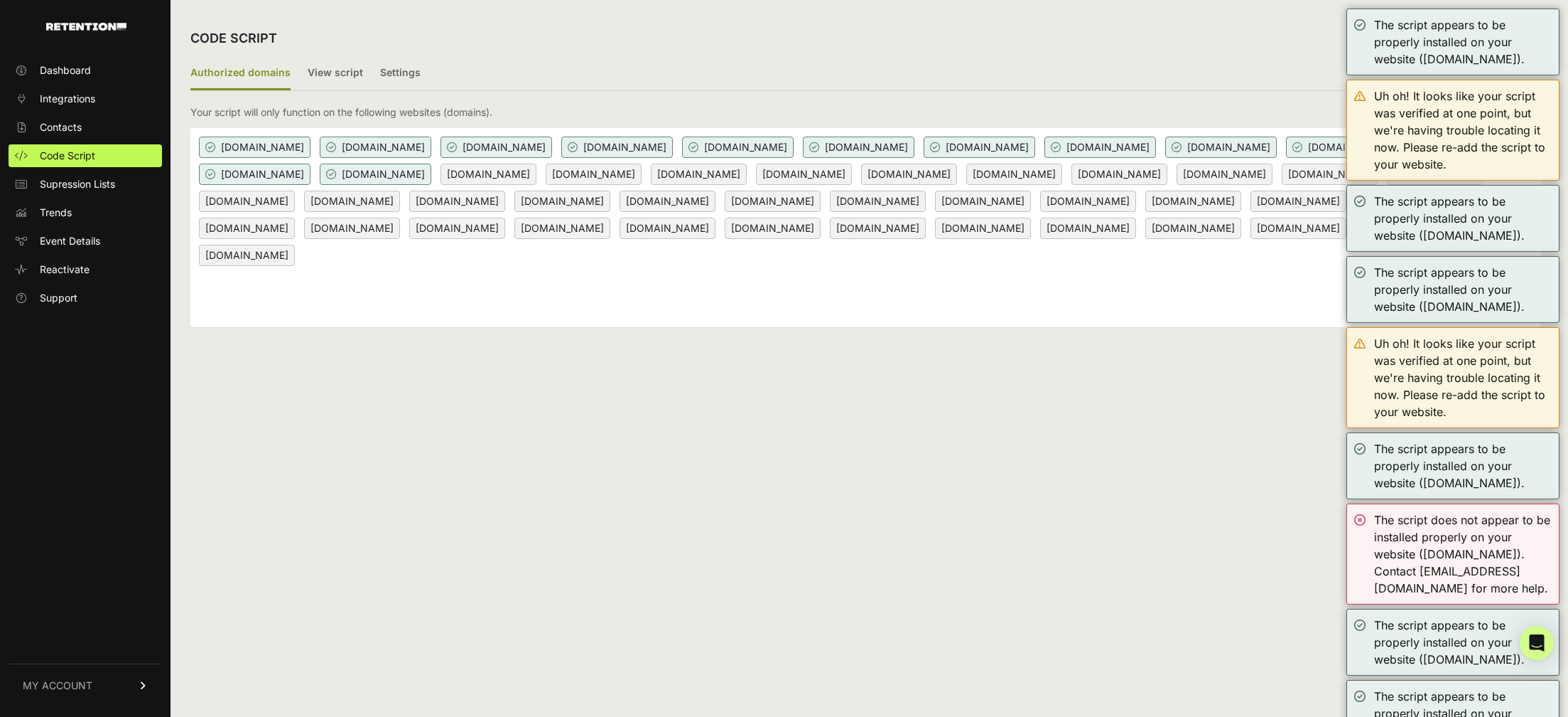
click at [1360, 24] on div "The script appears to be properly installed on your website ([DOMAIN_NAME])." at bounding box center [1453, 42] width 213 height 67
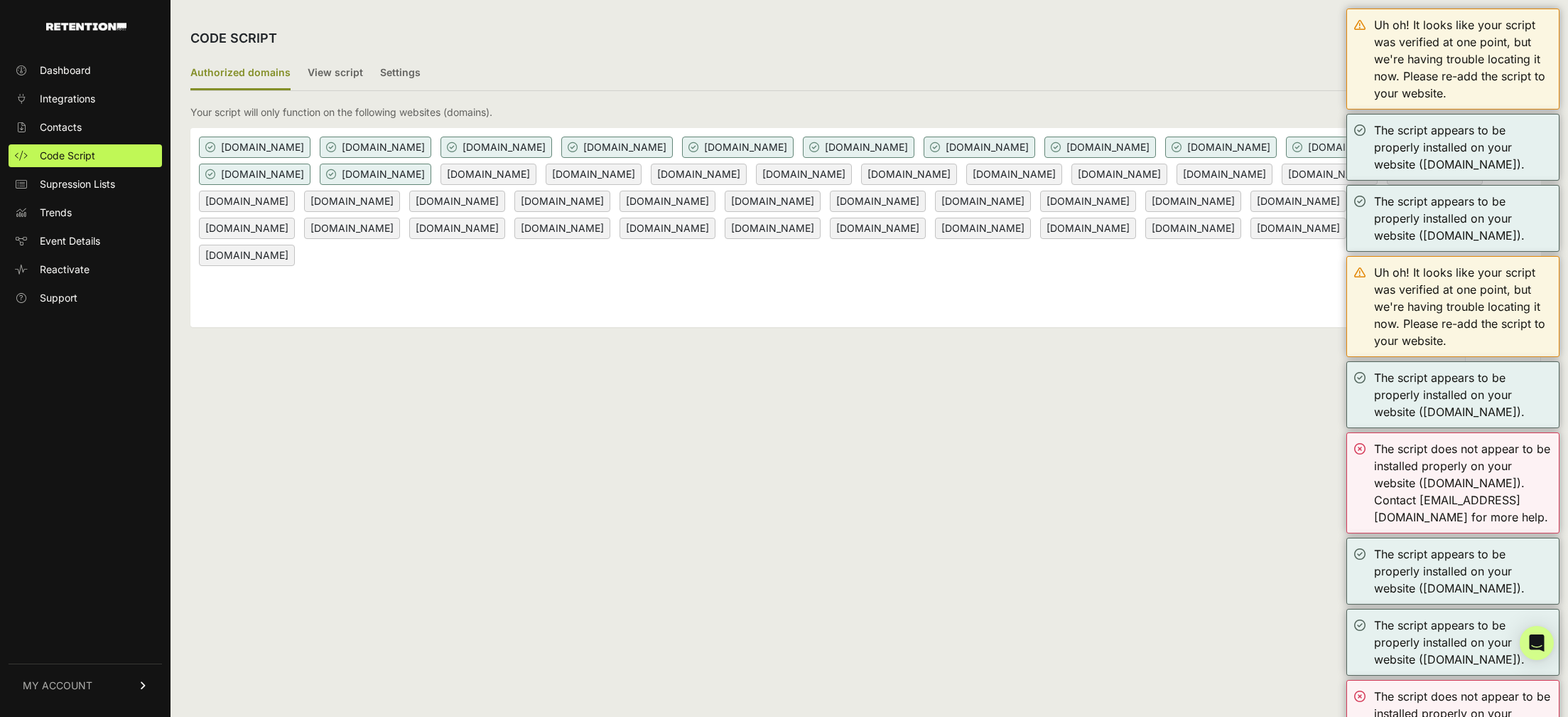
click at [1360, 24] on div "Uh oh! It looks like your script was verified at one point, but we're having tr…" at bounding box center [1453, 59] width 213 height 101
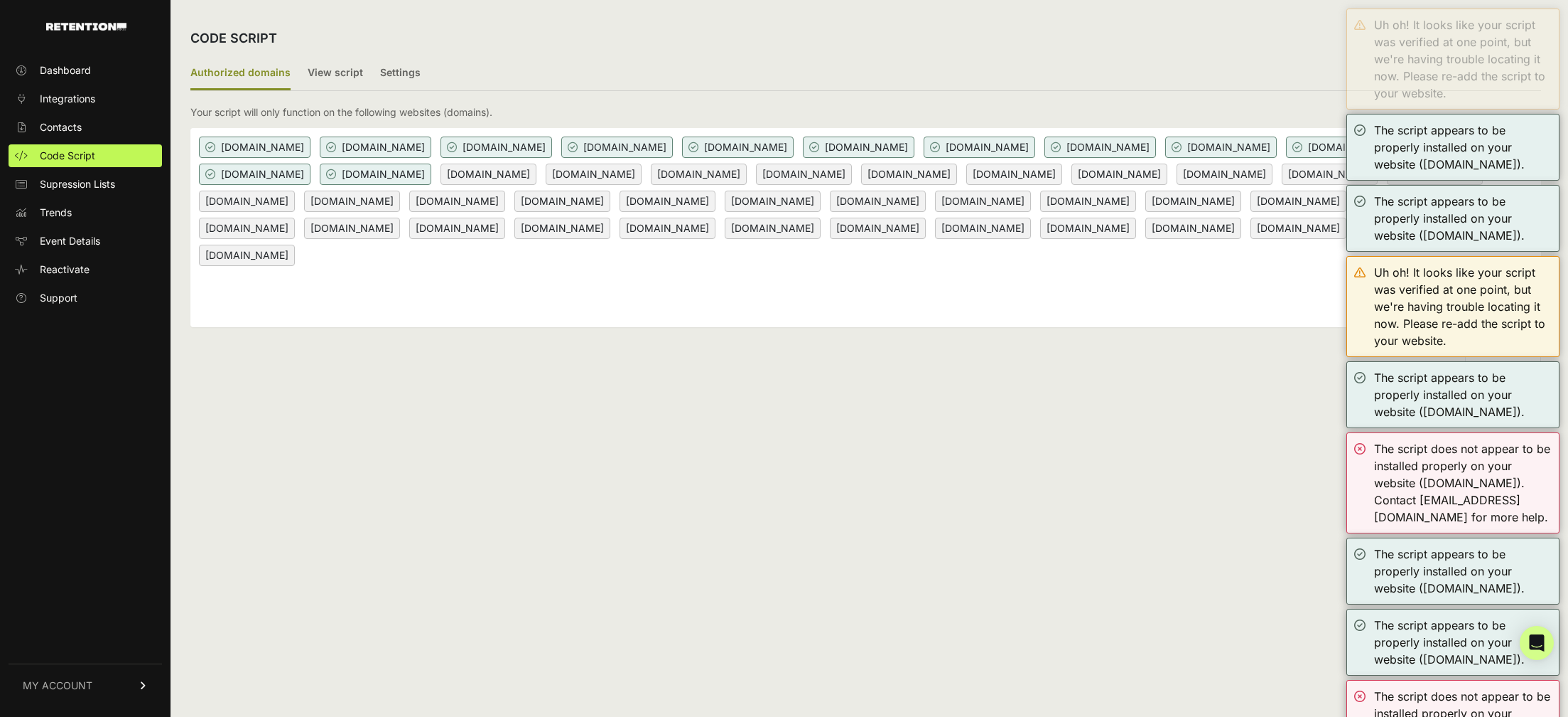
click at [1360, 24] on div "Uh oh! It looks like your script was verified at one point, but we're having tr…" at bounding box center [1453, 59] width 213 height 101
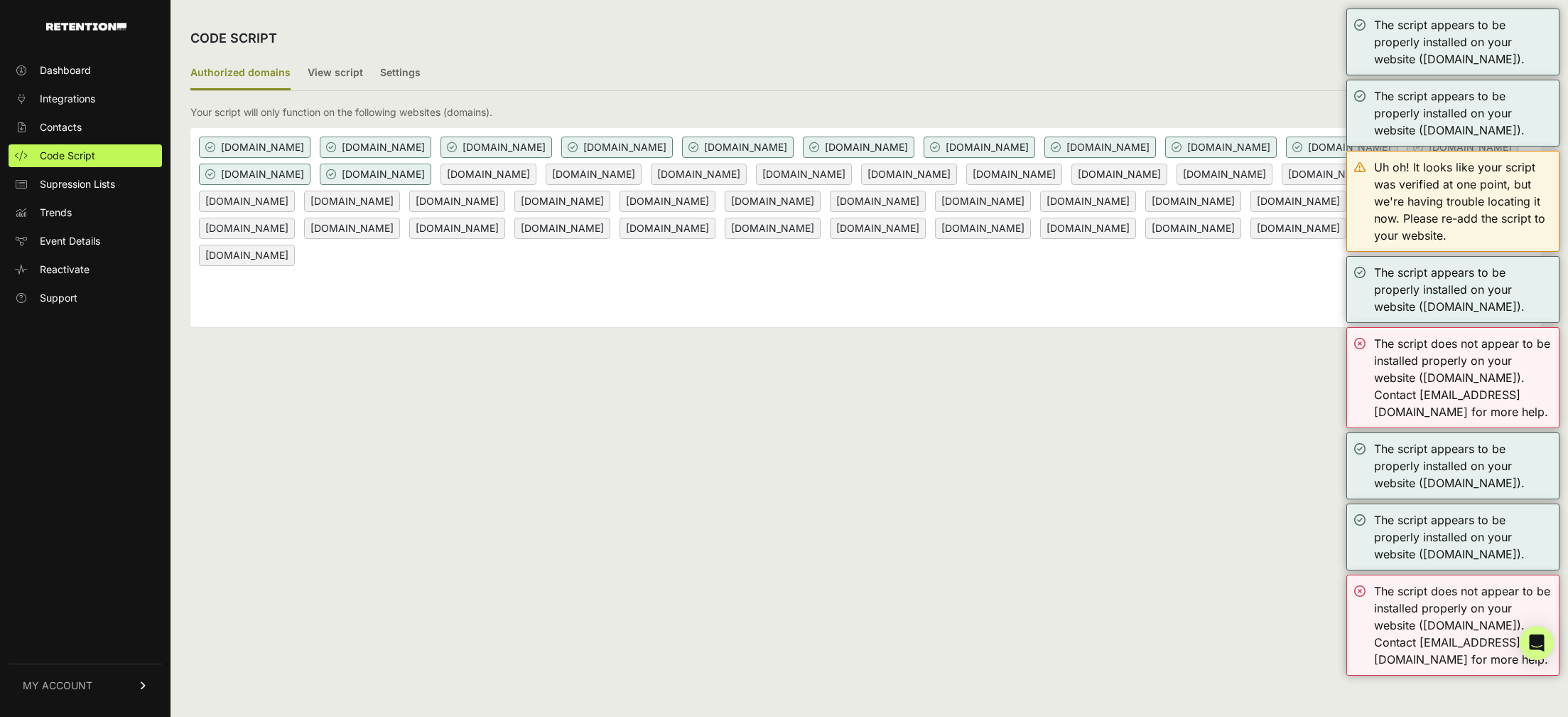
click at [1360, 24] on div "The script appears to be properly installed on your website ([DOMAIN_NAME])." at bounding box center [1453, 42] width 213 height 67
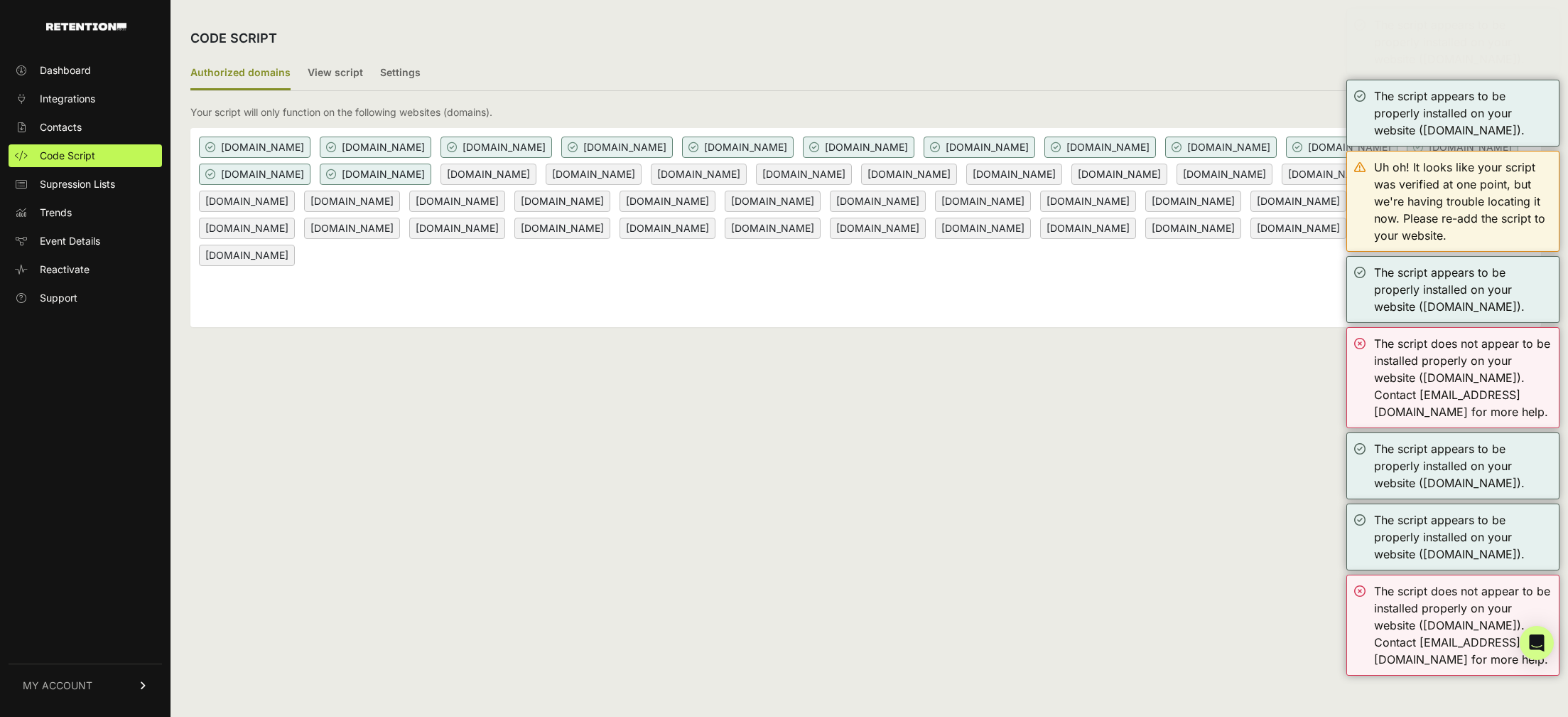
click at [1360, 79] on div "The script appears to be properly installed on your website ([DOMAIN_NAME])." at bounding box center [1453, 113] width 213 height 67
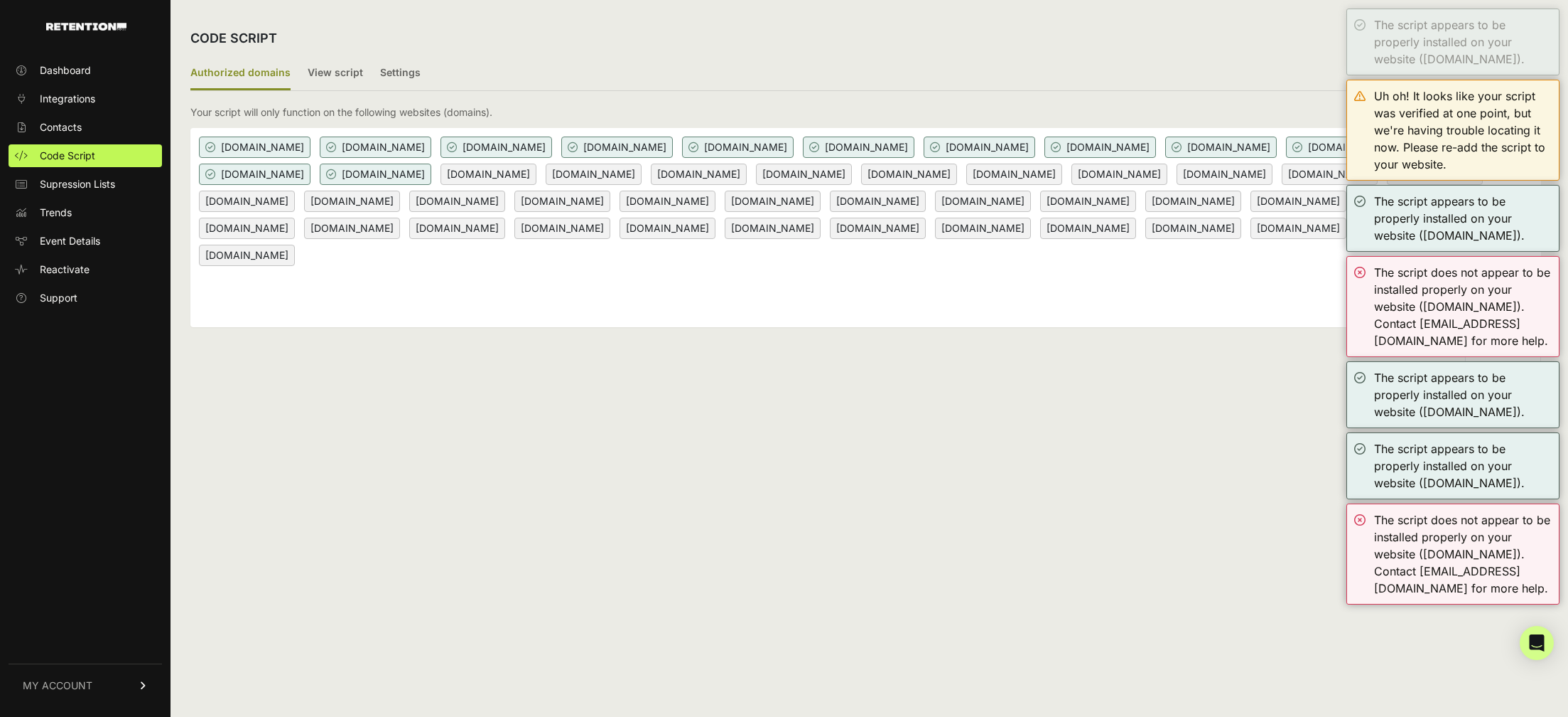
click at [1360, 24] on div "The script appears to be properly installed on your website ([DOMAIN_NAME])." at bounding box center [1453, 42] width 213 height 67
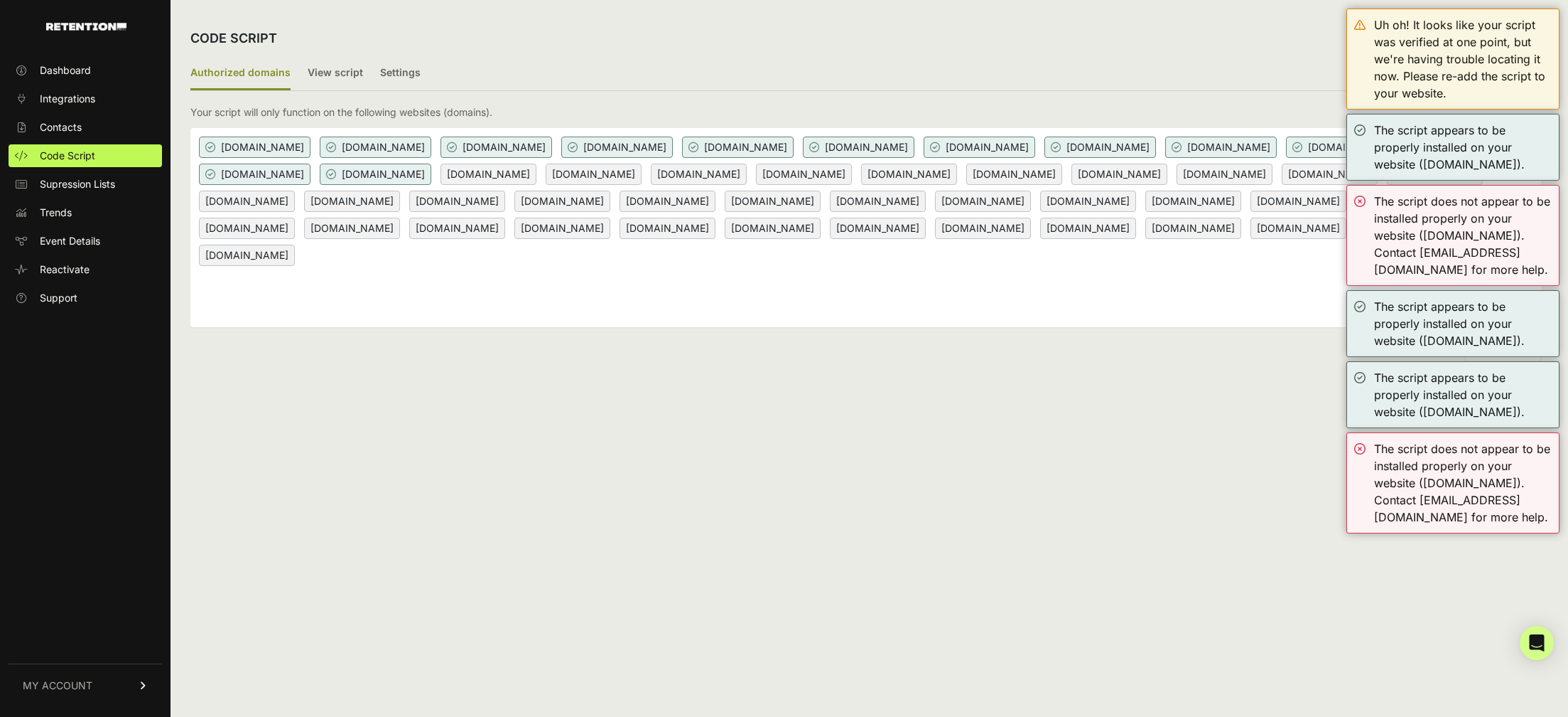
click at [1360, 24] on div "Uh oh! It looks like your script was verified at one point, but we're having tr…" at bounding box center [1453, 59] width 213 height 101
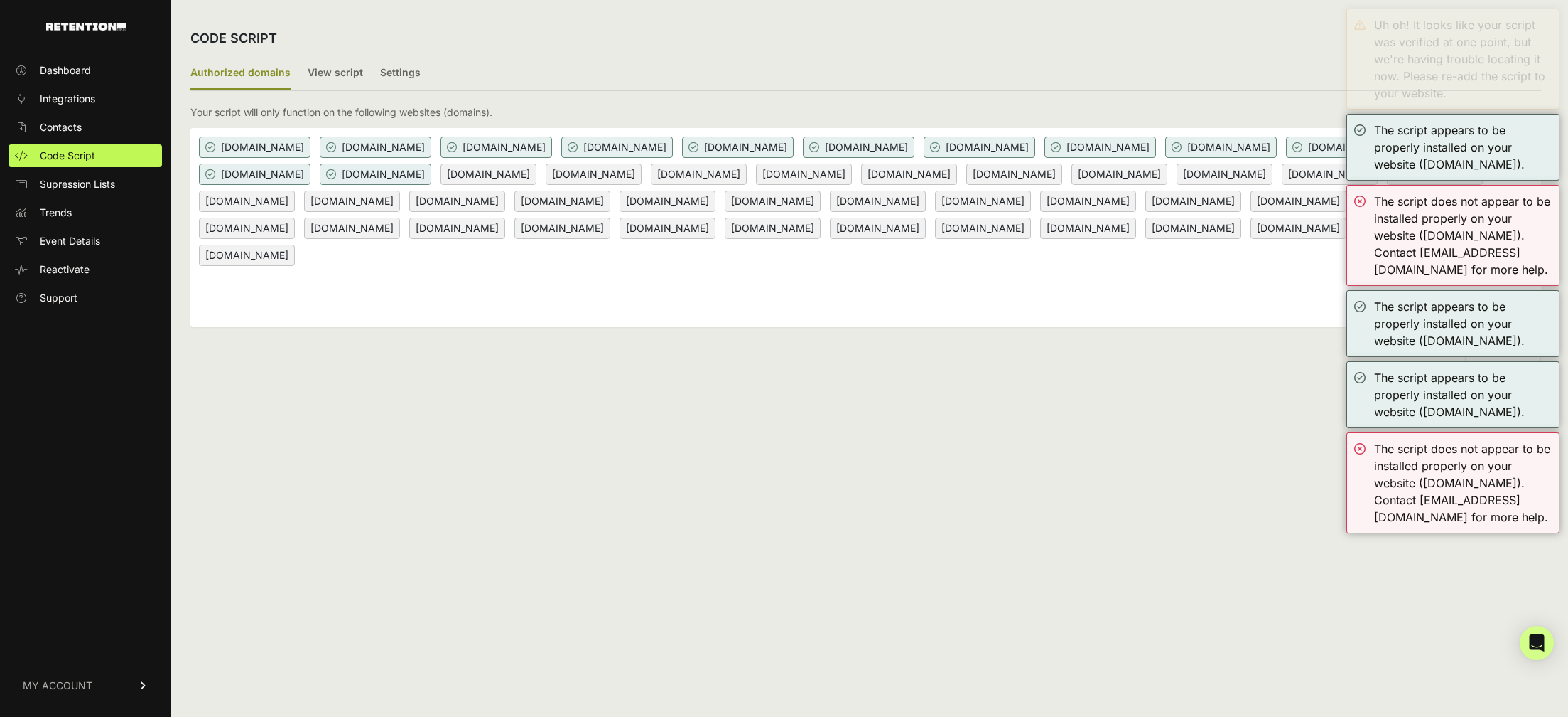
click at [1360, 24] on div "Uh oh! It looks like your script was verified at one point, but we're having tr…" at bounding box center [1453, 59] width 213 height 101
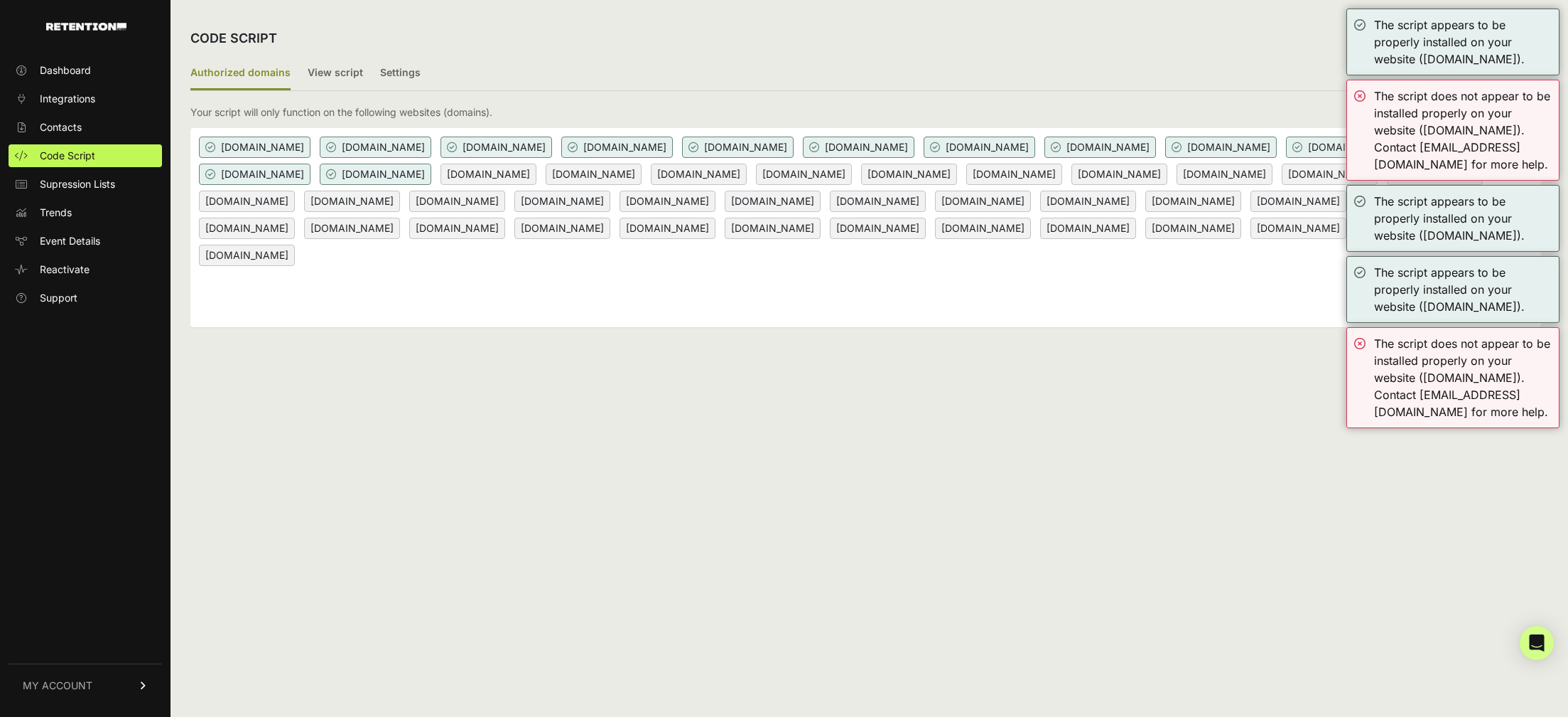
click at [1360, 24] on div "The script appears to be properly installed on your website ([DOMAIN_NAME])." at bounding box center [1453, 42] width 213 height 67
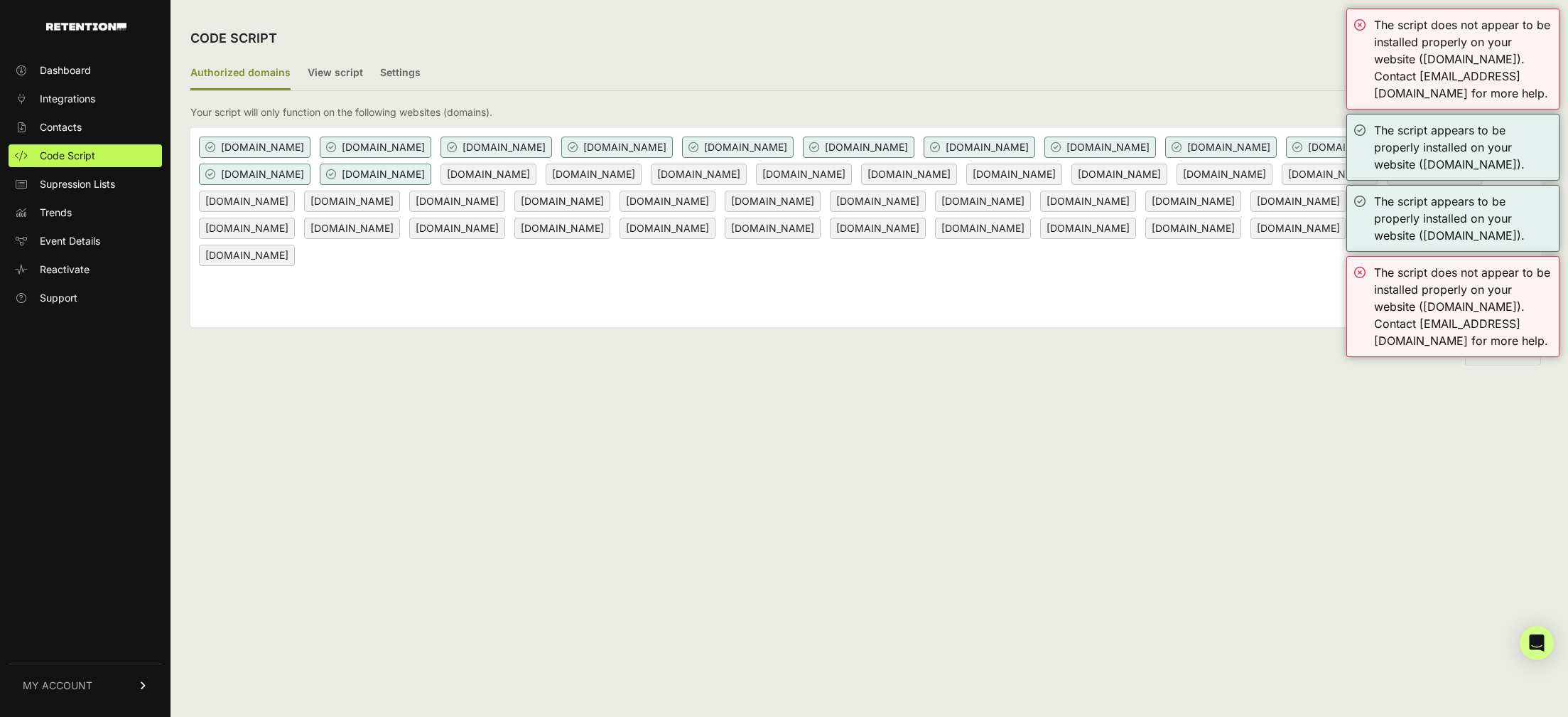
click at [1360, 24] on div "The script does not appear to be installed properly on your website (pro.stealt…" at bounding box center [1453, 59] width 213 height 101
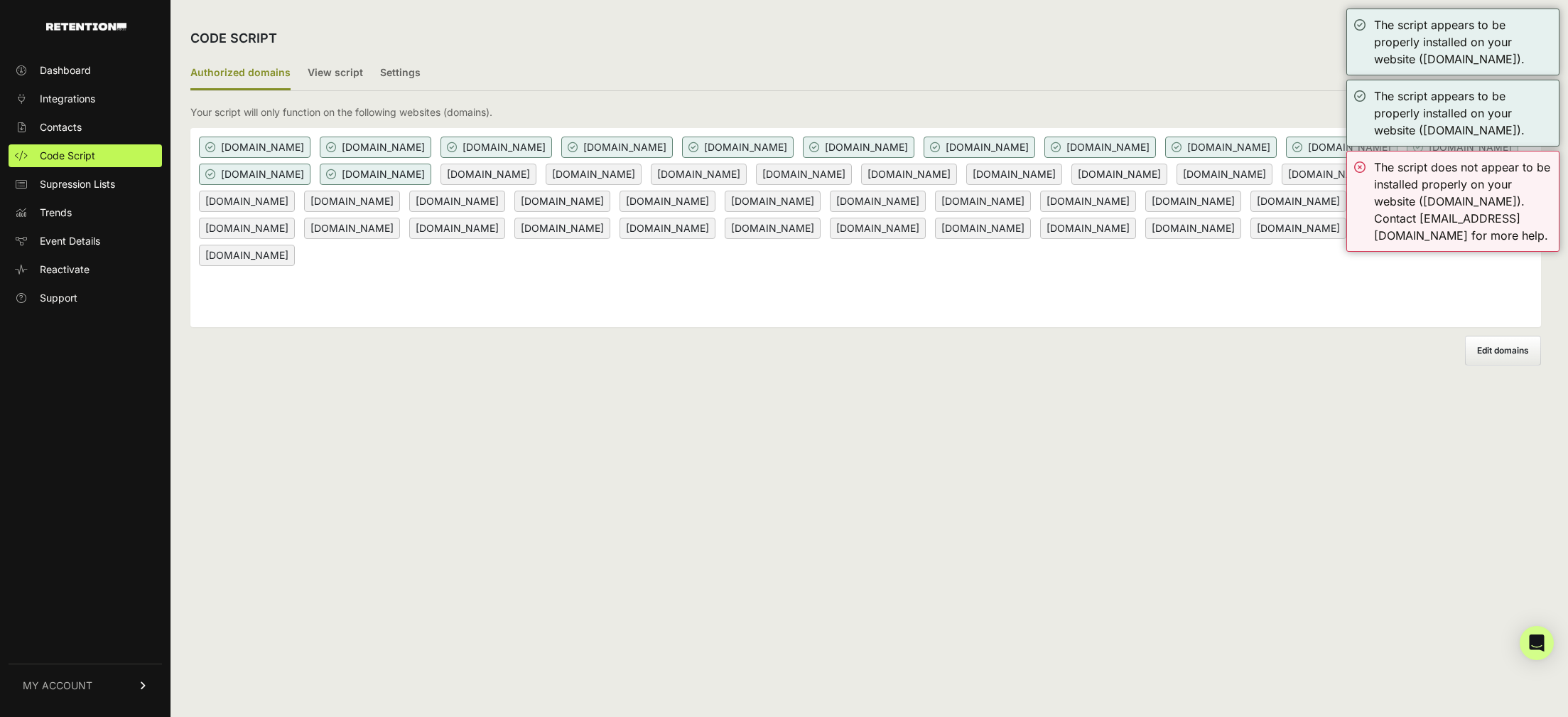
click at [1360, 24] on div "The script appears to be properly installed on your website ([DOMAIN_NAME])." at bounding box center [1453, 42] width 213 height 67
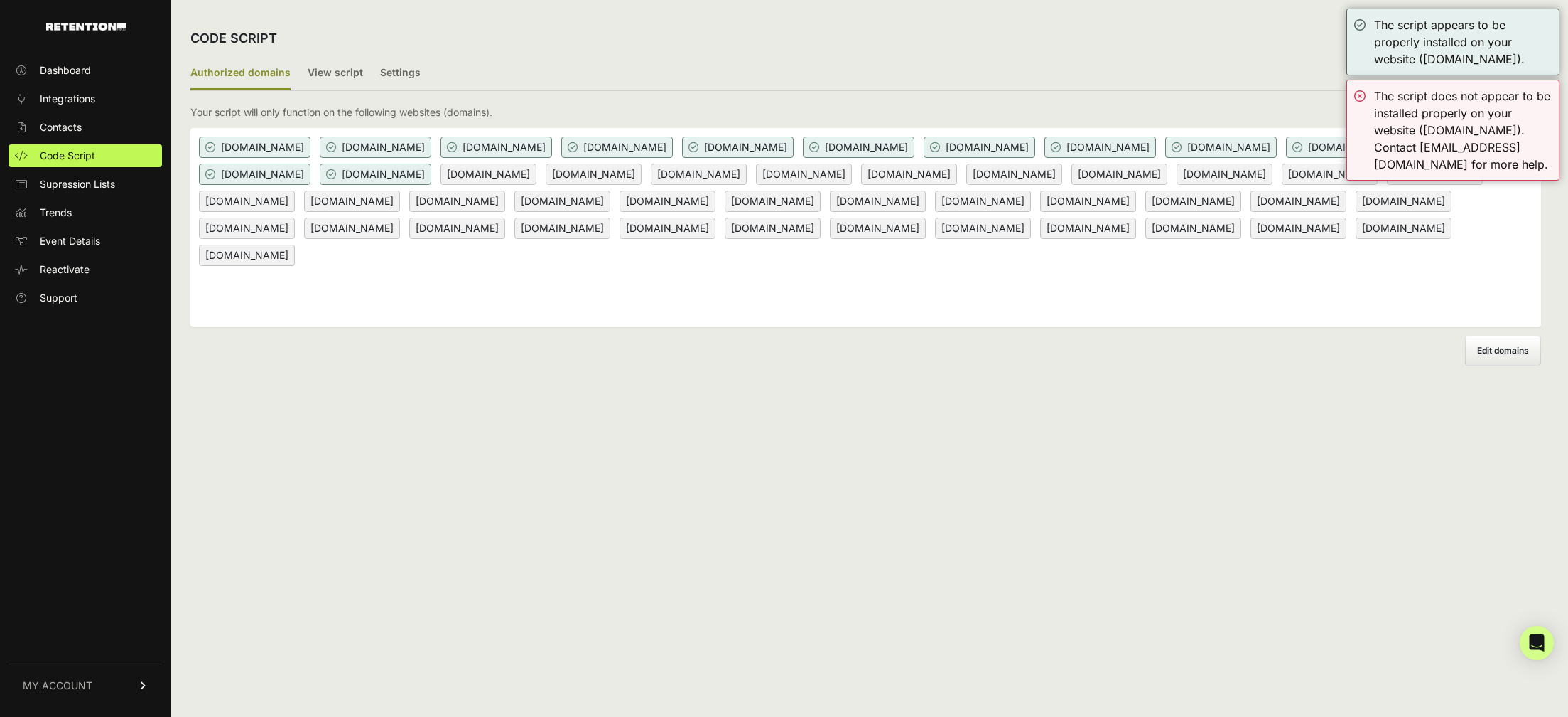
click at [1360, 24] on div "The script appears to be properly installed on your website ([DOMAIN_NAME])." at bounding box center [1453, 42] width 213 height 67
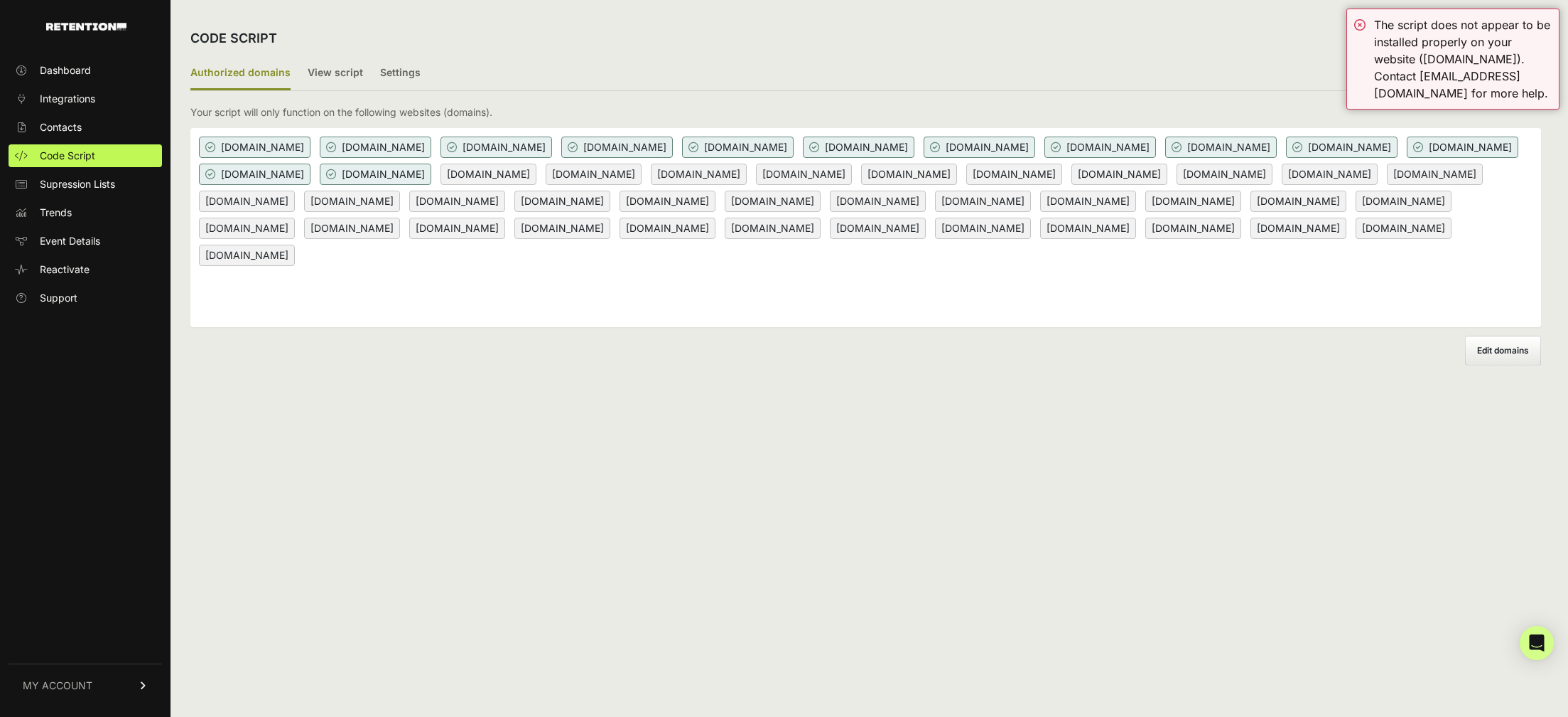
click at [1360, 24] on div "The script does not appear to be installed properly on your website (pro.stealt…" at bounding box center [1453, 59] width 213 height 101
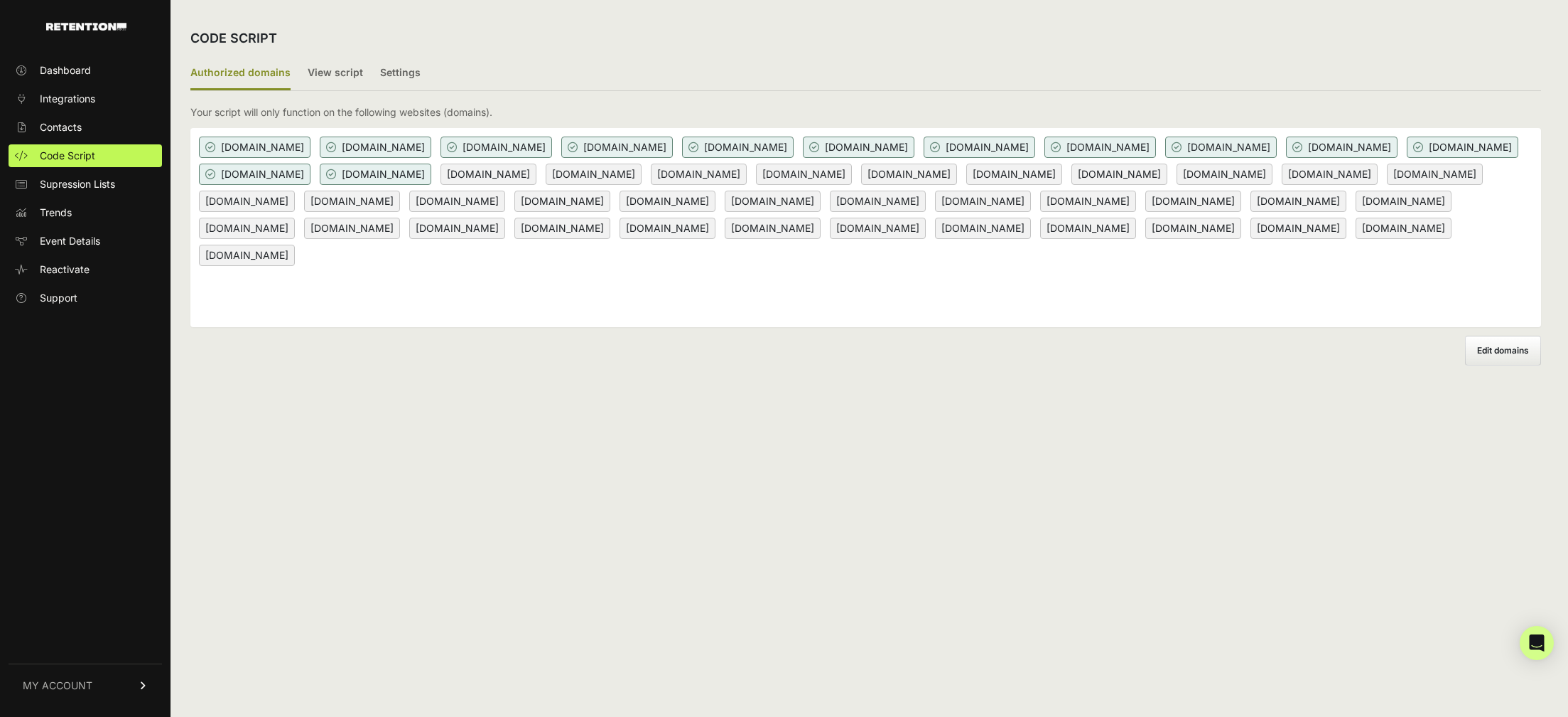
click at [892, 285] on div "buytheinsider.com cartierinsider.com gamemasterinvesting.com getalphastocks.com…" at bounding box center [866, 227] width 1351 height 199
click at [809, 285] on div "buytheinsider.com cartierinsider.com gamemasterinvesting.com getalphastocks.com…" at bounding box center [866, 227] width 1351 height 199
click at [1499, 347] on span "Edit domains" at bounding box center [1503, 350] width 52 height 11
click at [0, 0] on input "Add domain" at bounding box center [0, 0] width 0 height 0
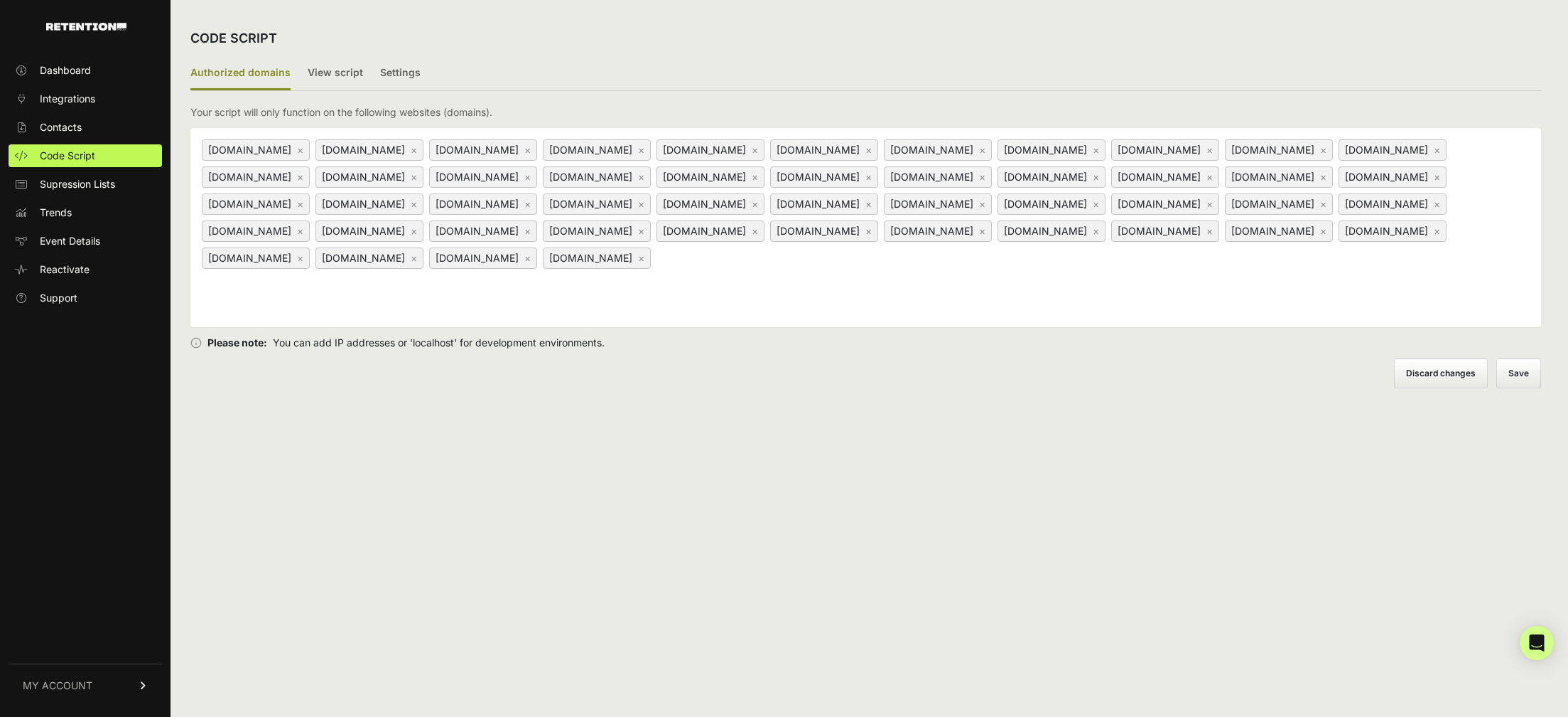
click at [1527, 374] on button "Save" at bounding box center [1519, 373] width 45 height 30
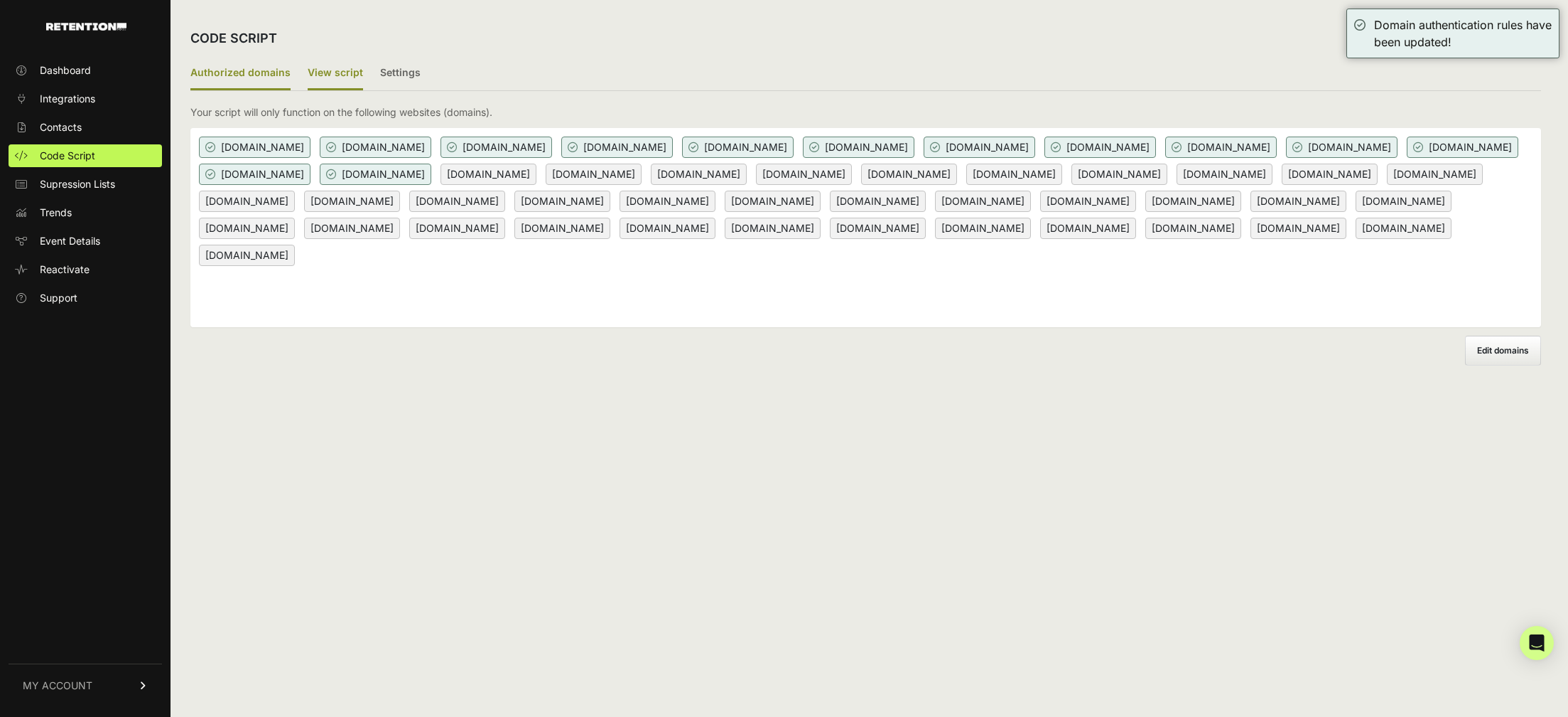
drag, startPoint x: 365, startPoint y: 73, endPoint x: 349, endPoint y: 75, distance: 16.1
click at [363, 73] on ul "Authorized domains View script Settings" at bounding box center [866, 74] width 1351 height 34
click at [338, 75] on label "View script" at bounding box center [336, 73] width 55 height 33
click at [0, 0] on input "View script" at bounding box center [0, 0] width 0 height 0
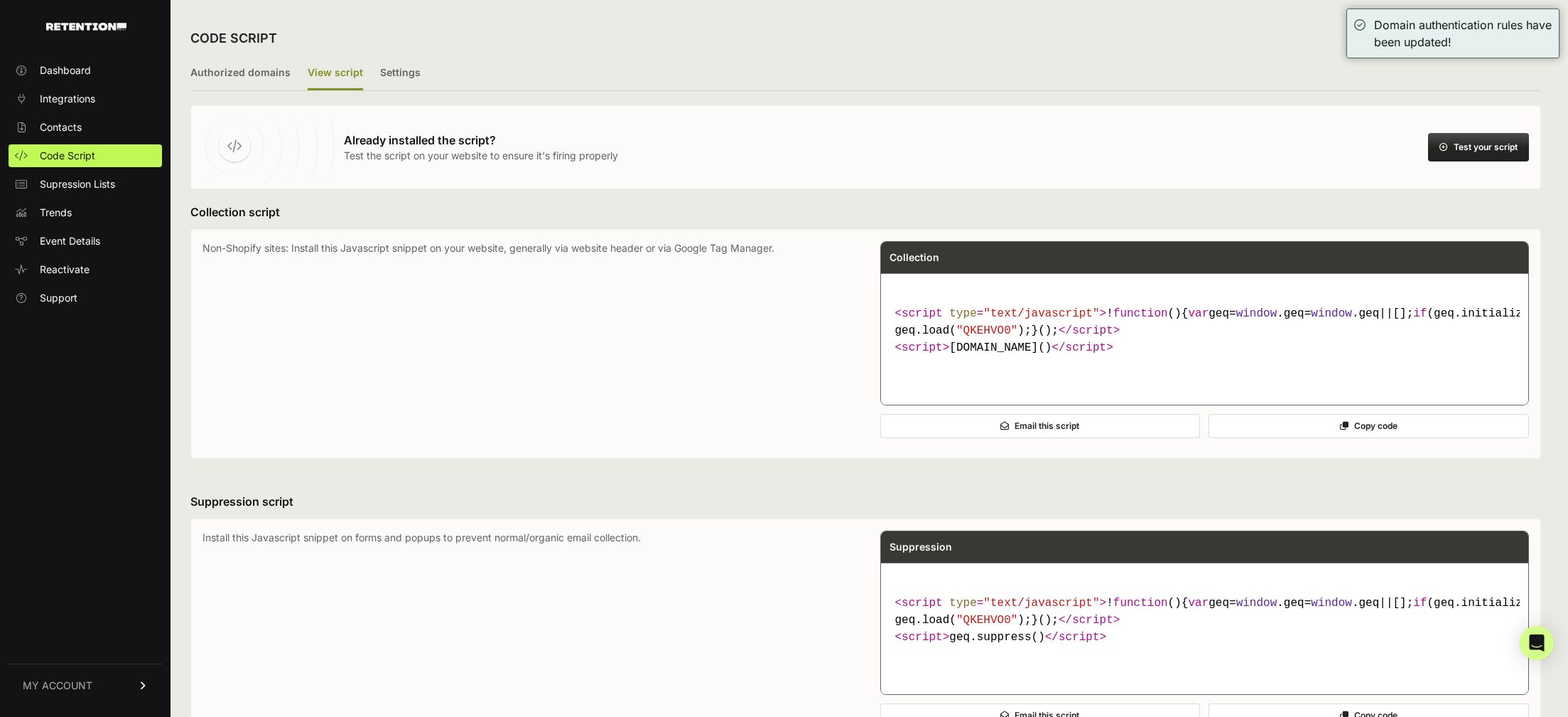
click at [1500, 158] on button "Test your script" at bounding box center [1479, 147] width 101 height 28
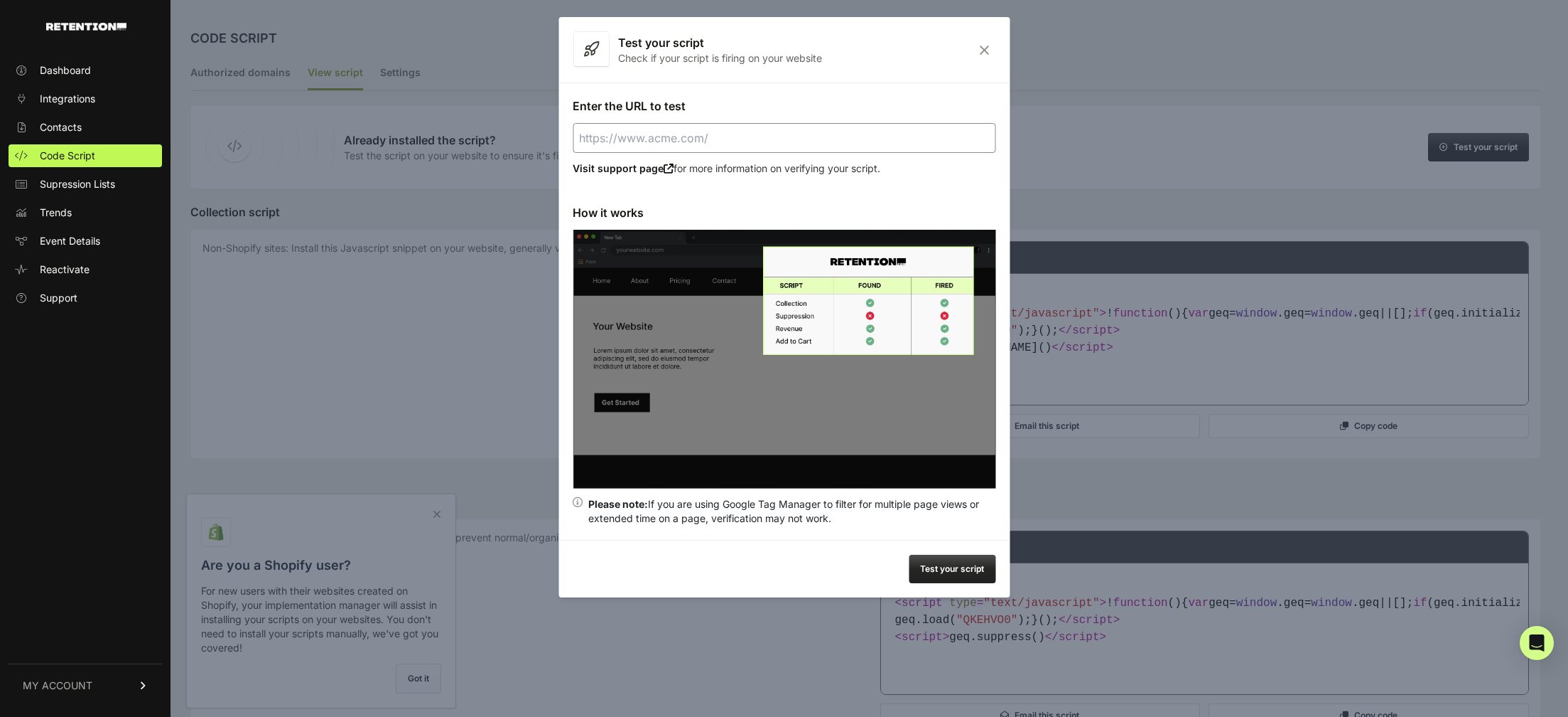
click at [815, 137] on input "Enter the URL to test" at bounding box center [784, 138] width 423 height 30
paste input "https://stocksurgedaily.com/sms-alerts-thefeed/"
click at [977, 570] on button "Test your script" at bounding box center [952, 569] width 87 height 28
click at [821, 136] on input "https://stocksurgedaily.com/sms-alerts-thefeed/" at bounding box center [784, 138] width 423 height 30
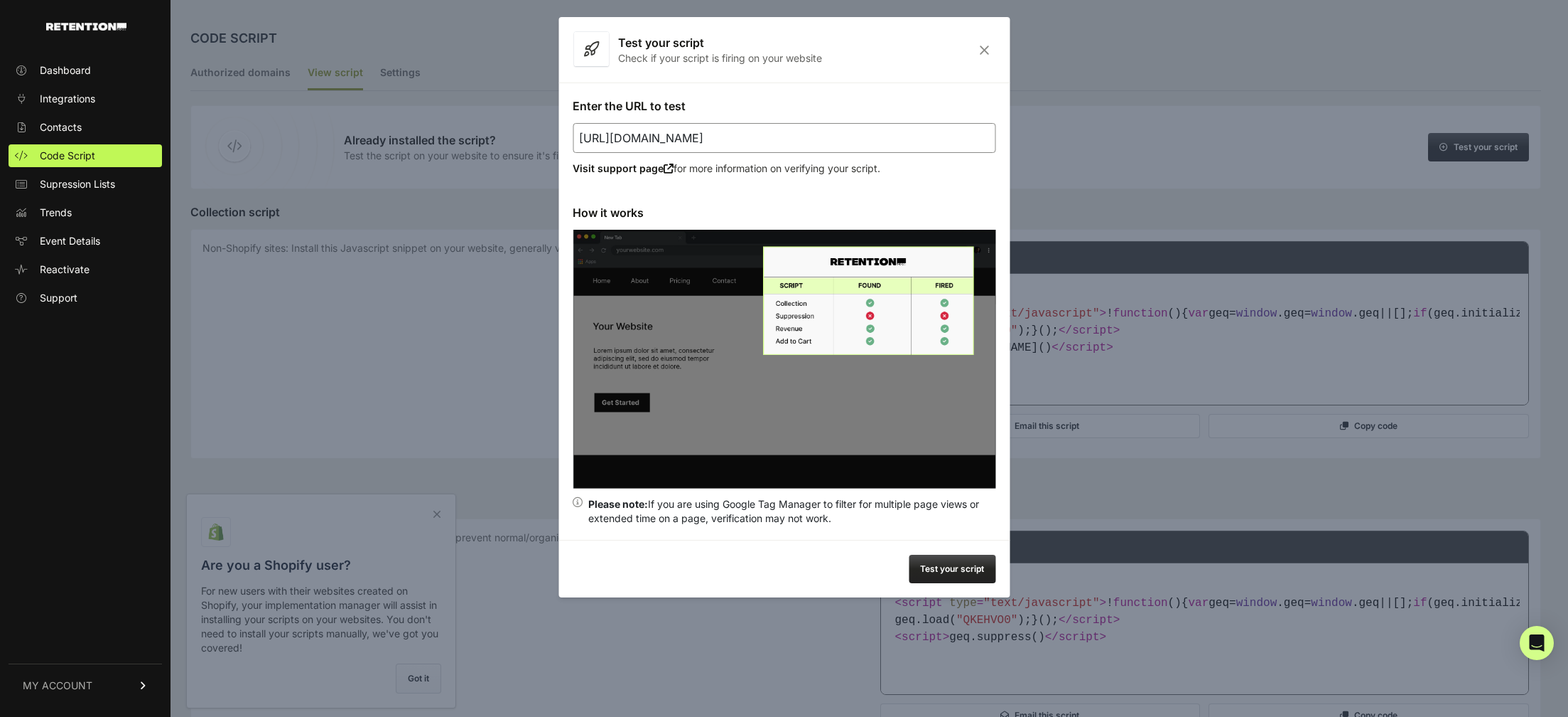
click at [821, 136] on input "https://stocksurgedaily.com/sms-alerts-thefeed/" at bounding box center [784, 138] width 423 height 30
paste input "2"
type input "https://stocksurgedaily.com/sms-alerts2/"
click at [958, 573] on button "Test your script" at bounding box center [952, 569] width 87 height 28
click at [1223, 118] on div at bounding box center [784, 358] width 1568 height 717
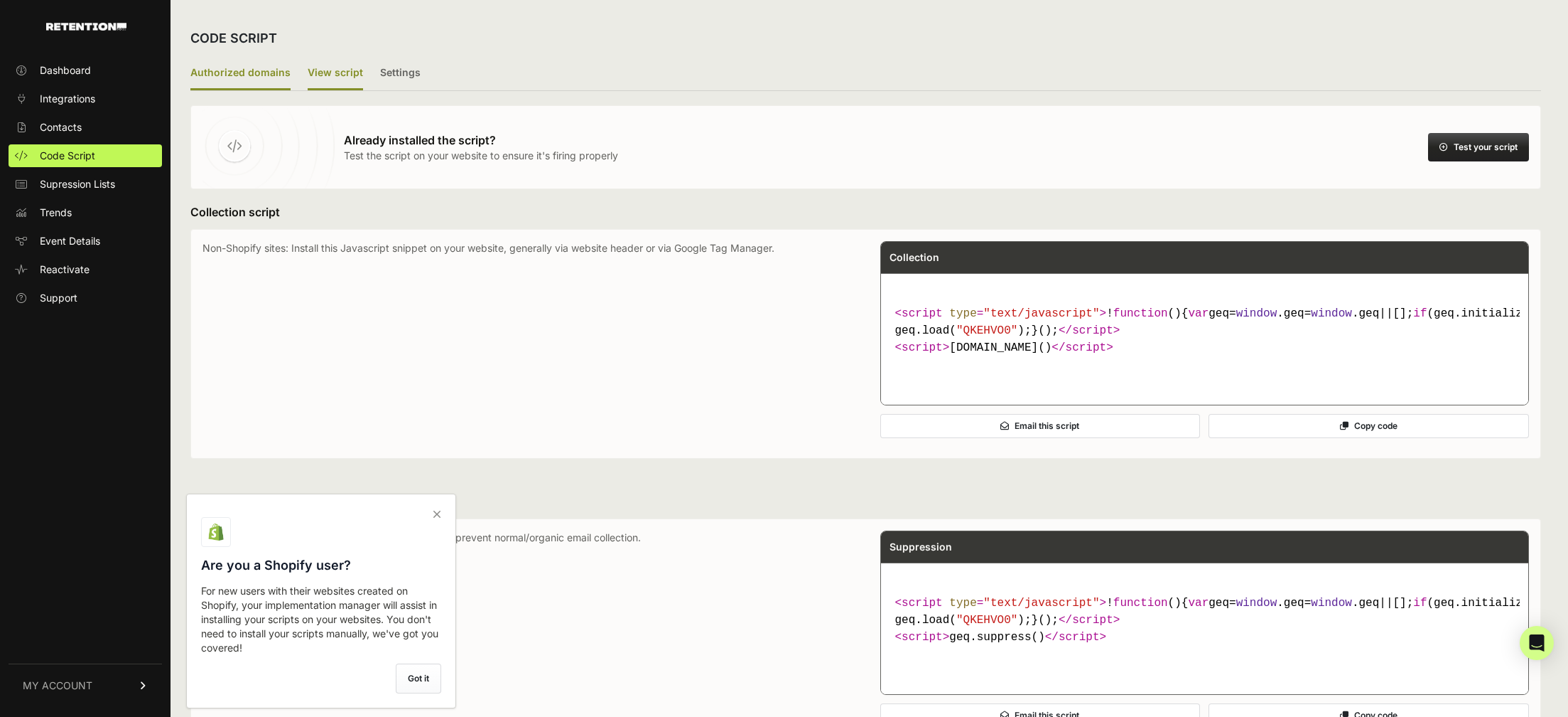
click at [218, 78] on label "Authorized domains" at bounding box center [241, 73] width 101 height 33
click at [0, 0] on input "Authorized domains" at bounding box center [0, 0] width 0 height 0
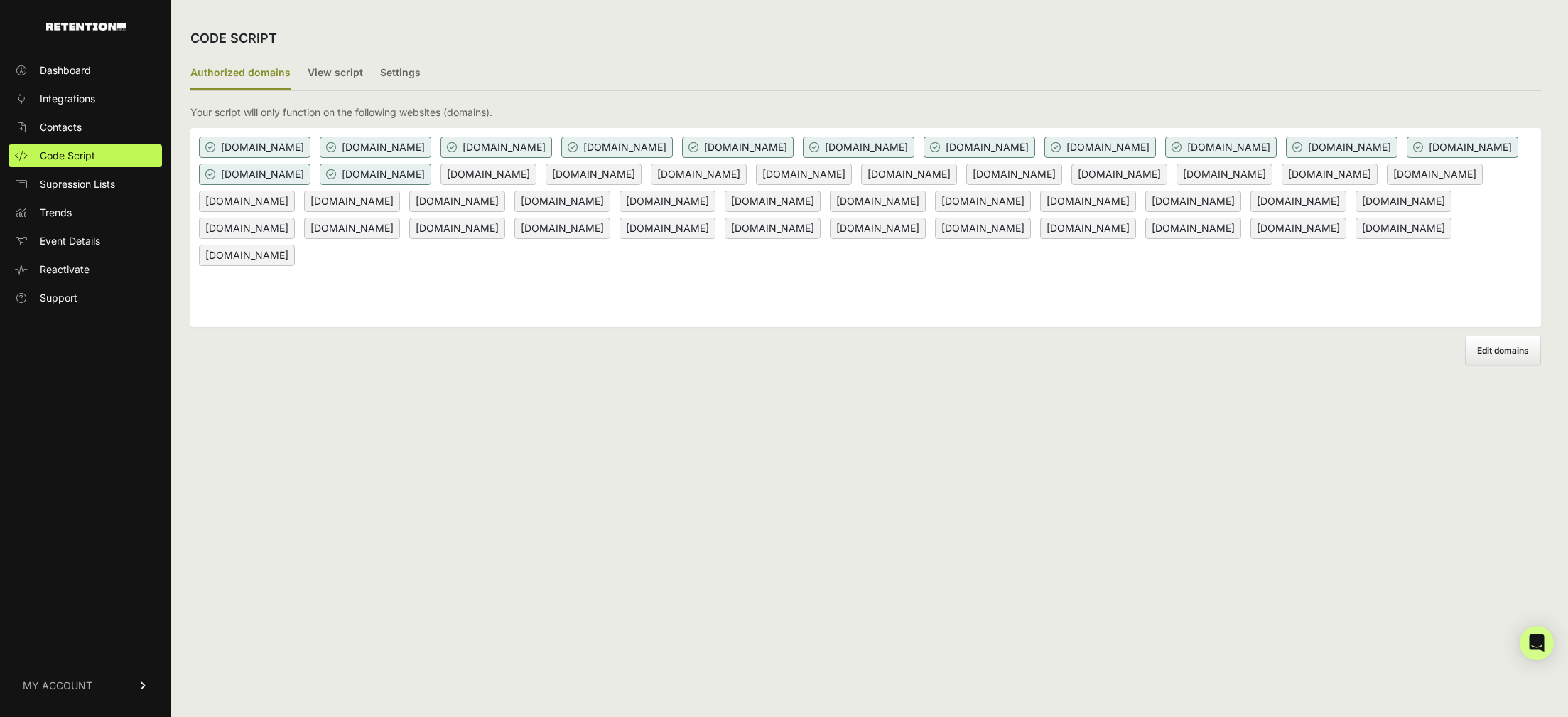
click at [1499, 348] on span "Edit domains" at bounding box center [1503, 350] width 52 height 11
click at [0, 0] on input "Add domain" at bounding box center [0, 0] width 0 height 0
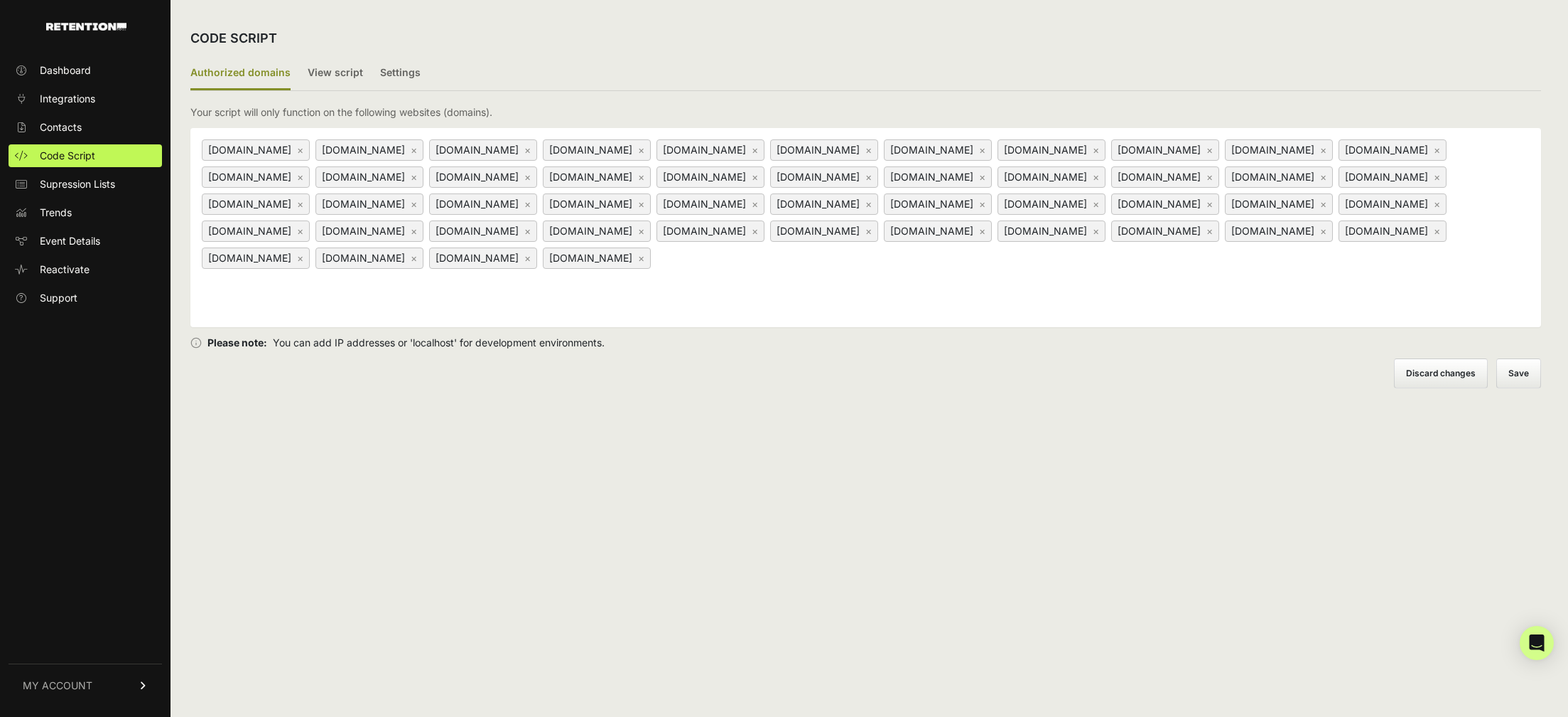
click at [832, 266] on input at bounding box center [742, 257] width 178 height 17
paste input "[DOMAIN_NAME]"
type input "[DOMAIN_NAME]"
paste input "[DOMAIN_NAME]"
type input "[DOMAIN_NAME]"
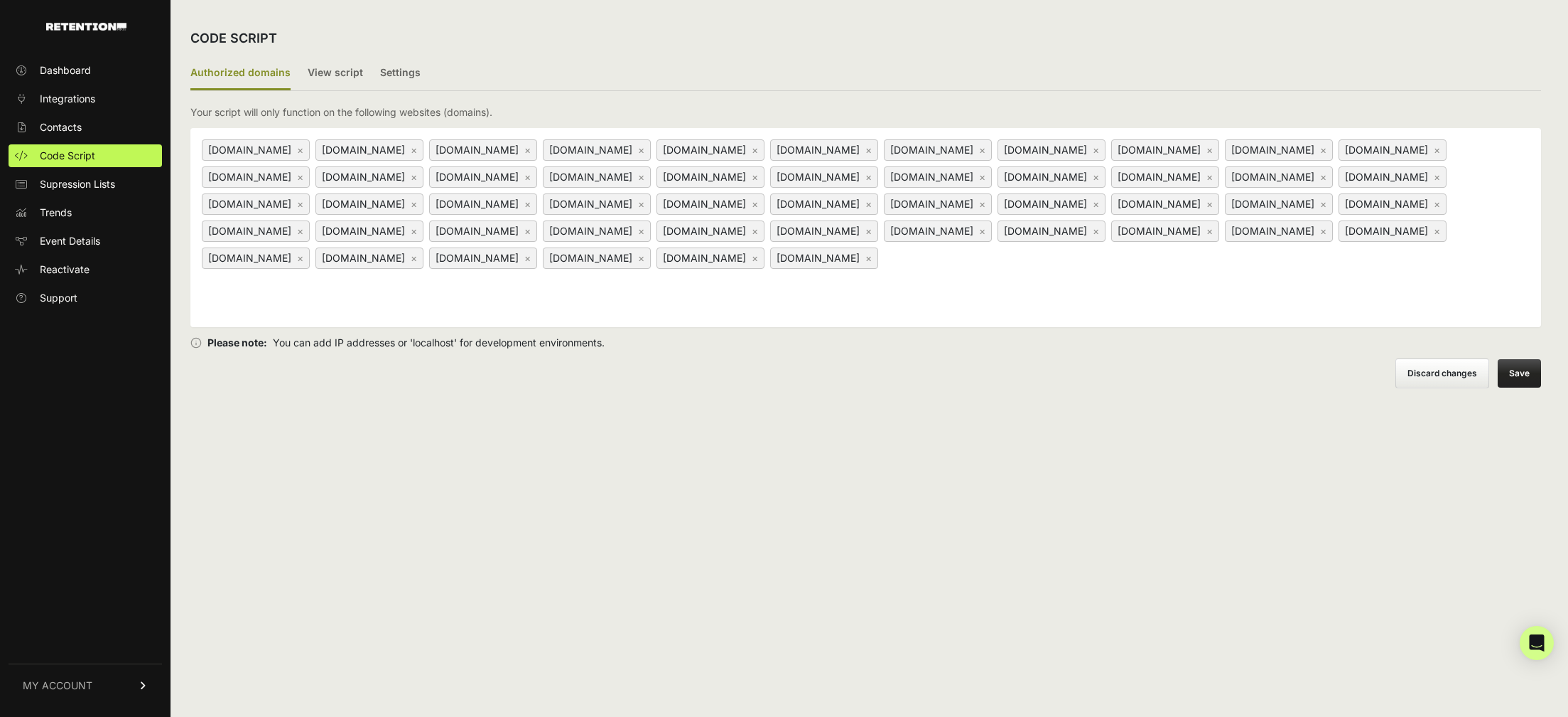
click at [1519, 363] on button "Save" at bounding box center [1519, 373] width 43 height 28
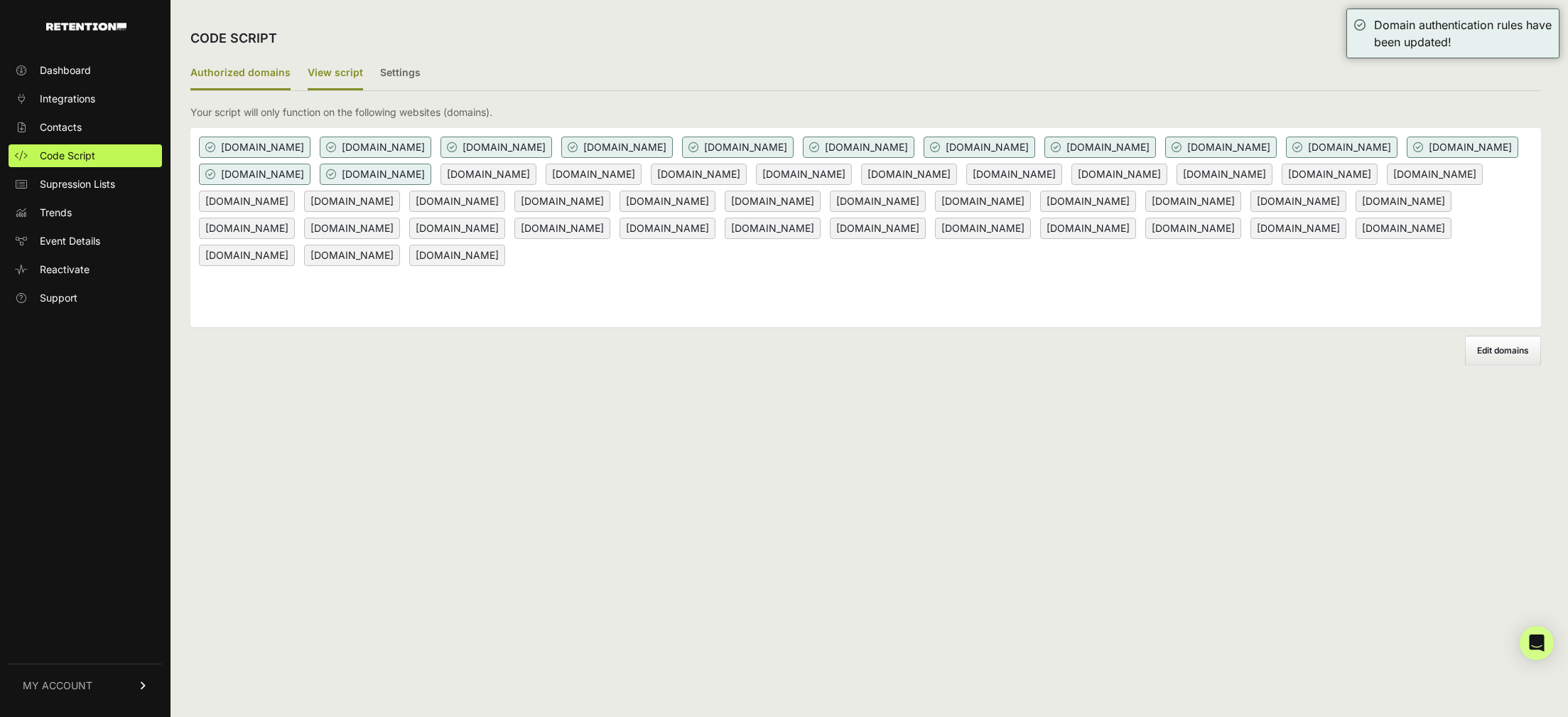
click at [309, 71] on label "View script" at bounding box center [336, 73] width 55 height 33
click at [0, 0] on input "View script" at bounding box center [0, 0] width 0 height 0
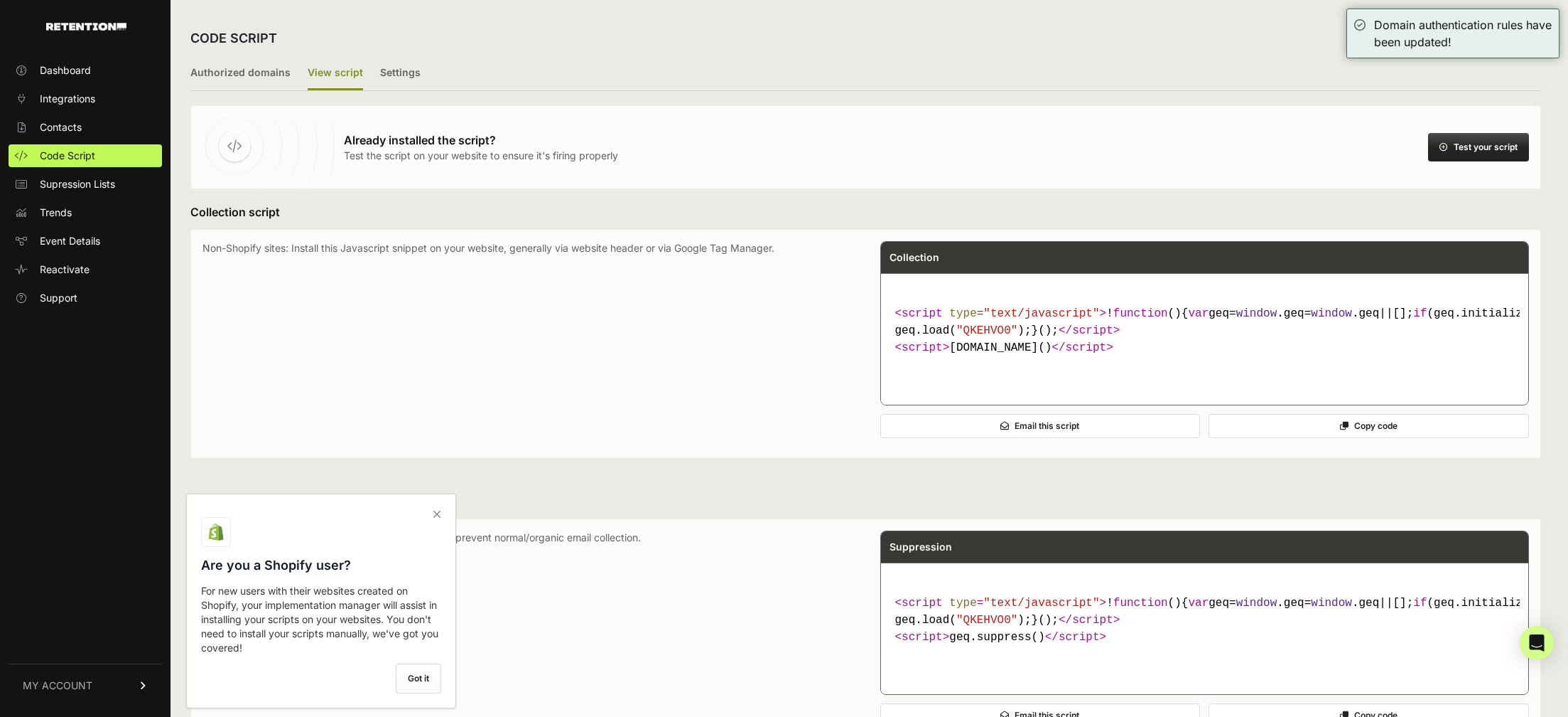
click at [1460, 155] on button "Test your script" at bounding box center [1479, 147] width 101 height 28
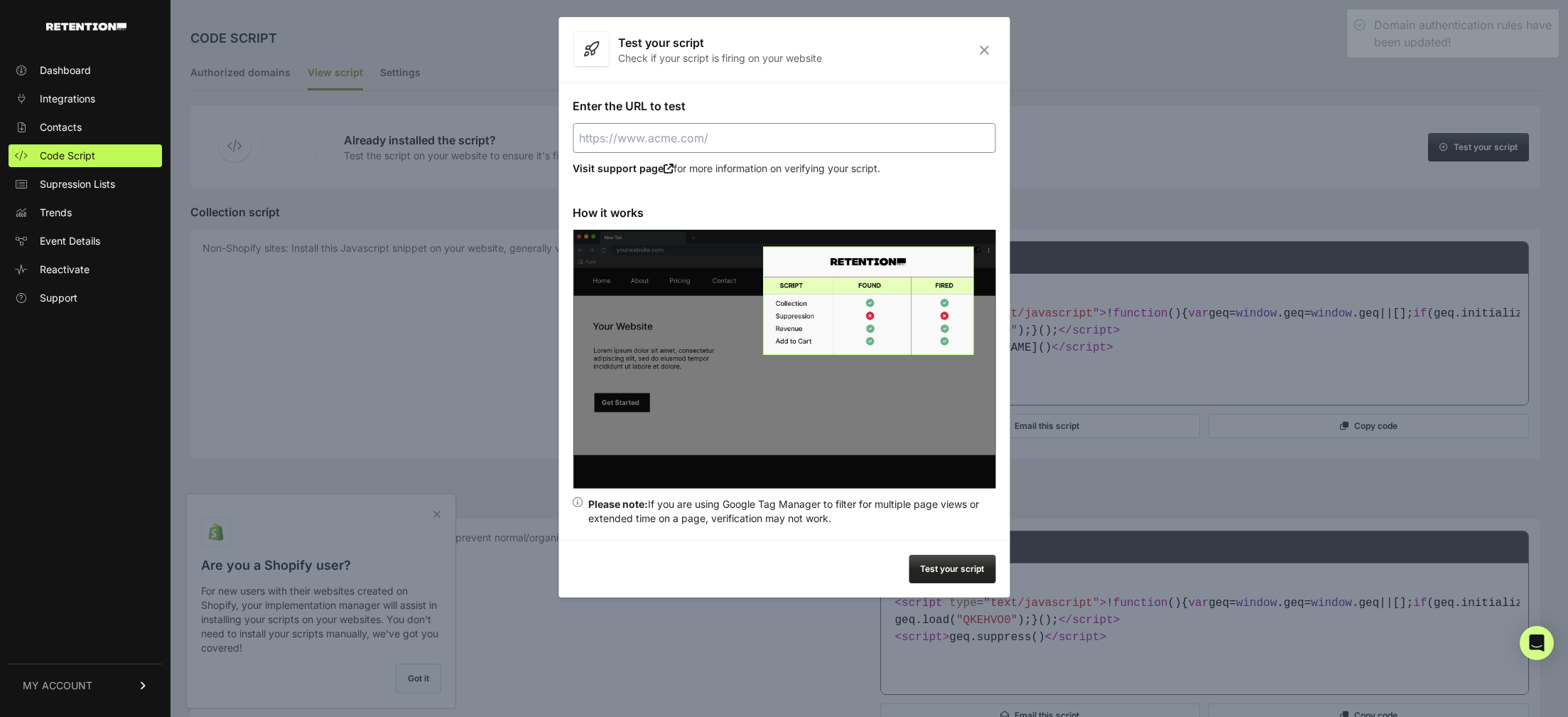
click at [777, 144] on input "Enter the URL to test" at bounding box center [784, 138] width 423 height 30
paste input "[URL][DOMAIN_NAME]"
click at [962, 569] on button "Test your script" at bounding box center [952, 569] width 87 height 28
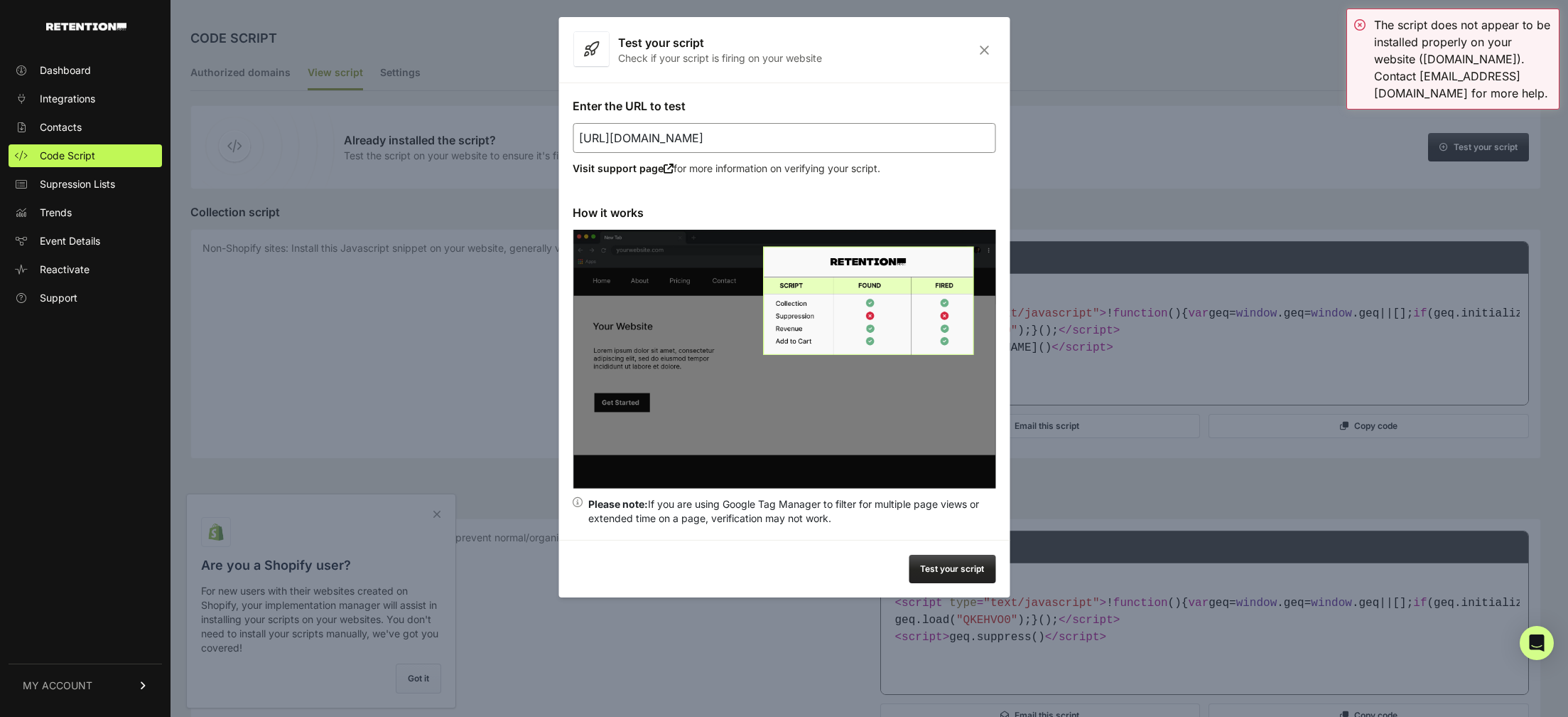
click at [763, 133] on input "[URL][DOMAIN_NAME]" at bounding box center [784, 138] width 423 height 30
paste input "[DOMAIN_NAME][URL]"
click at [945, 561] on button "Test your script" at bounding box center [952, 569] width 87 height 28
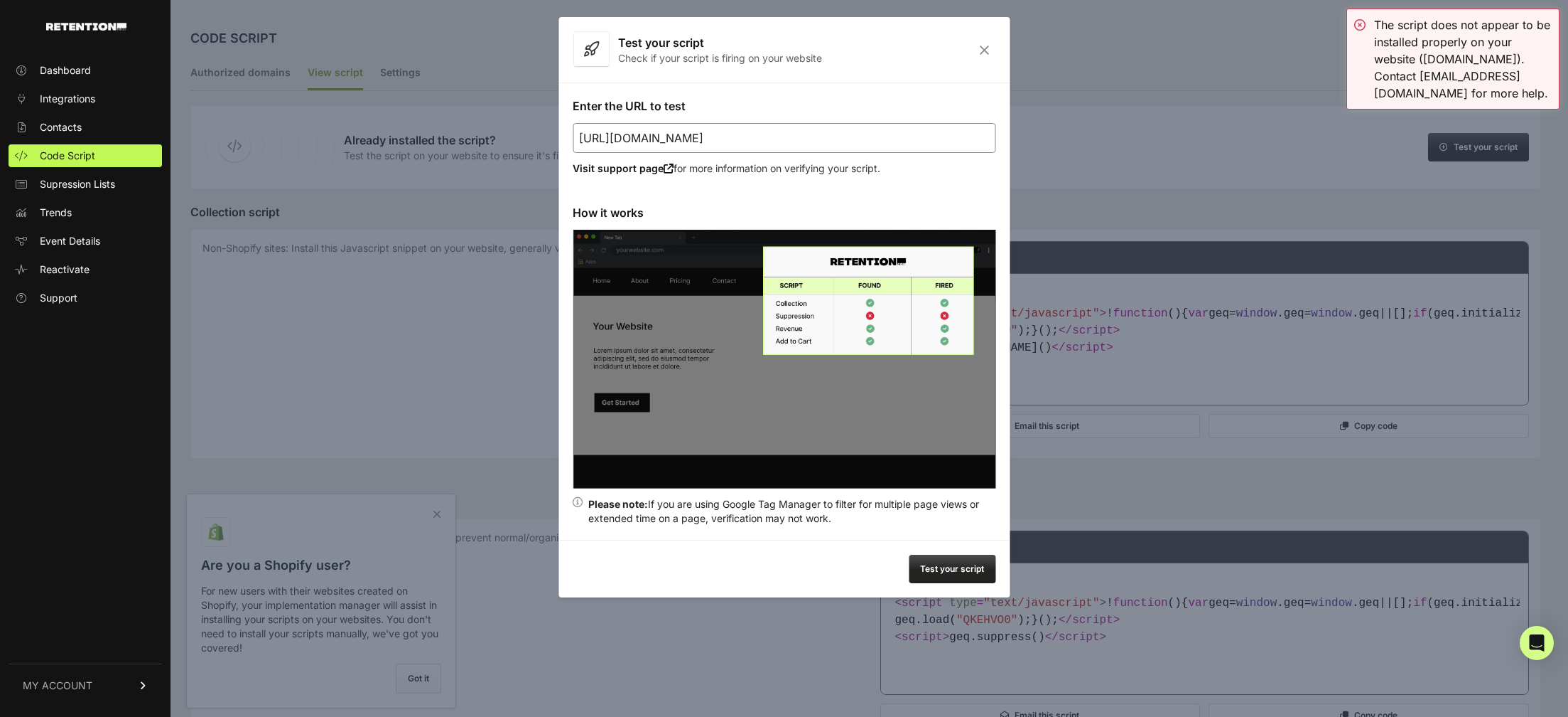
click at [779, 129] on input "[URL][DOMAIN_NAME]" at bounding box center [784, 138] width 423 height 30
paste input "[DOMAIN_NAME][URL]"
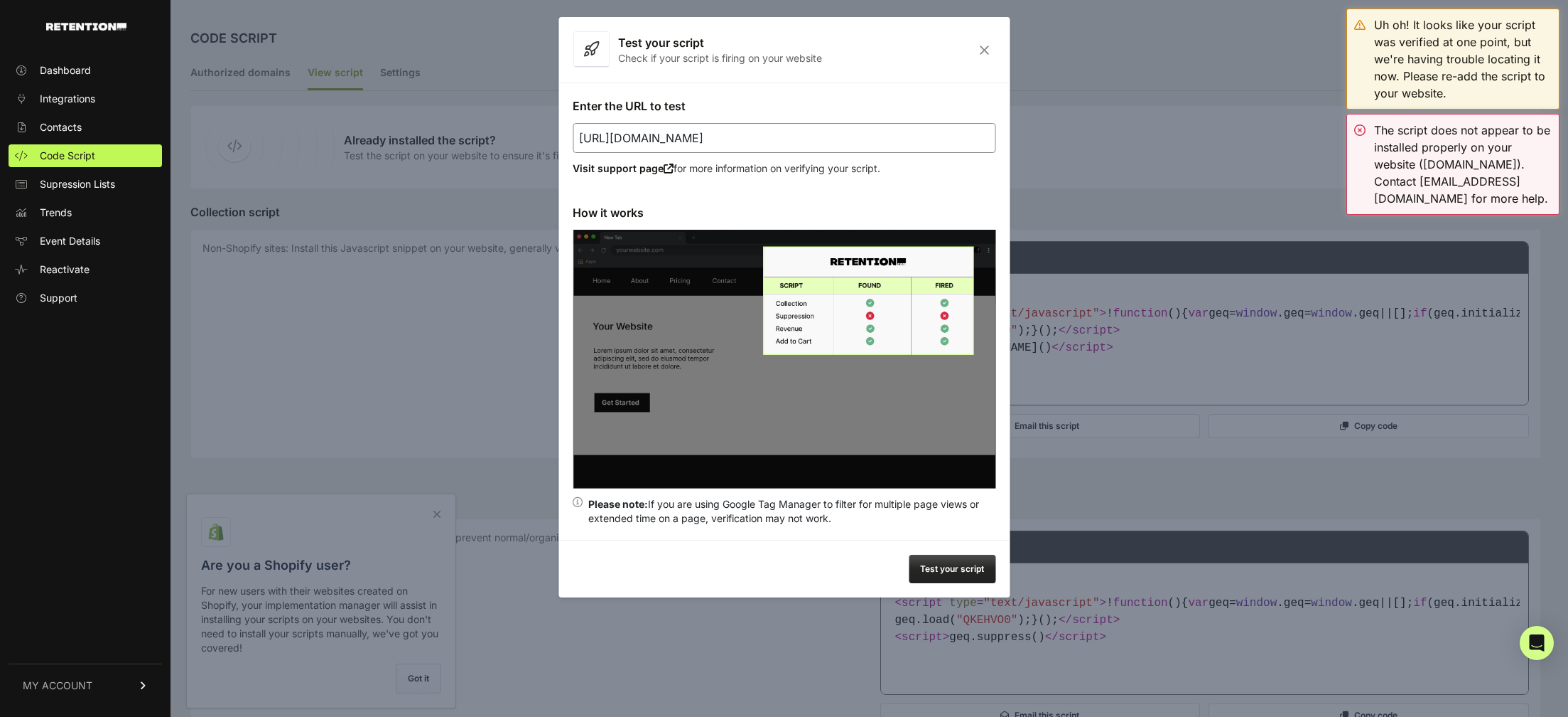
click at [974, 564] on button "Test your script" at bounding box center [952, 569] width 87 height 28
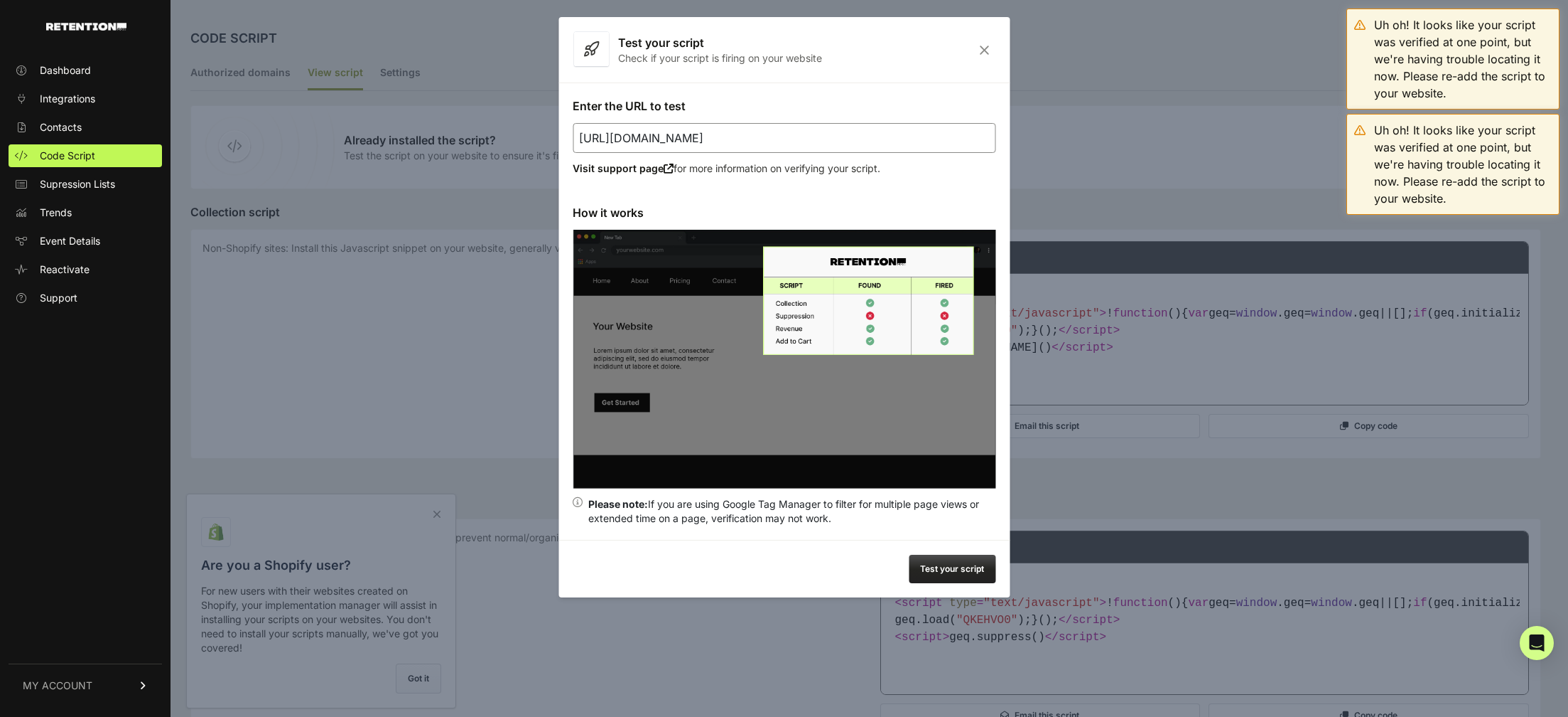
click at [688, 135] on input "[URL][DOMAIN_NAME]" at bounding box center [784, 138] width 423 height 30
paste input "black-edge"
click at [950, 569] on button "Test your script" at bounding box center [952, 569] width 87 height 28
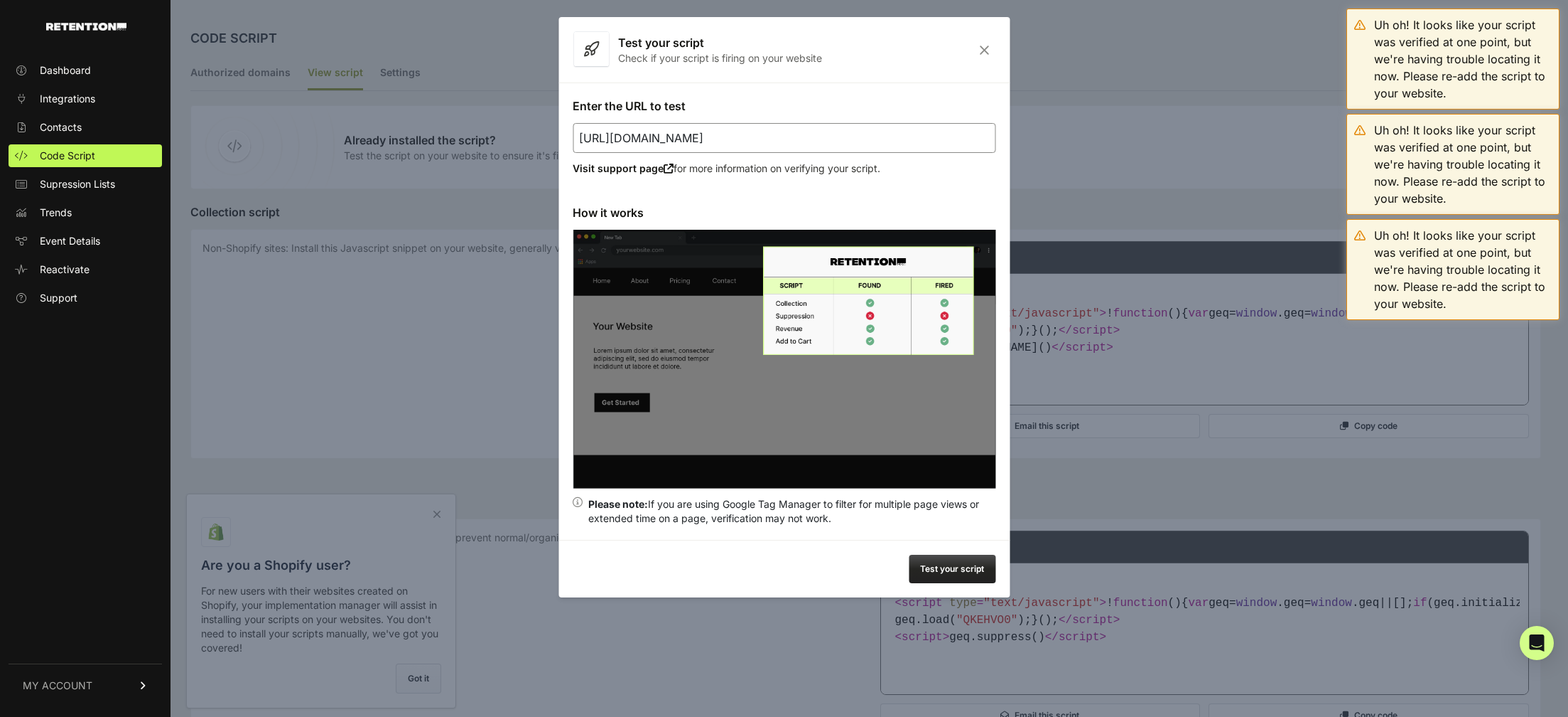
click at [746, 137] on input "[URL][DOMAIN_NAME]" at bounding box center [784, 138] width 423 height 30
paste input "alpha-stocks"
click at [938, 569] on button "Test your script" at bounding box center [952, 569] width 87 height 28
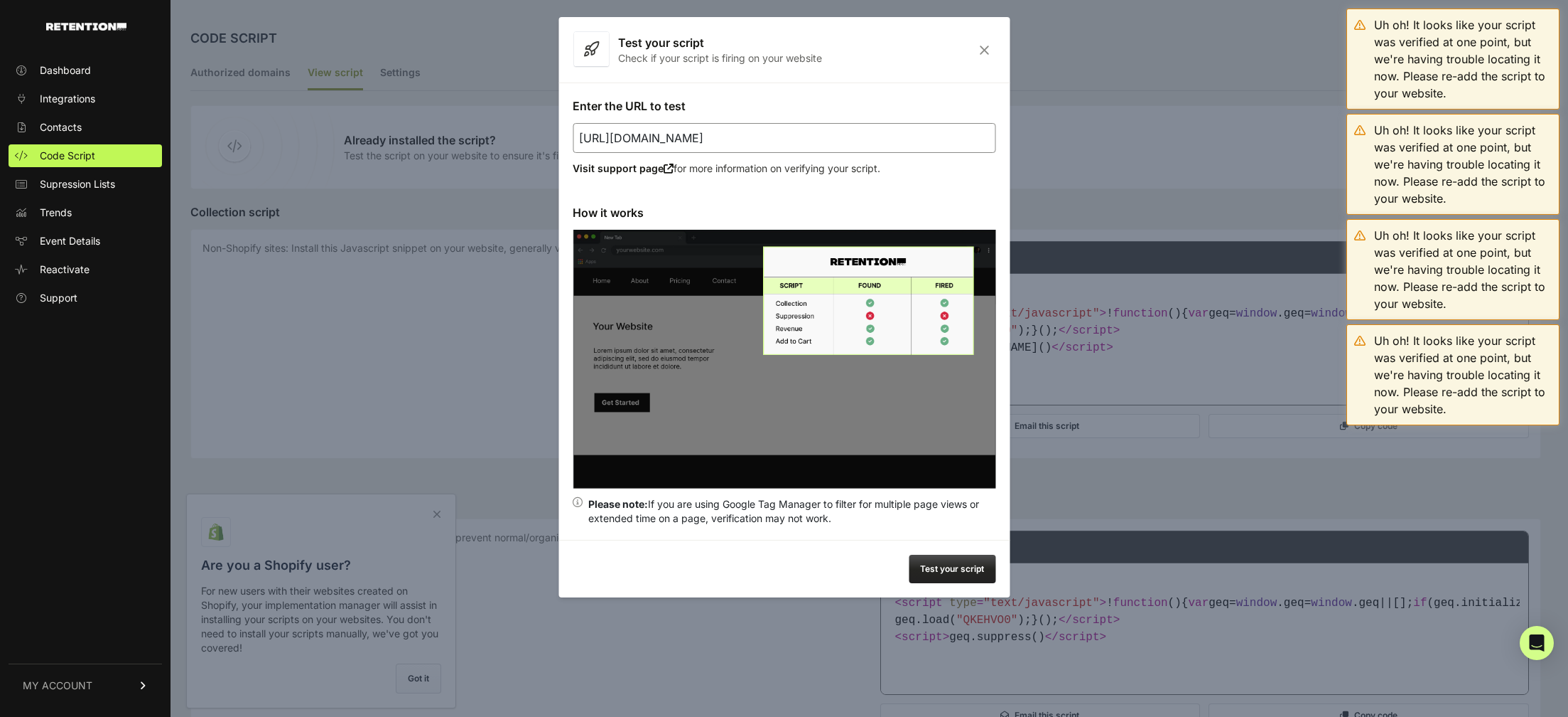
click at [769, 136] on input "[URL][DOMAIN_NAME]" at bounding box center [784, 138] width 423 height 30
paste input "fire-trader"
click at [944, 571] on button "Test your script" at bounding box center [952, 569] width 87 height 28
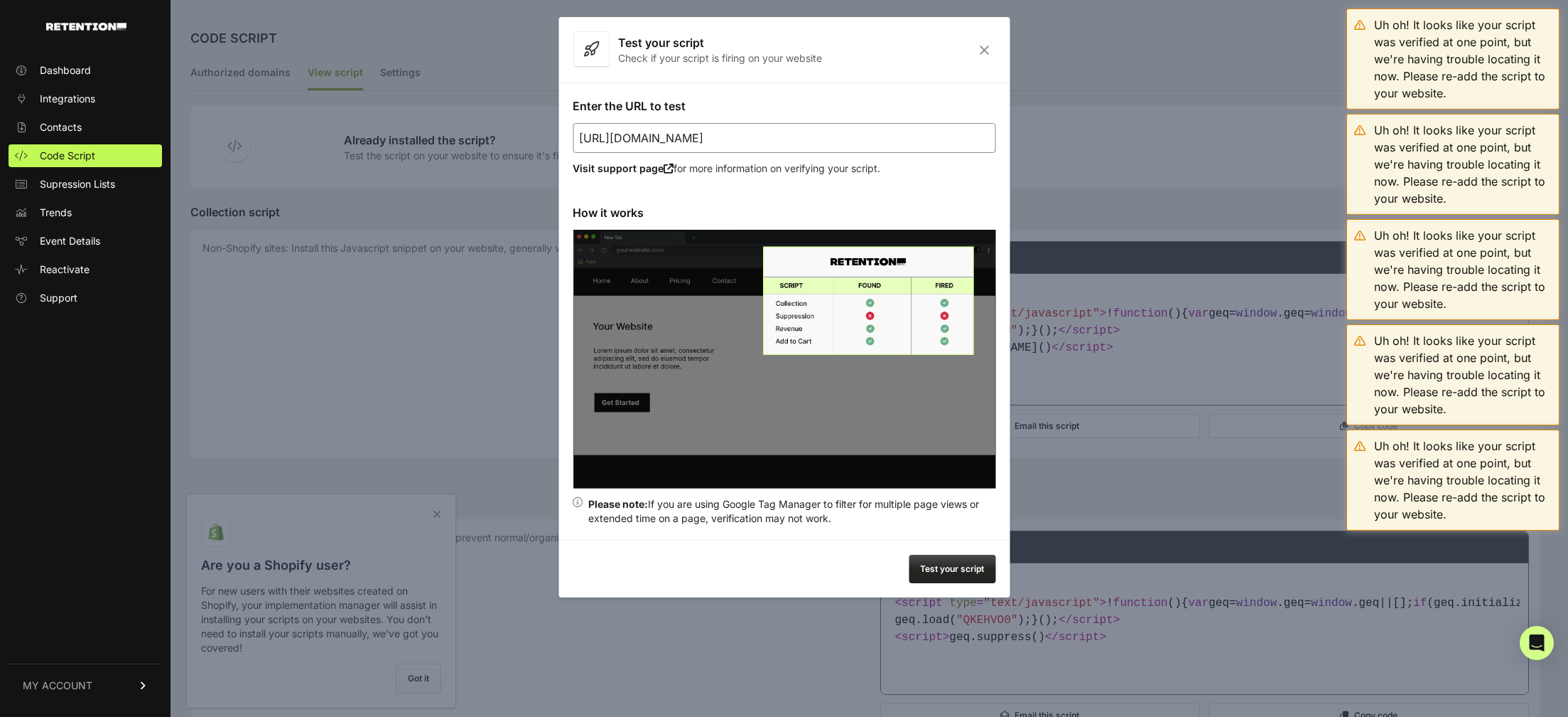
click at [760, 144] on input "[URL][DOMAIN_NAME]" at bounding box center [784, 138] width 423 height 30
paste input "private-trading-club"
click at [957, 563] on button "Test your script" at bounding box center [952, 569] width 87 height 28
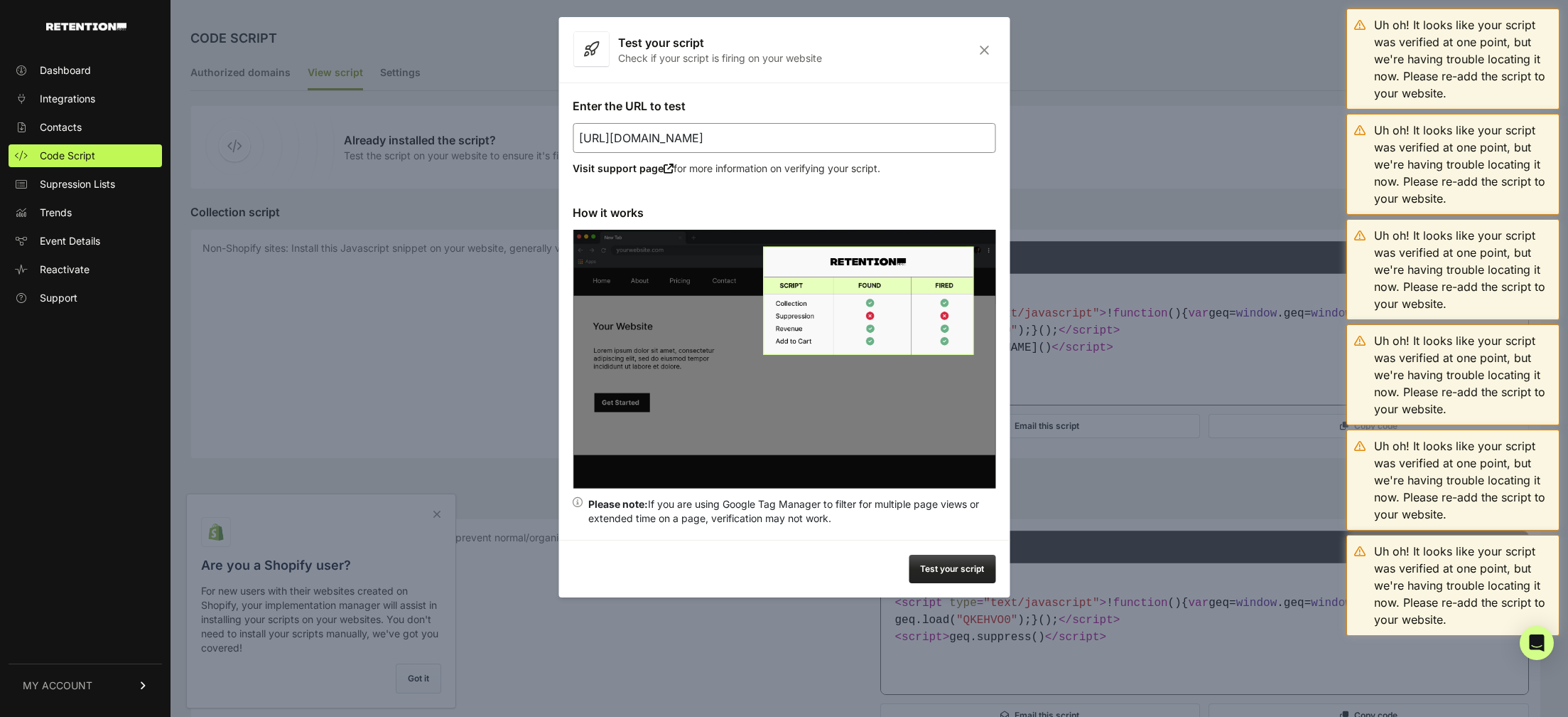
click at [744, 139] on input "[URL][DOMAIN_NAME]" at bounding box center [784, 138] width 423 height 30
paste input "[DOMAIN_NAME][URL]"
click at [936, 556] on button "Test your script" at bounding box center [952, 569] width 87 height 28
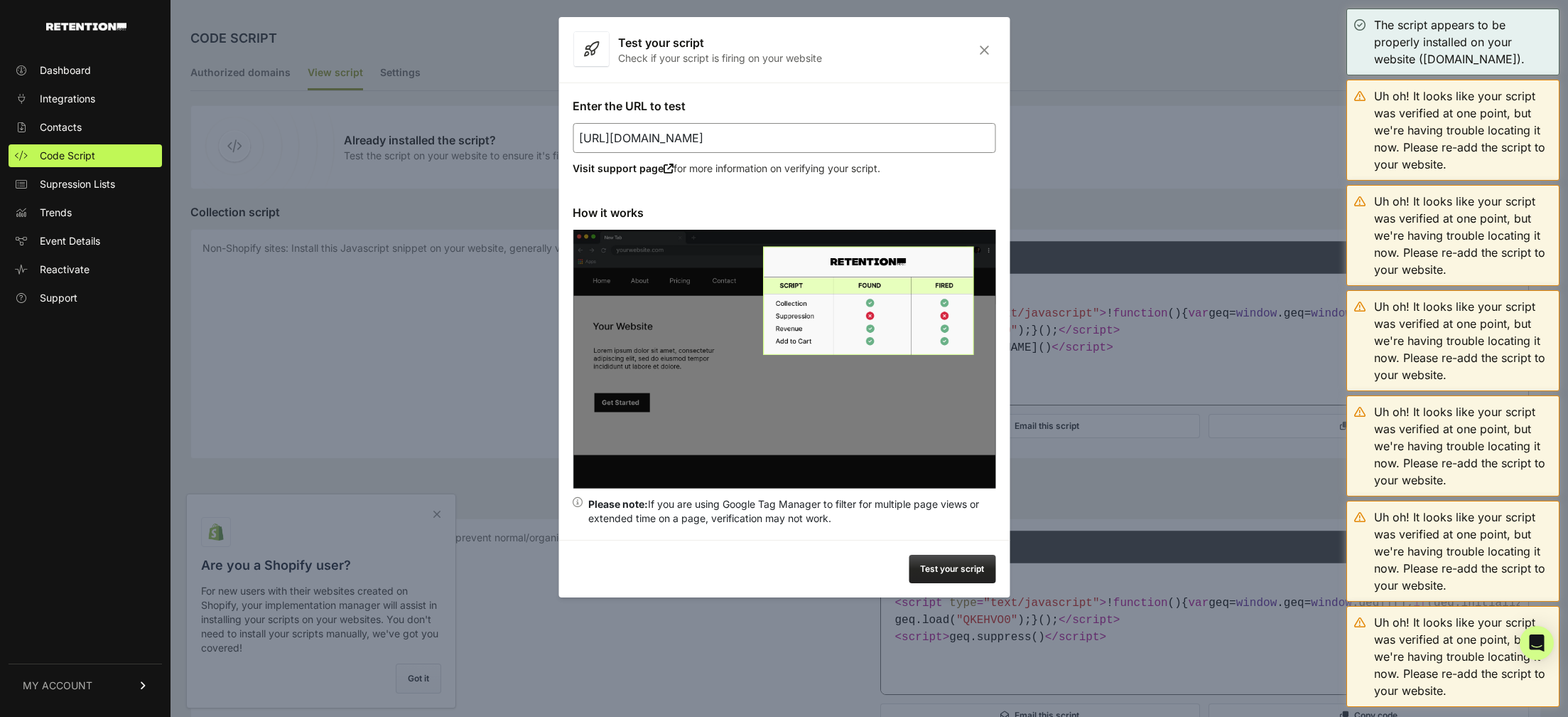
click at [722, 140] on input "[URL][DOMAIN_NAME]" at bounding box center [784, 138] width 423 height 30
paste input "firetra"
click at [975, 573] on button "Test your script" at bounding box center [952, 569] width 87 height 28
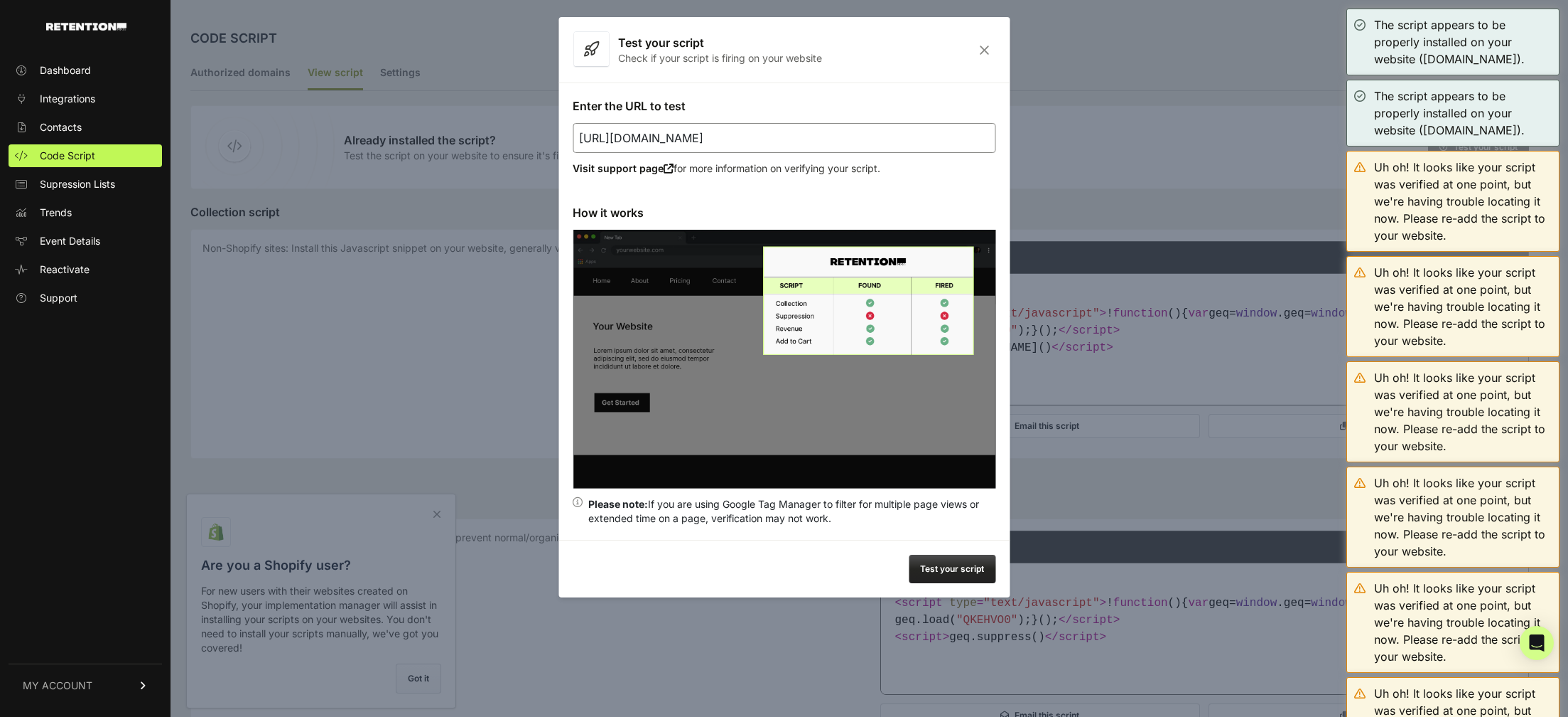
click at [786, 138] on input "[URL][DOMAIN_NAME]" at bounding box center [784, 138] width 423 height 30
paste input "alpha"
click at [937, 573] on button "Test your script" at bounding box center [952, 569] width 87 height 28
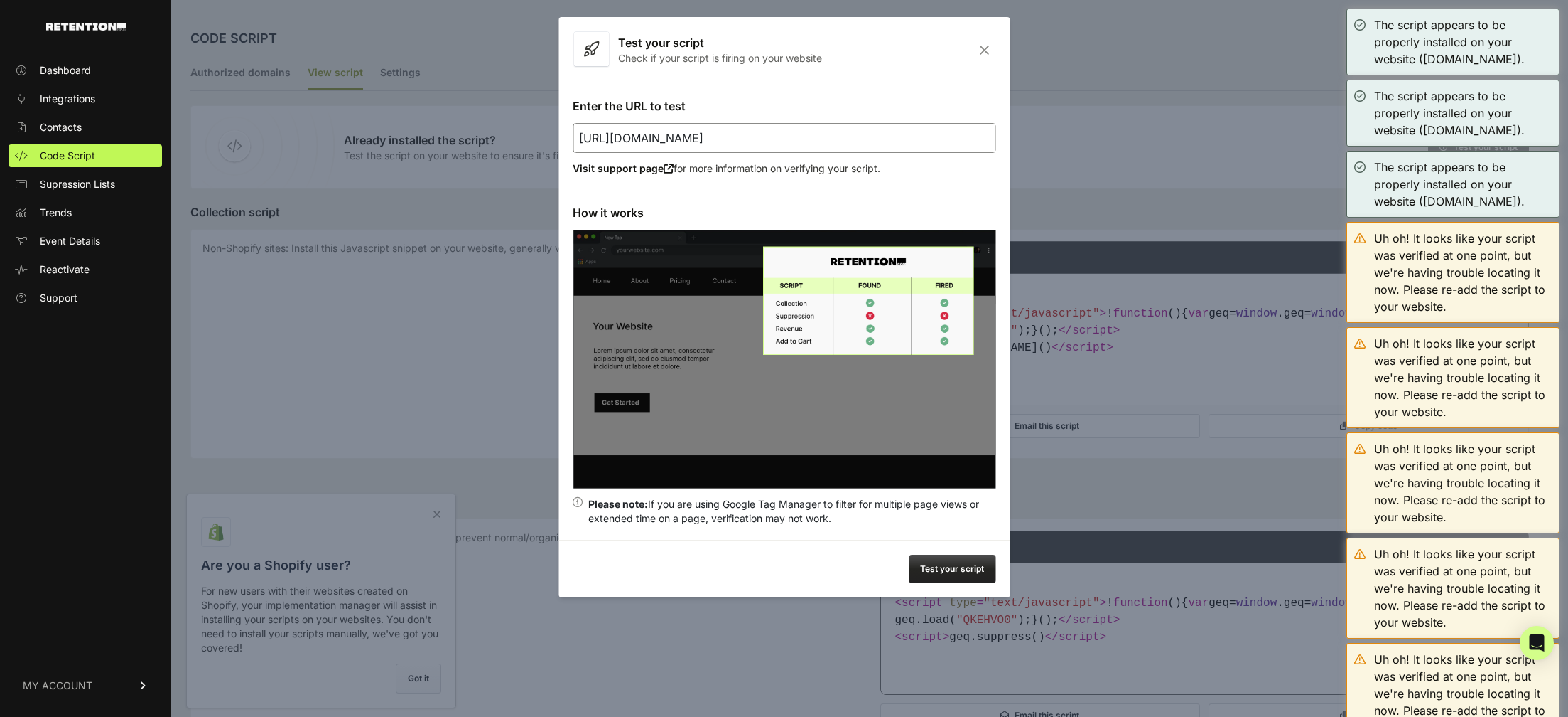
click at [773, 138] on input "[URL][DOMAIN_NAME]" at bounding box center [784, 138] width 423 height 30
paste input "[DOMAIN_NAME][URL]"
click at [950, 561] on button "Test your script" at bounding box center [952, 569] width 87 height 28
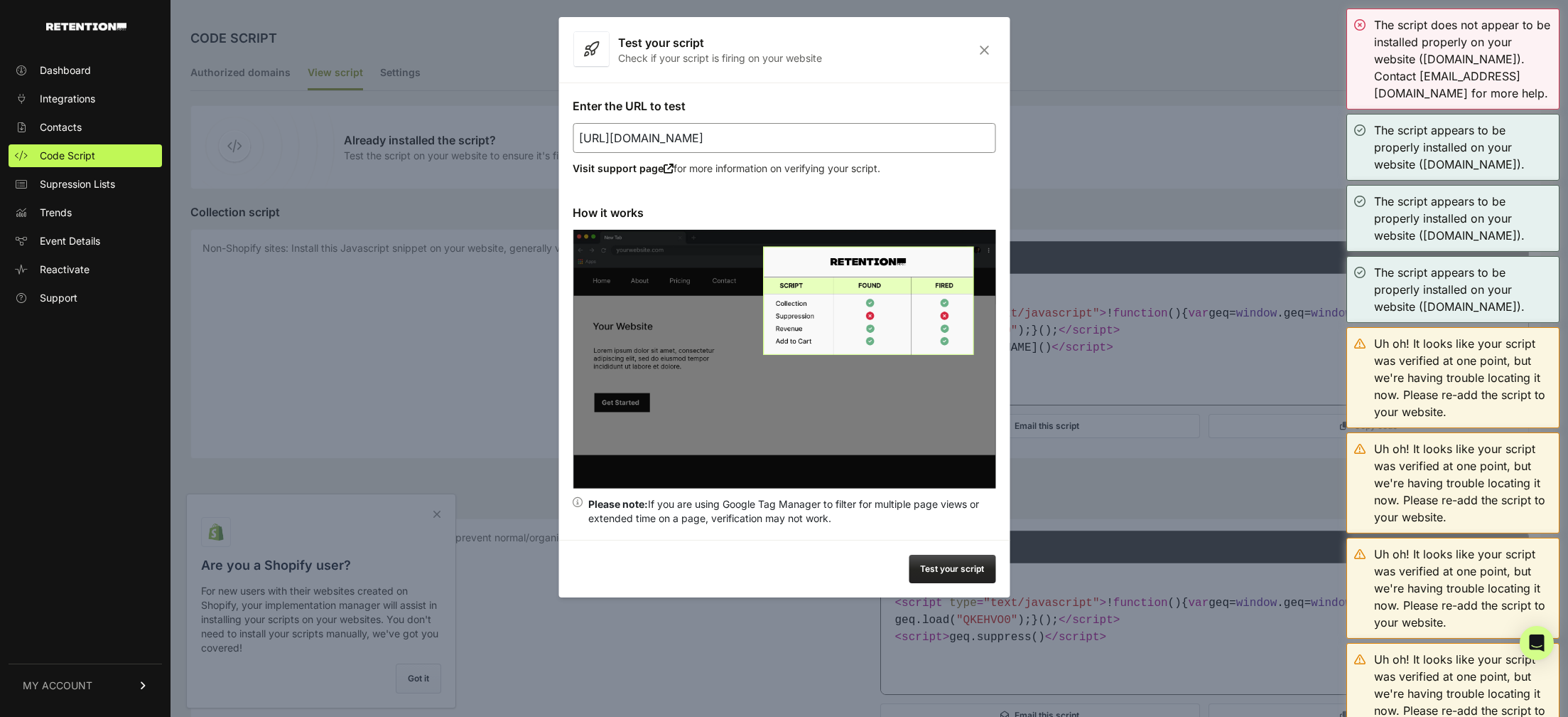
click at [769, 135] on input "[URL][DOMAIN_NAME]" at bounding box center [784, 138] width 423 height 30
paste input "[DOMAIN_NAME][URL]"
click at [955, 571] on button "Test your script" at bounding box center [952, 569] width 87 height 28
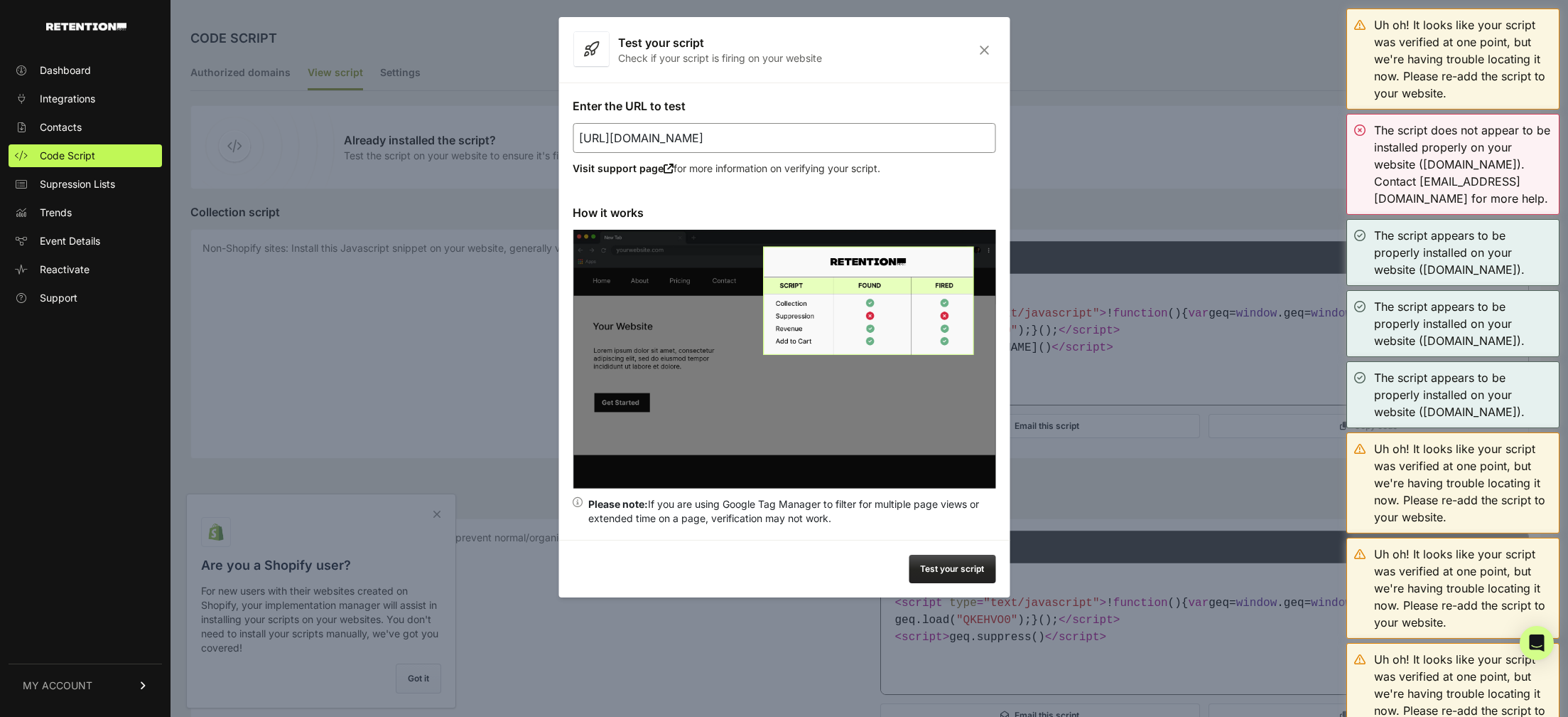
click at [773, 140] on input "[URL][DOMAIN_NAME]" at bounding box center [784, 138] width 423 height 30
paste input "dday"
click at [945, 569] on button "Test your script" at bounding box center [952, 569] width 87 height 28
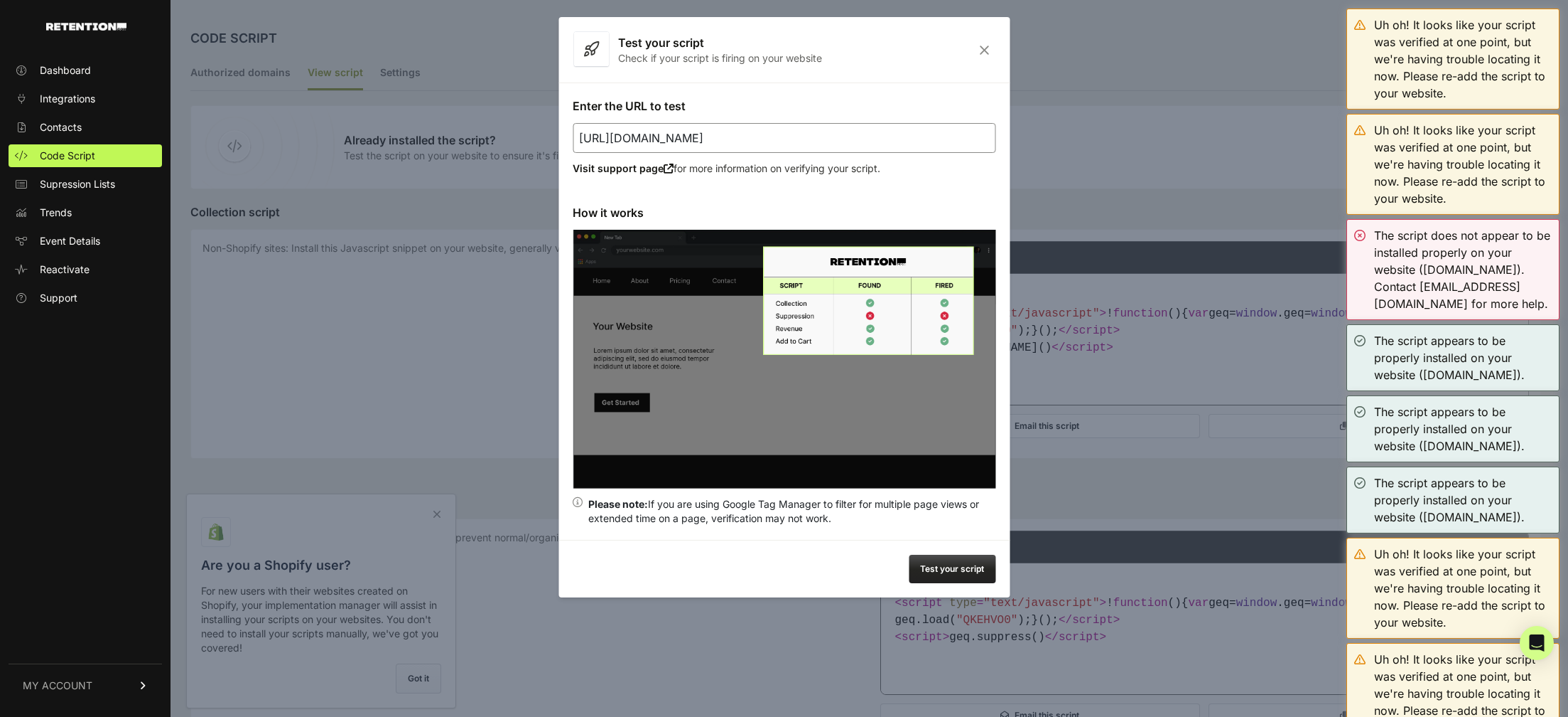
click at [932, 137] on input "[URL][DOMAIN_NAME]" at bounding box center [784, 138] width 423 height 30
paste input "pportunity-o"
click at [953, 570] on button "Test your script" at bounding box center [952, 569] width 87 height 28
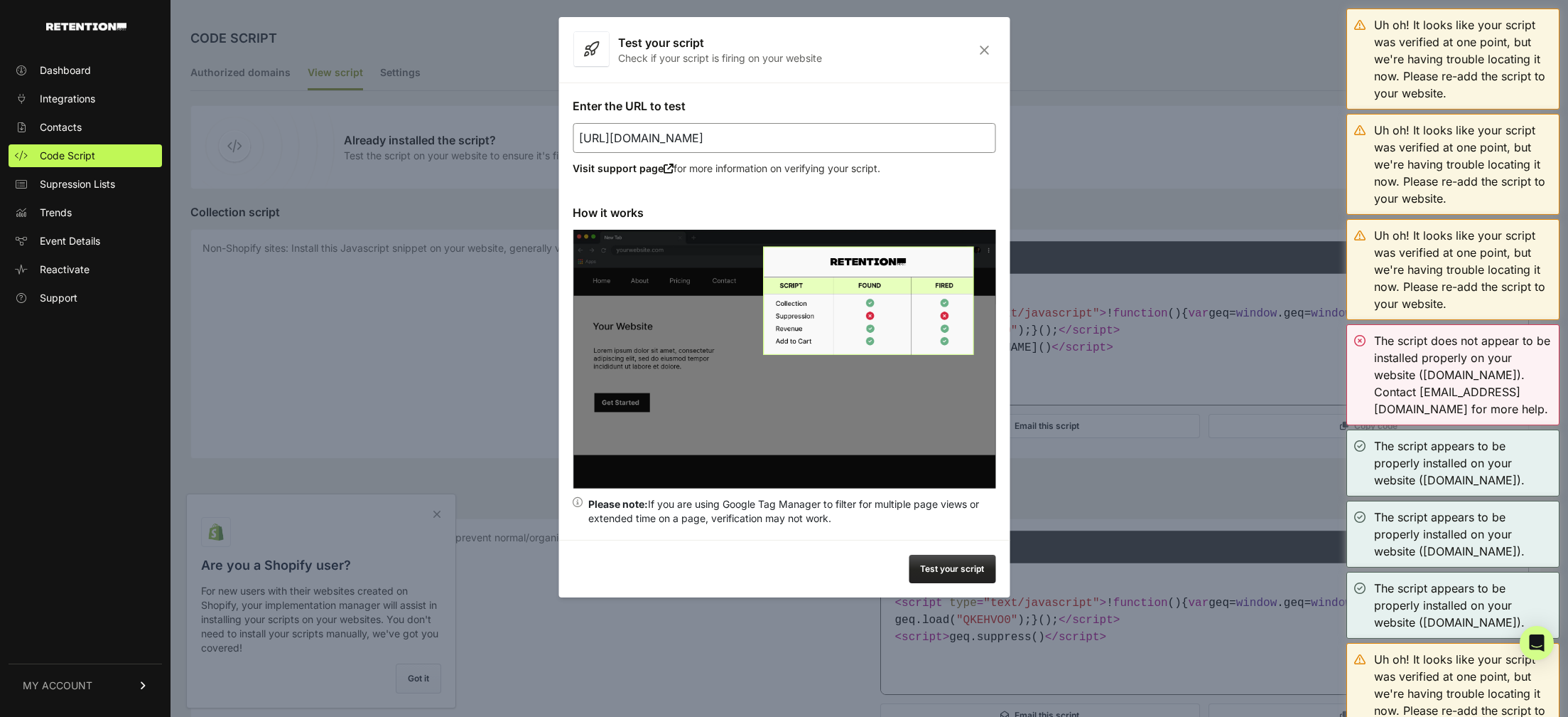
click at [762, 133] on input "[URL][DOMAIN_NAME]" at bounding box center [784, 138] width 423 height 30
paste input "nuclear-sf"
click at [949, 563] on button "Test your script" at bounding box center [952, 569] width 87 height 28
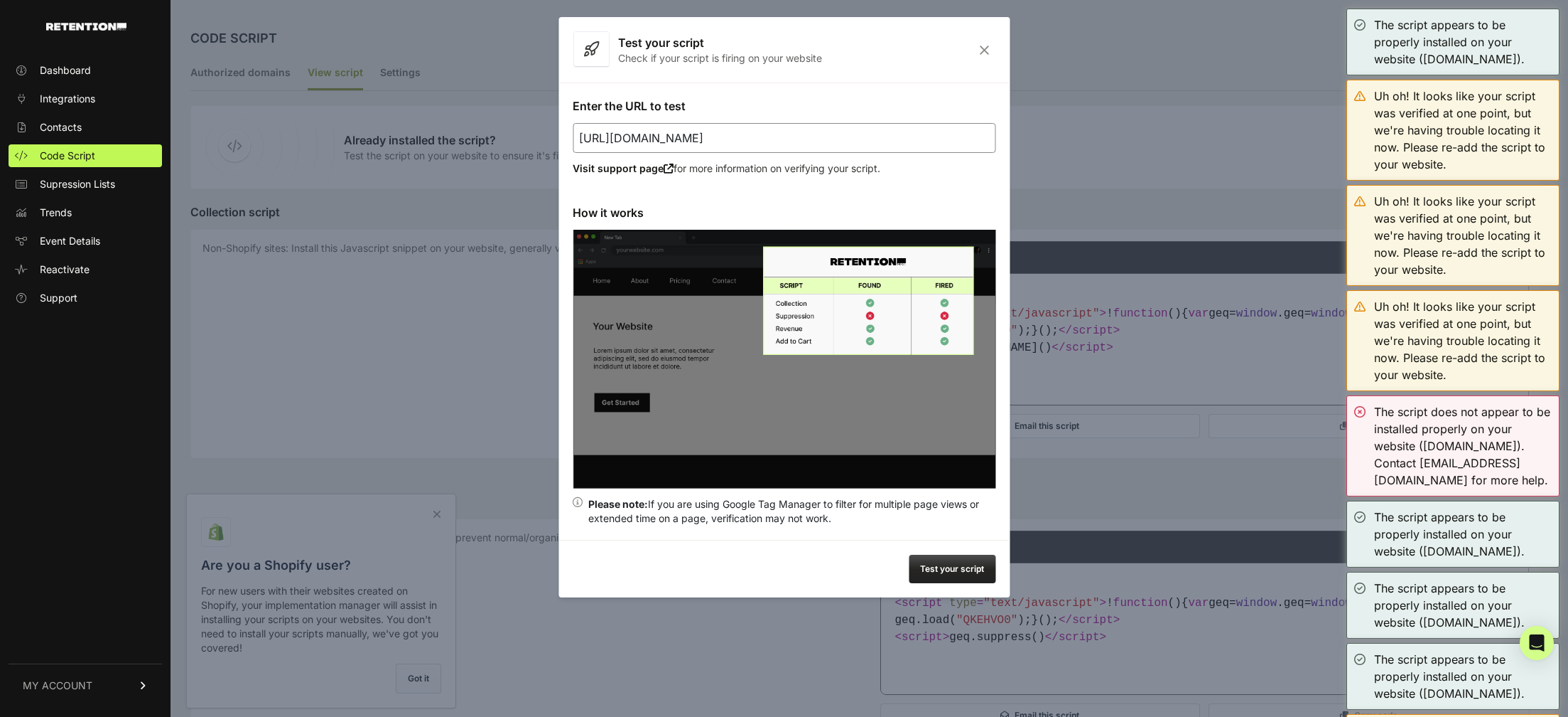
click at [769, 134] on input "[URL][DOMAIN_NAME]" at bounding box center [784, 138] width 423 height 30
paste input "l"
click at [968, 568] on button "Test your script" at bounding box center [952, 569] width 87 height 28
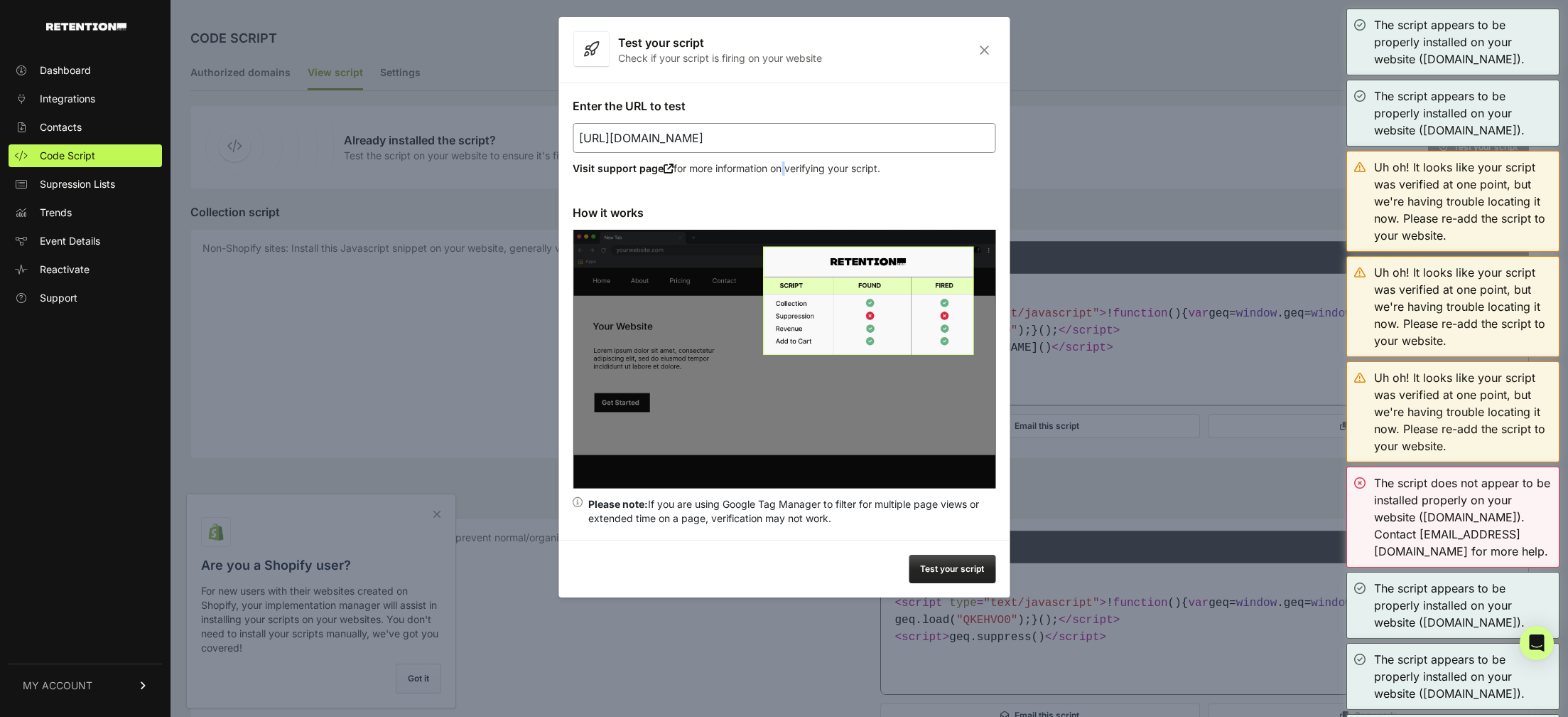
click at [756, 154] on div "Enter the URL to test [URL][DOMAIN_NAME] Visit support page for more informatio…" at bounding box center [784, 311] width 452 height 457
click at [763, 140] on input "[URL][DOMAIN_NAME]" at bounding box center [784, 138] width 423 height 30
paste input "network-order"
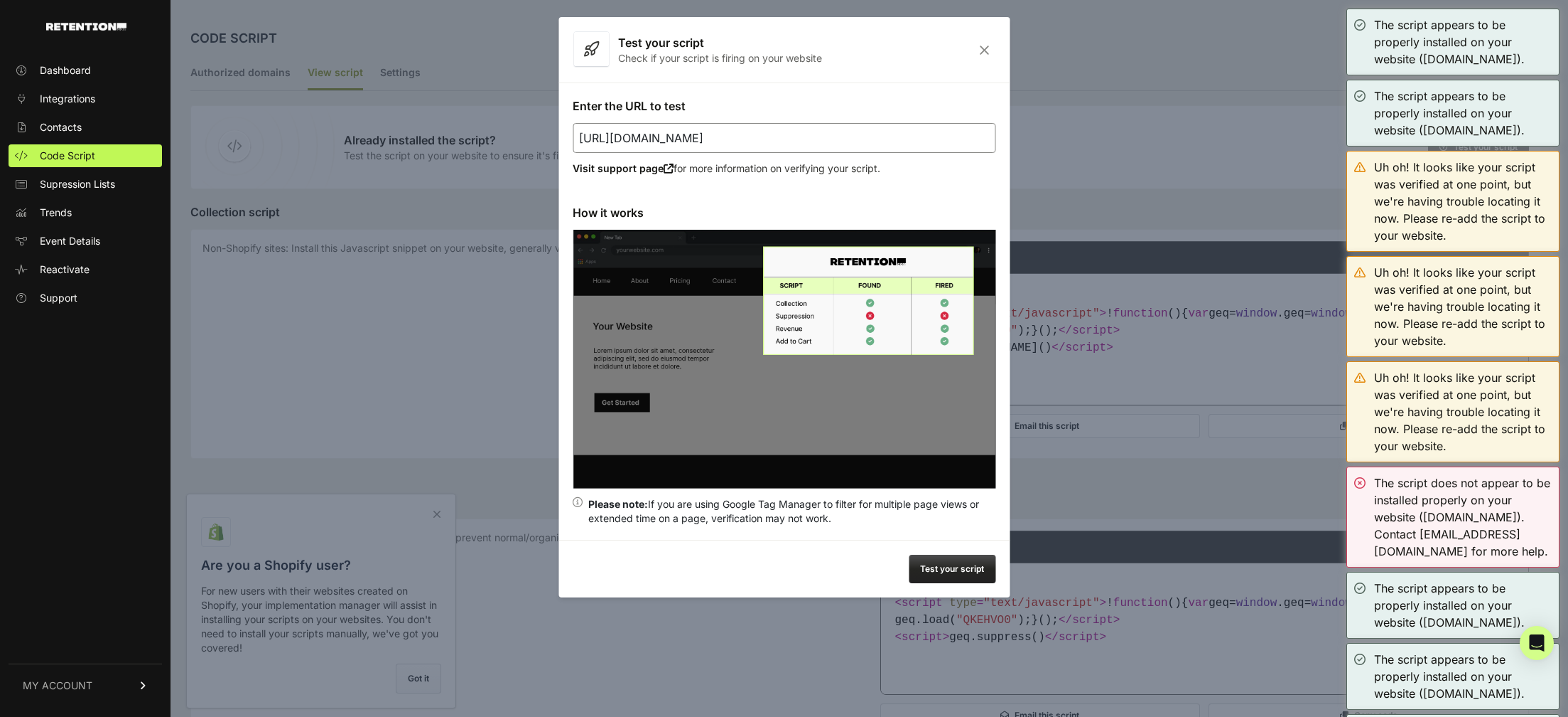
click at [929, 564] on button "Test your script" at bounding box center [952, 569] width 87 height 28
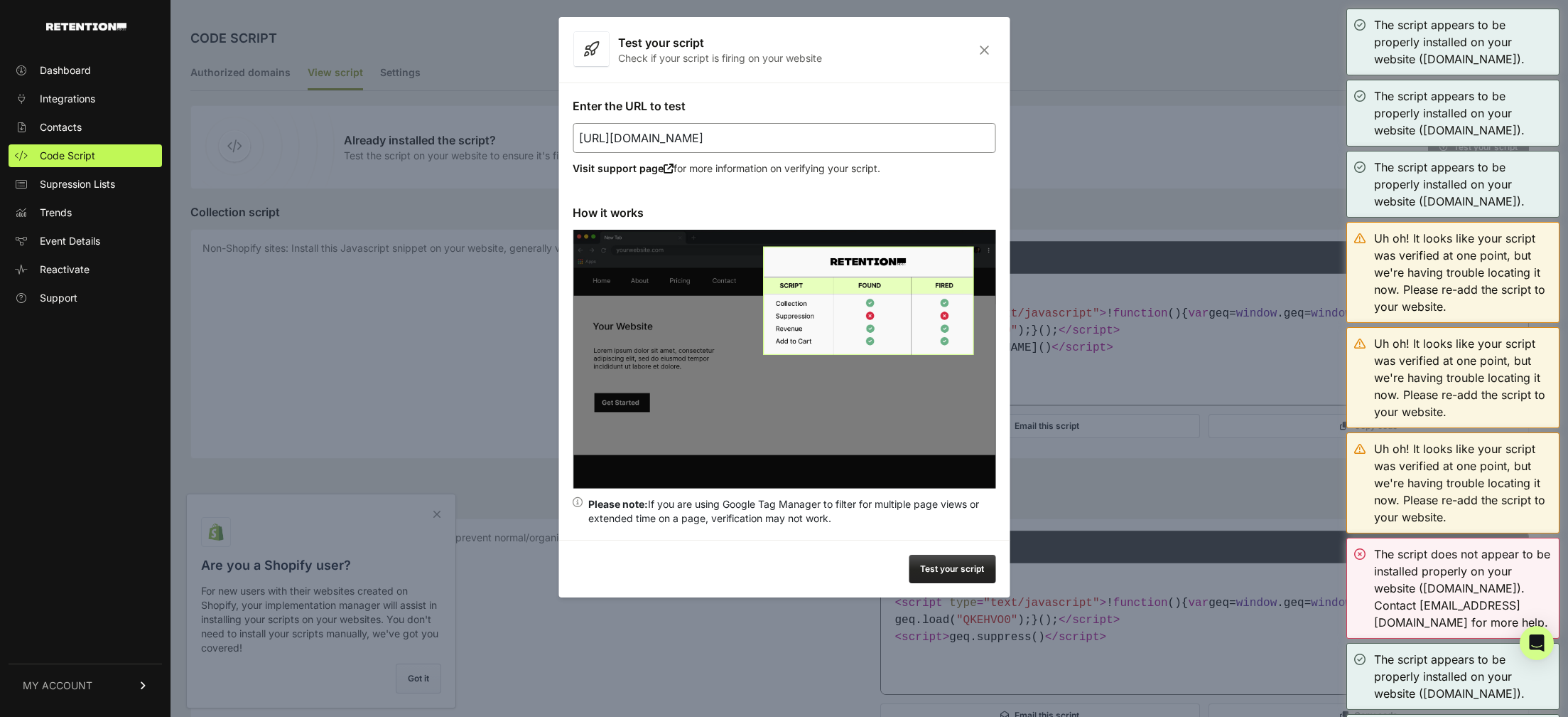
click at [895, 127] on input "[URL][DOMAIN_NAME]" at bounding box center [784, 138] width 423 height 30
paste input "url"
click at [953, 567] on button "Test your script" at bounding box center [952, 569] width 87 height 28
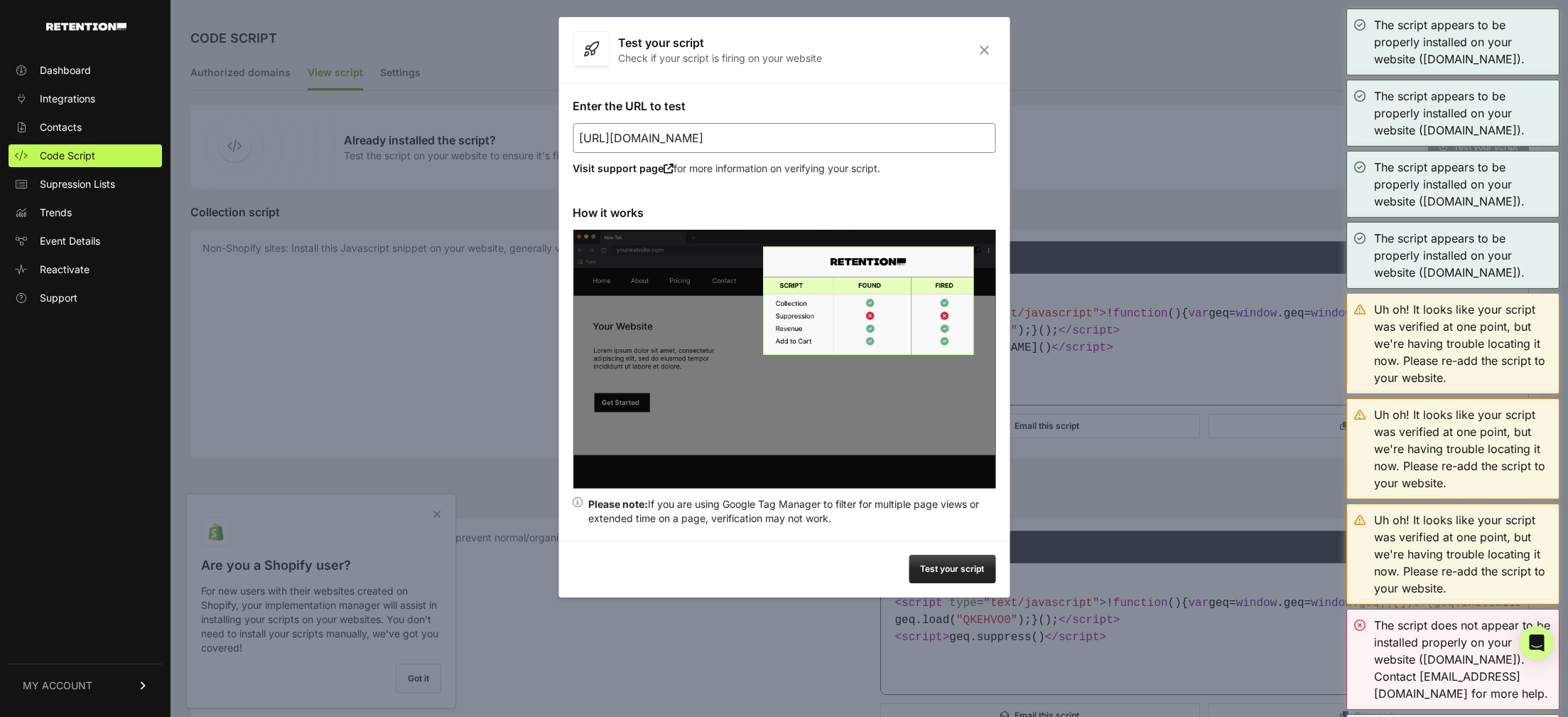
click at [748, 129] on input "[URL][DOMAIN_NAME]" at bounding box center [784, 138] width 423 height 30
click at [748, 131] on input "[URL][DOMAIN_NAME]" at bounding box center [784, 138] width 423 height 30
paste input "[DOMAIN_NAME][URL]"
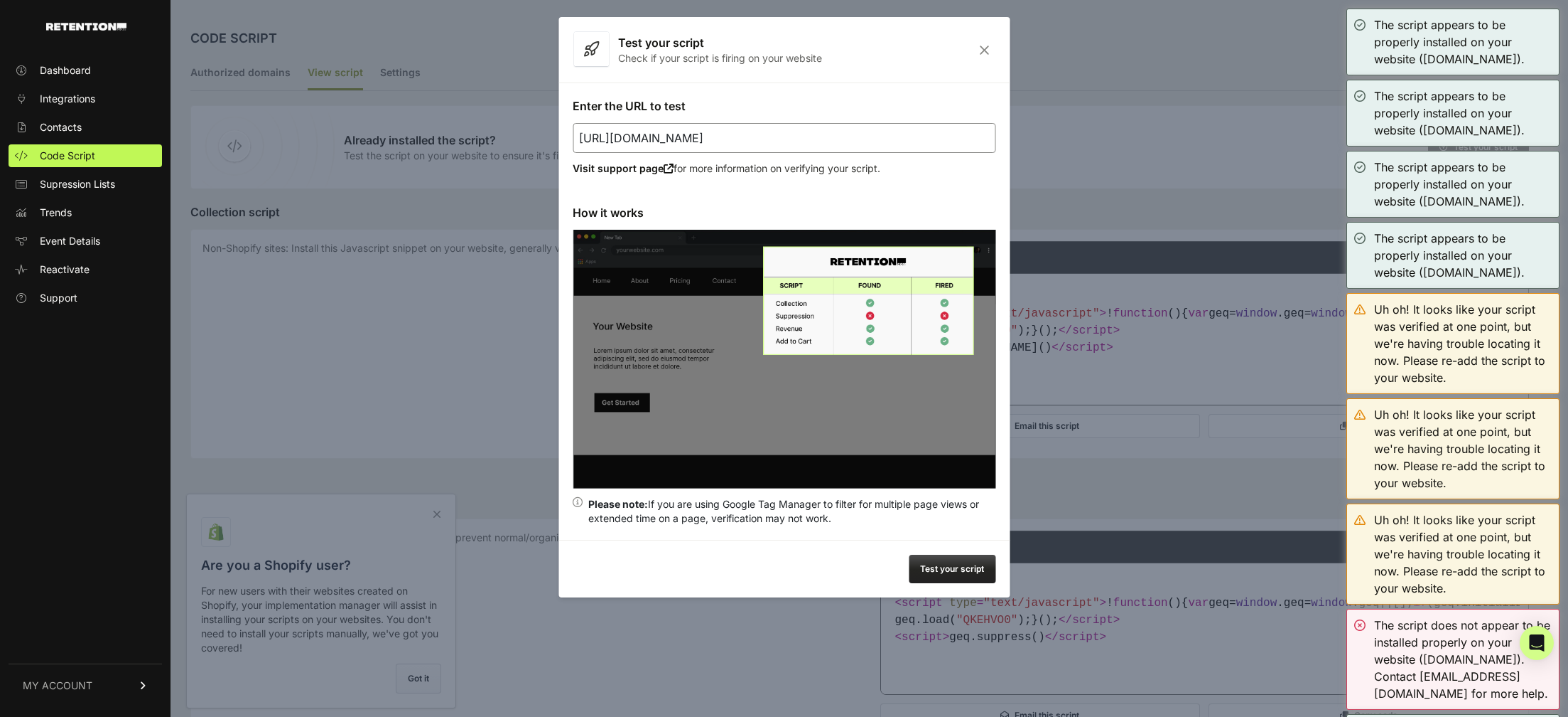
click at [966, 564] on button "Test your script" at bounding box center [952, 569] width 87 height 28
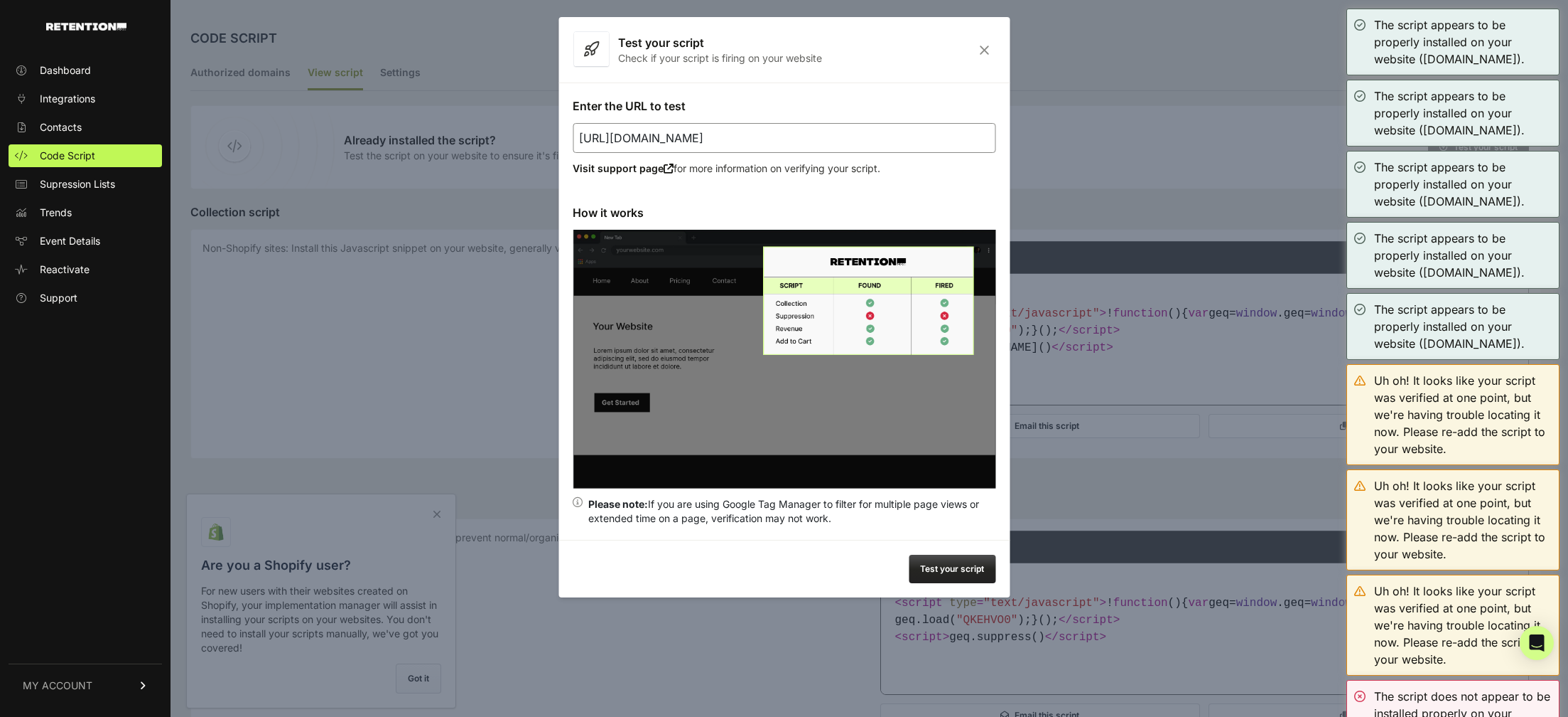
click at [748, 135] on input "[URL][DOMAIN_NAME]" at bounding box center [784, 138] width 423 height 30
paste input "lifetime-upsell"
type input "[URL][DOMAIN_NAME]"
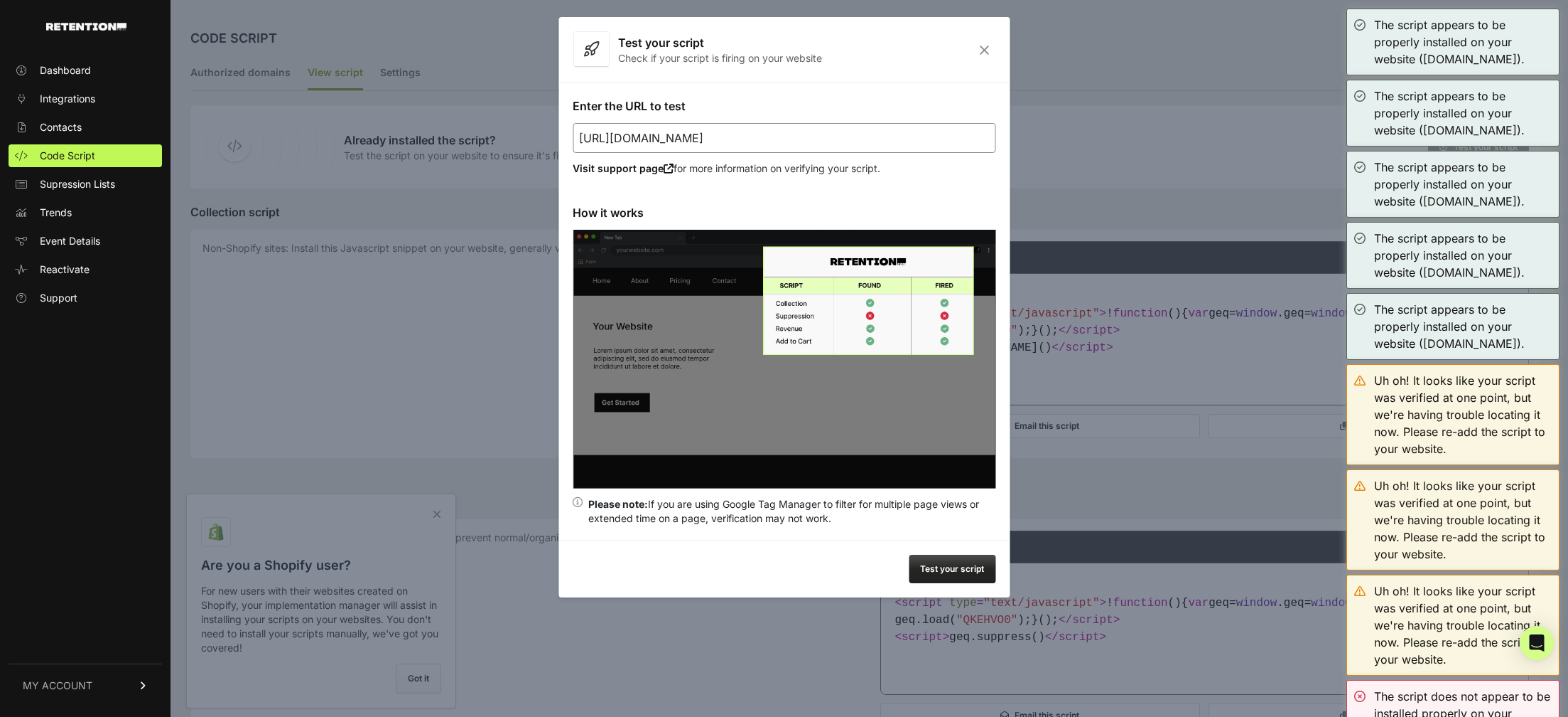
click at [968, 560] on button "Test your script" at bounding box center [952, 569] width 87 height 28
